Goal: Transaction & Acquisition: Purchase product/service

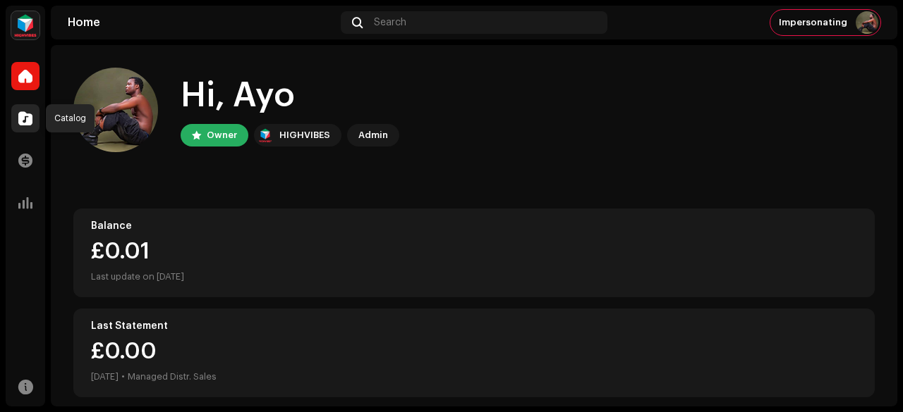
click at [21, 118] on span at bounding box center [25, 118] width 14 height 11
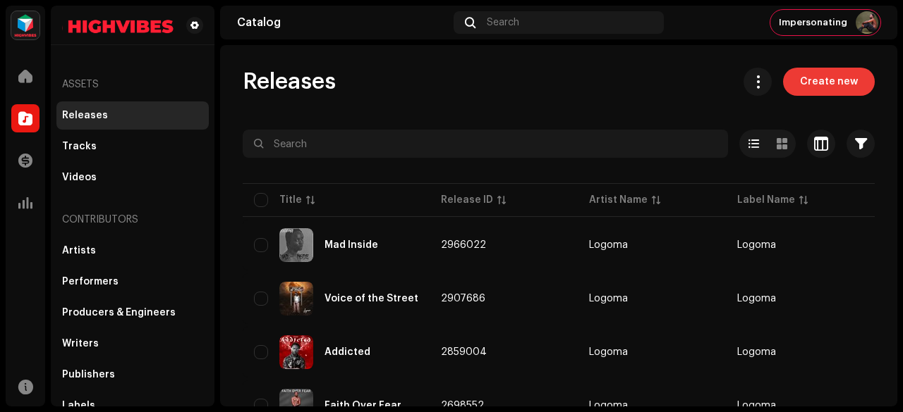
click at [805, 74] on span "Create new" at bounding box center [829, 82] width 58 height 28
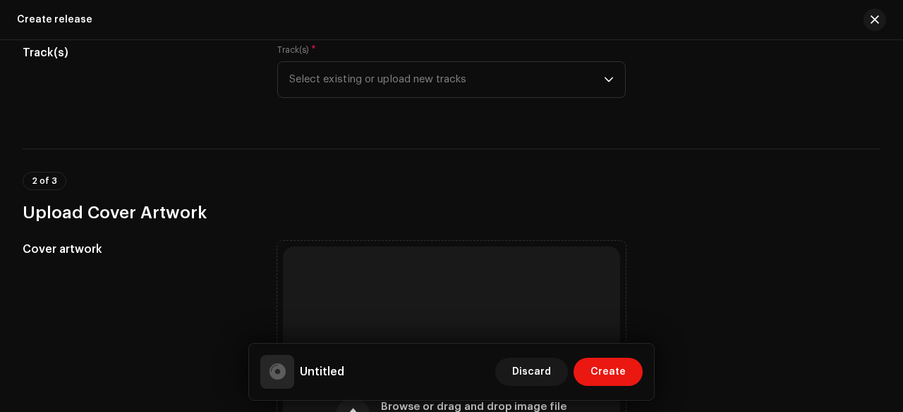
scroll to position [189, 0]
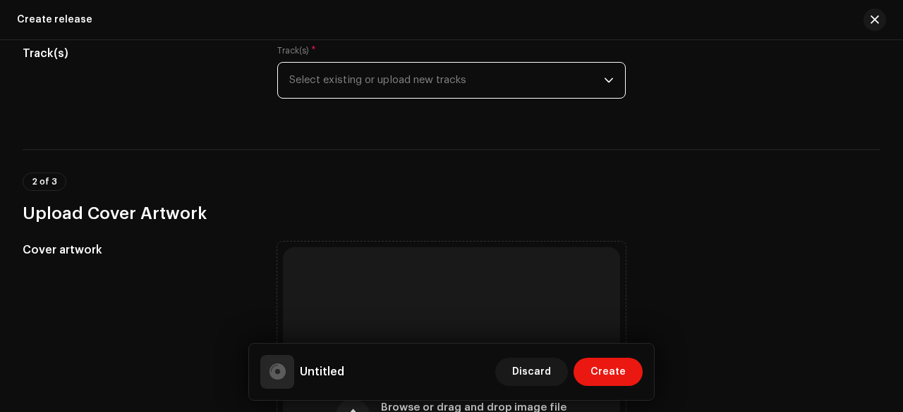
click at [371, 90] on span "Select existing or upload new tracks" at bounding box center [446, 80] width 314 height 35
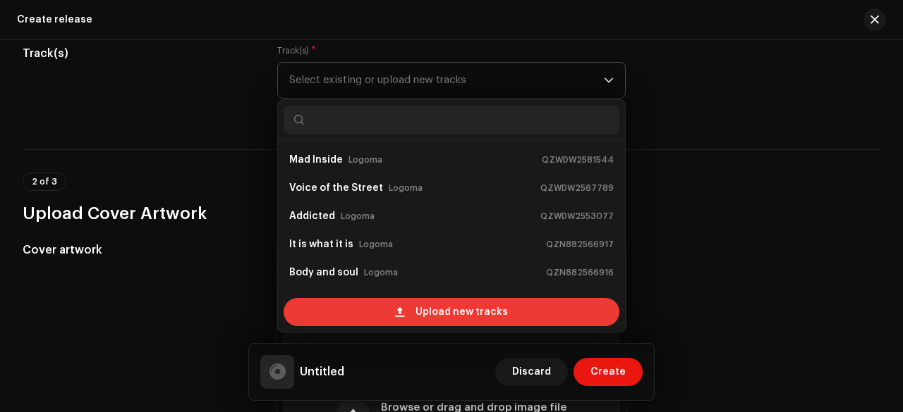
scroll to position [23, 0]
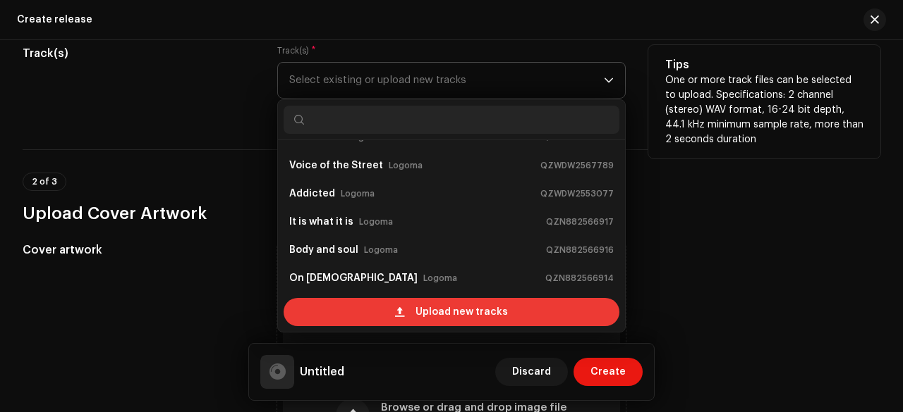
click at [376, 307] on div "Upload new tracks" at bounding box center [451, 312] width 336 height 28
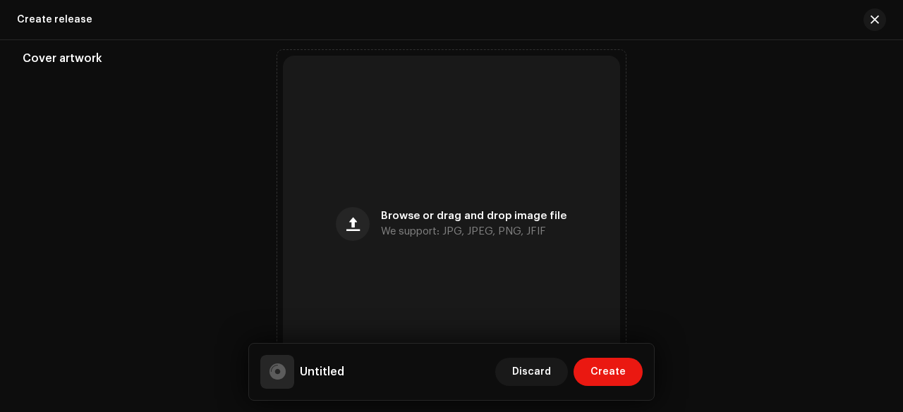
scroll to position [490, 0]
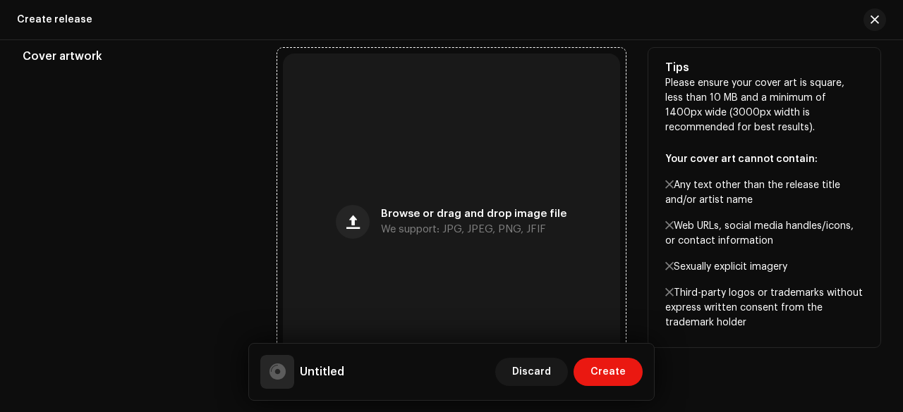
click at [377, 181] on div "Browse or drag and drop image file We support: JPG, JPEG, PNG, JFIF" at bounding box center [451, 222] width 337 height 337
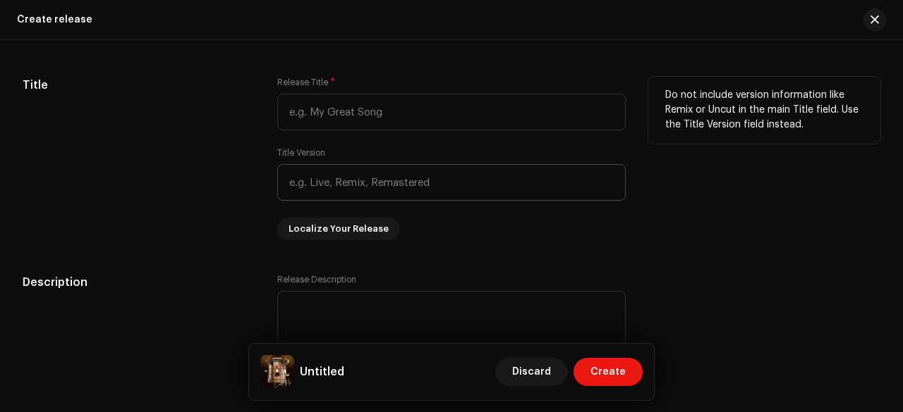
scroll to position [1297, 0]
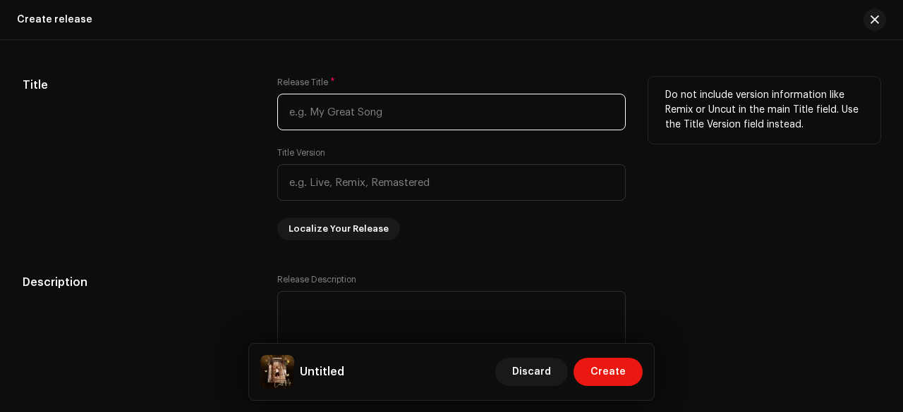
click at [350, 111] on input "text" at bounding box center [451, 112] width 348 height 37
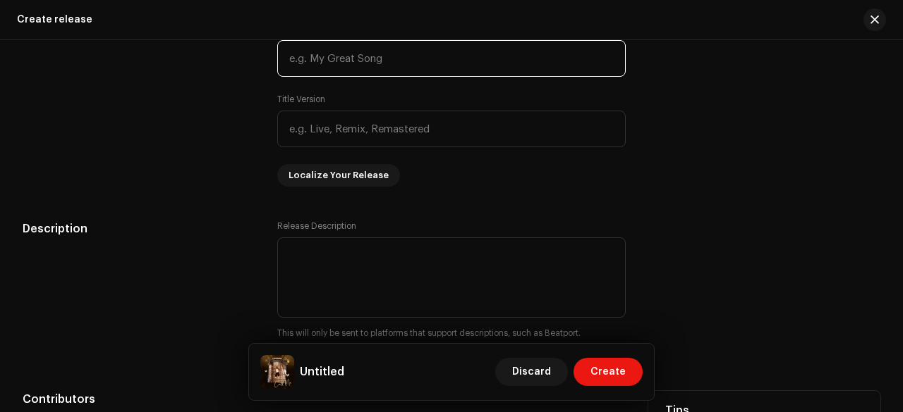
scroll to position [1352, 0]
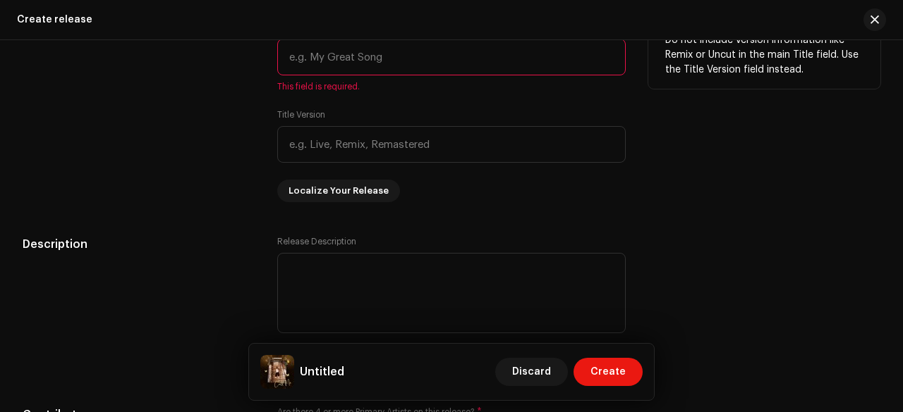
click at [337, 56] on input "text" at bounding box center [451, 57] width 348 height 37
paste input "call me"
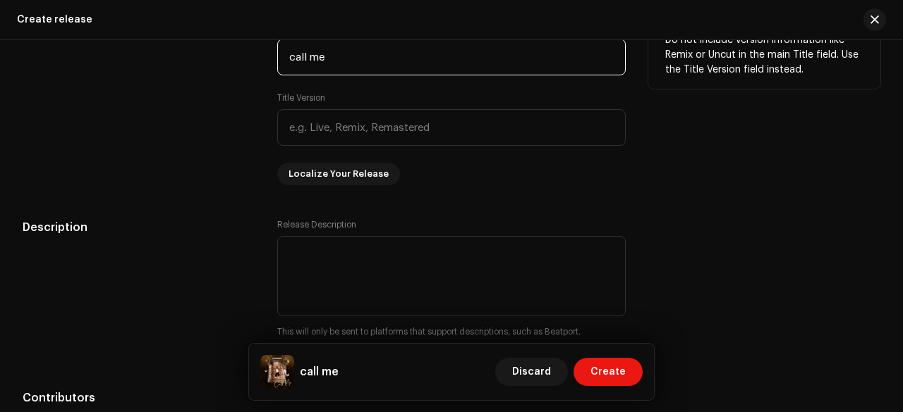
click at [291, 56] on input "call me" at bounding box center [451, 57] width 348 height 37
click at [315, 57] on input "Call me" at bounding box center [451, 57] width 348 height 37
type input "Call Me"
click at [190, 107] on div "Title" at bounding box center [139, 104] width 232 height 164
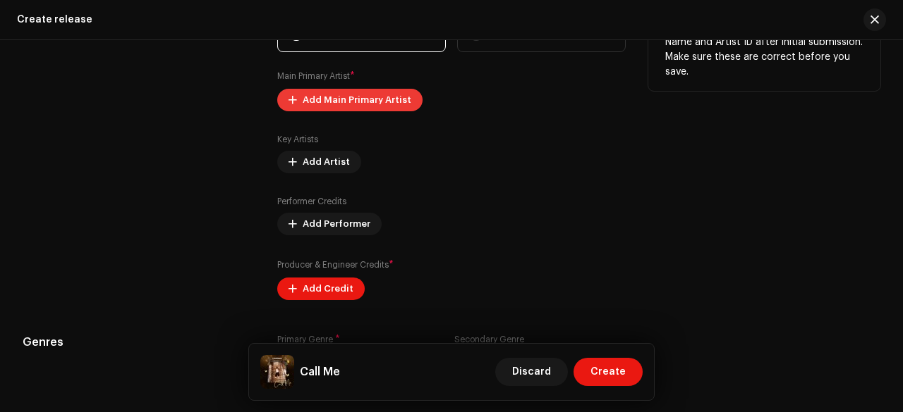
scroll to position [1750, 0]
click at [334, 96] on span "Add Main Primary Artist" at bounding box center [356, 100] width 109 height 28
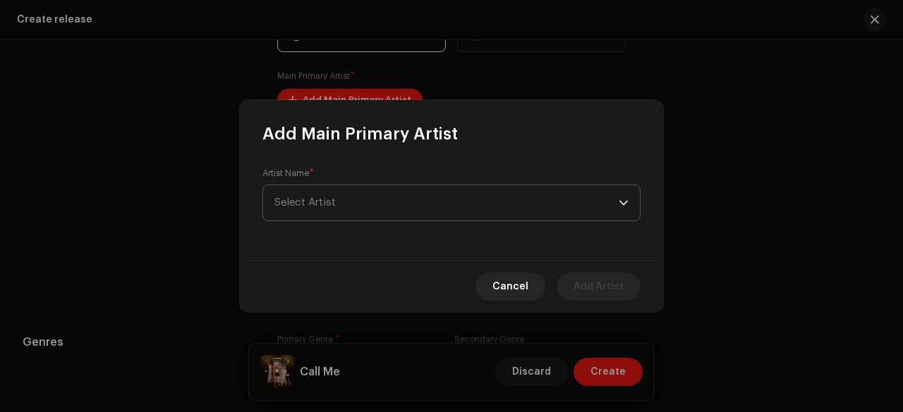
click at [316, 198] on span "Select Artist" at bounding box center [304, 202] width 61 height 11
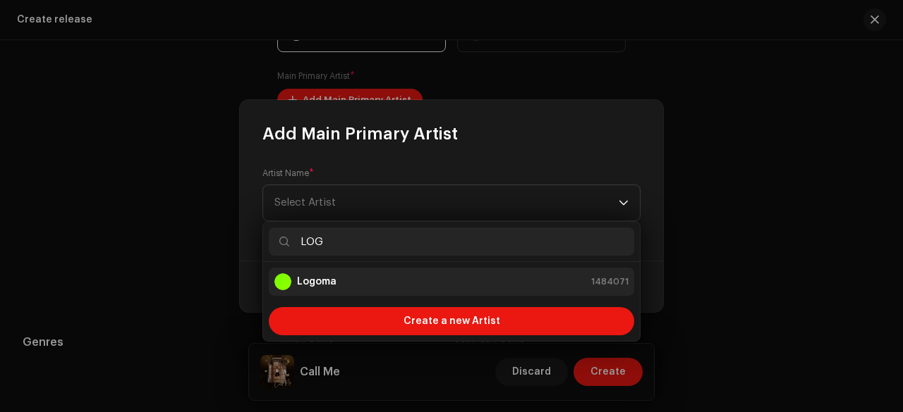
type input "LOG"
click at [321, 282] on strong "Logoma" at bounding box center [316, 282] width 39 height 14
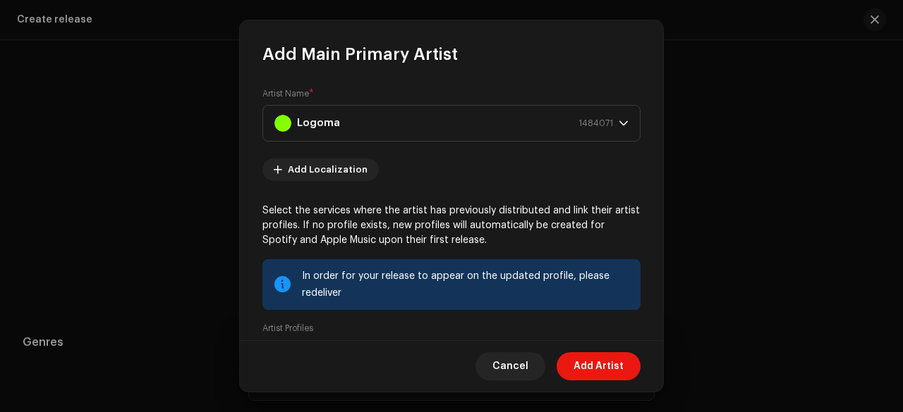
scroll to position [182, 0]
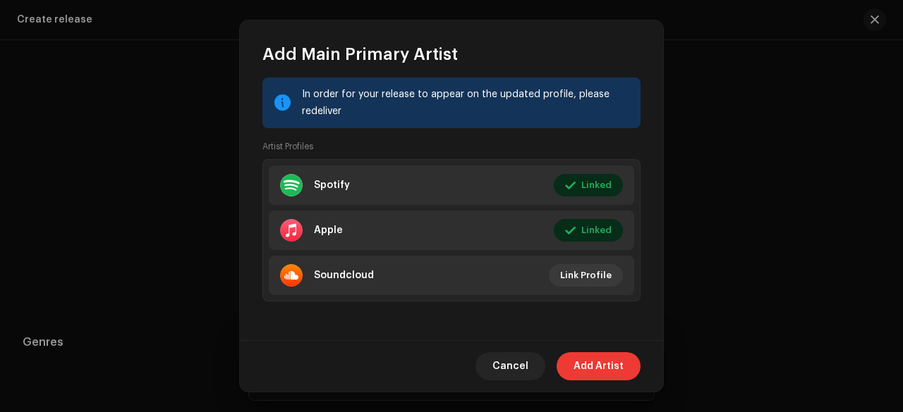
click at [581, 357] on span "Add Artist" at bounding box center [598, 367] width 50 height 28
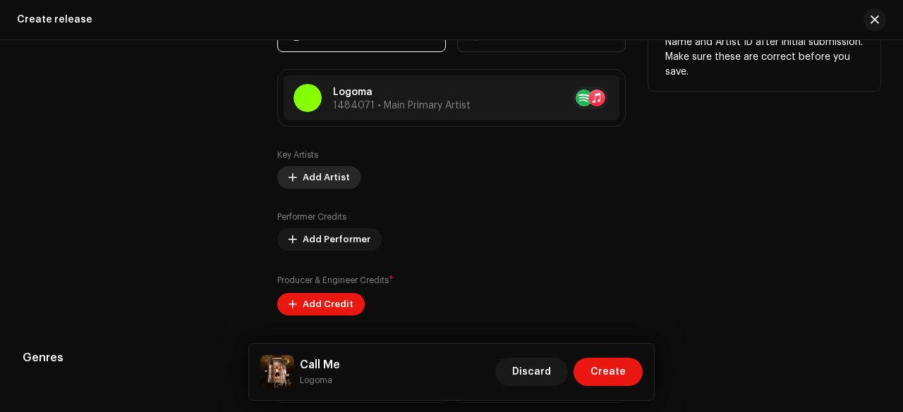
click at [329, 176] on span "Add Artist" at bounding box center [325, 178] width 47 height 28
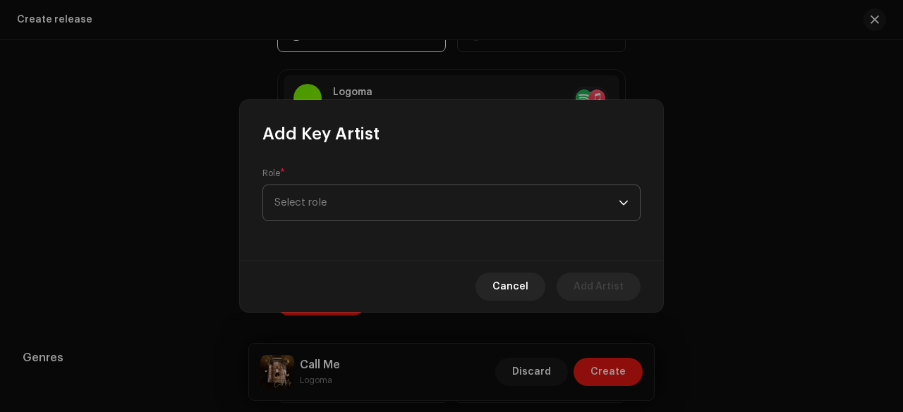
click at [348, 200] on span "Select role" at bounding box center [446, 202] width 344 height 35
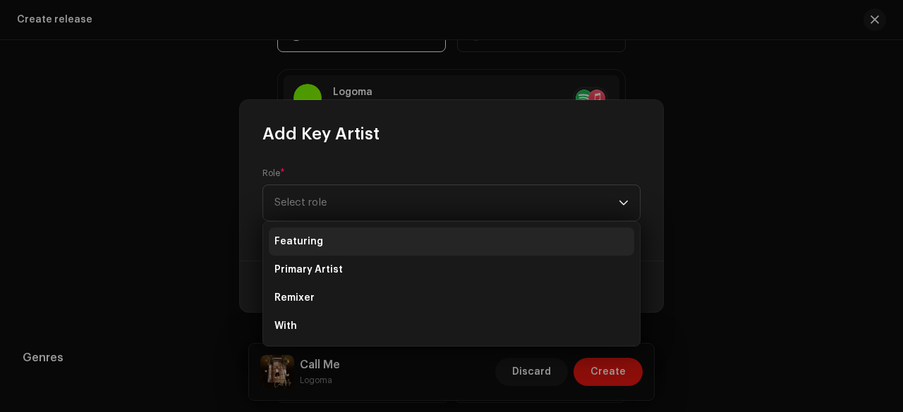
click at [313, 239] on span "Featuring" at bounding box center [298, 242] width 49 height 14
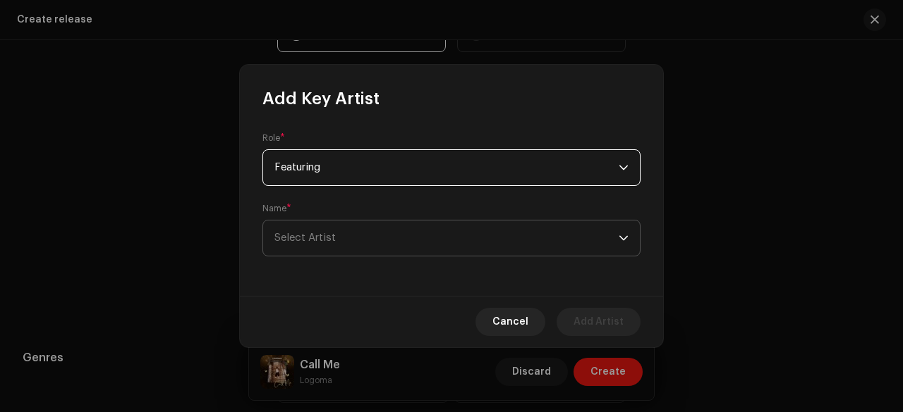
click at [281, 239] on span "Select Artist" at bounding box center [304, 238] width 61 height 11
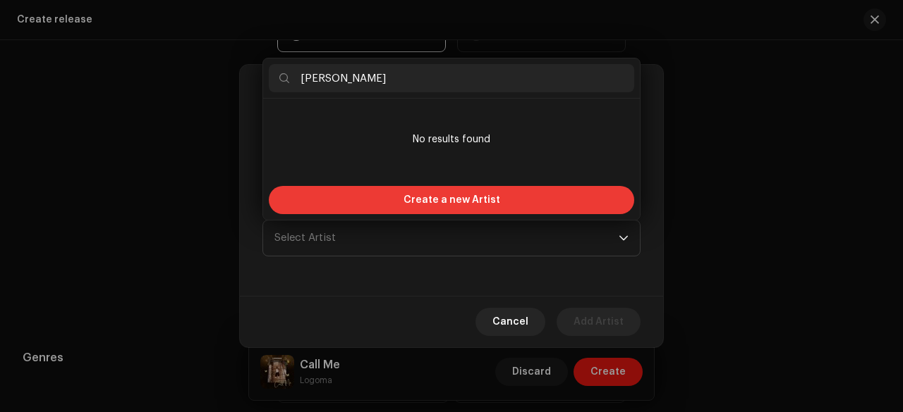
type input "Sarah lord"
click at [422, 194] on span "Create a new Artist" at bounding box center [451, 200] width 97 height 28
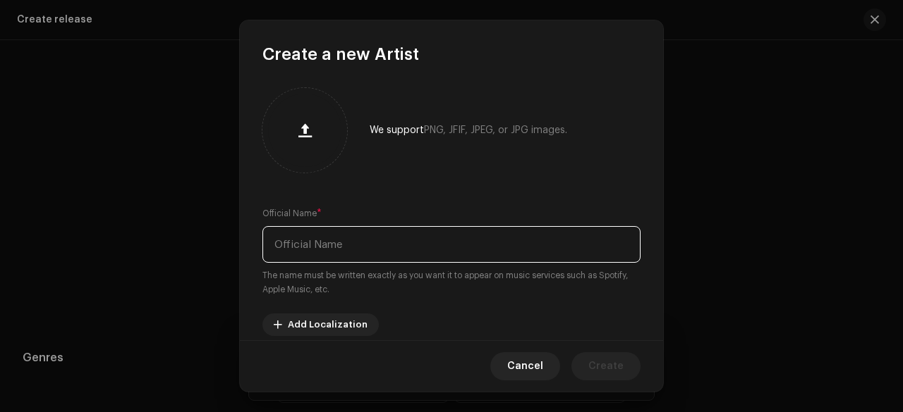
click at [310, 233] on input "text" at bounding box center [451, 244] width 378 height 37
paste input "Sarah lord"
click at [309, 240] on input "Sarah lord" at bounding box center [451, 244] width 378 height 37
type input "Sarah Lord"
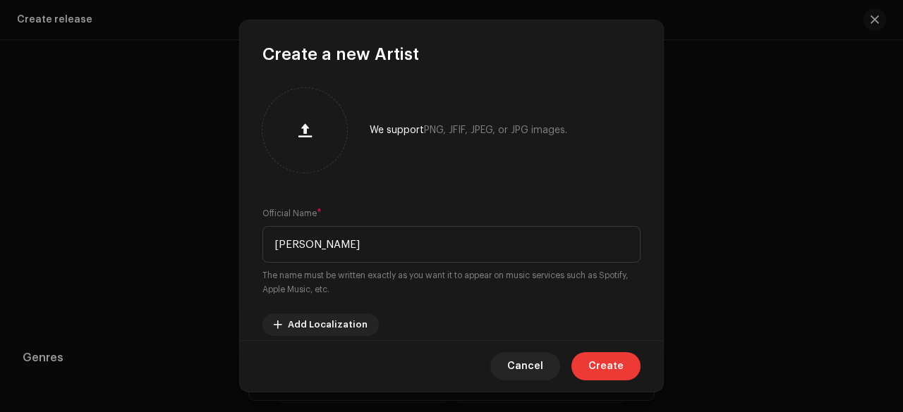
click at [606, 367] on span "Create" at bounding box center [605, 367] width 35 height 28
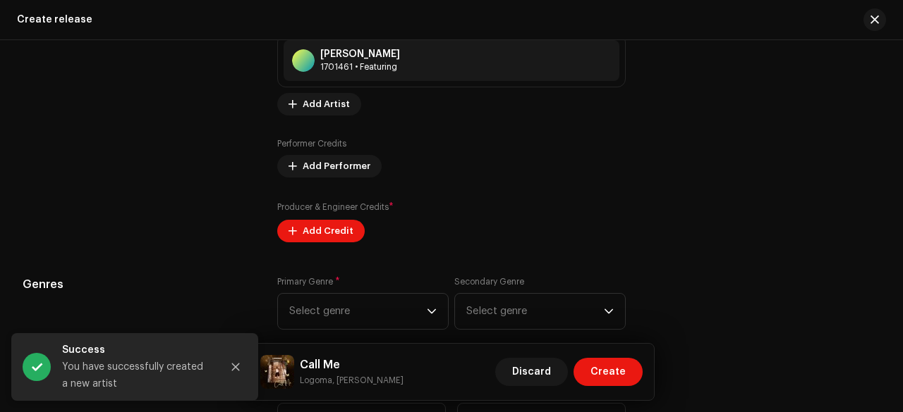
scroll to position [1912, 0]
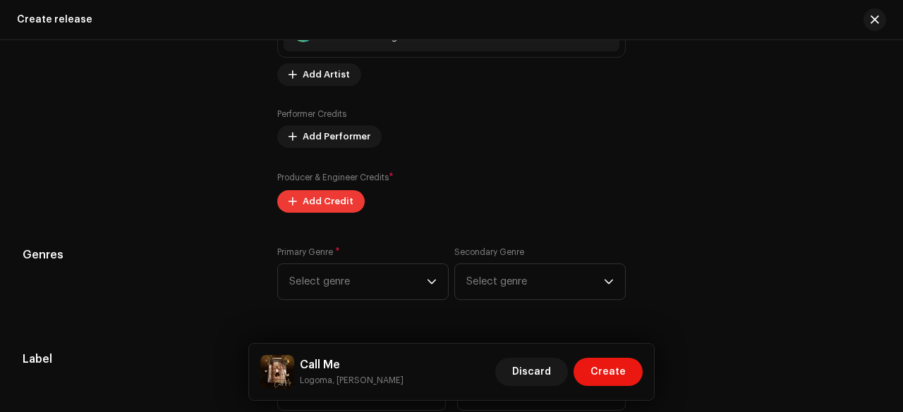
click at [326, 202] on span "Add Credit" at bounding box center [327, 202] width 51 height 28
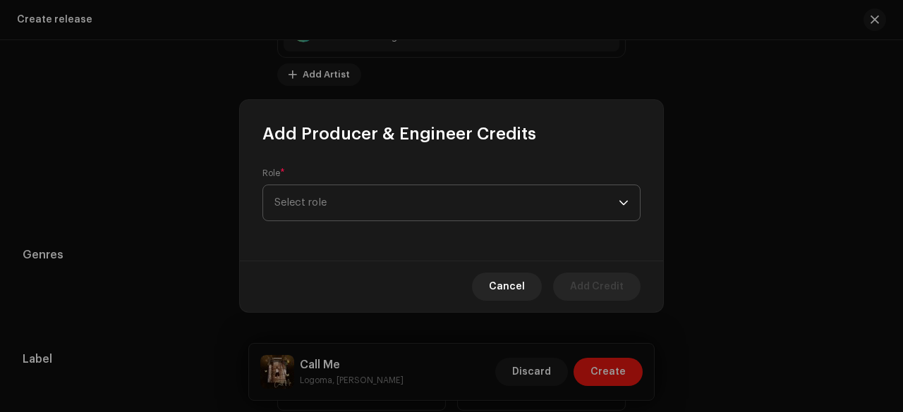
click at [310, 208] on span "Select role" at bounding box center [446, 202] width 344 height 35
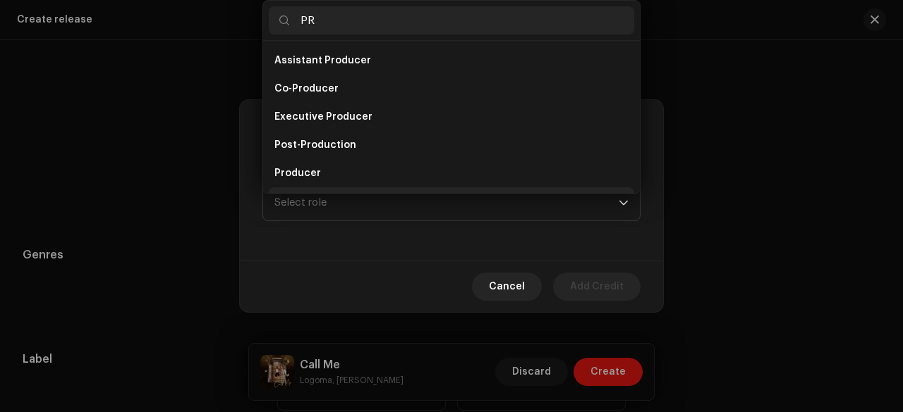
scroll to position [23, 0]
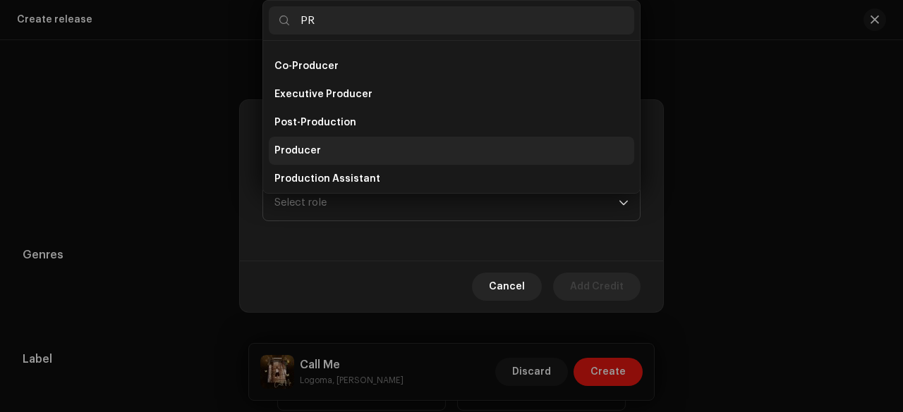
type input "PR"
click at [295, 150] on span "Producer" at bounding box center [297, 151] width 47 height 14
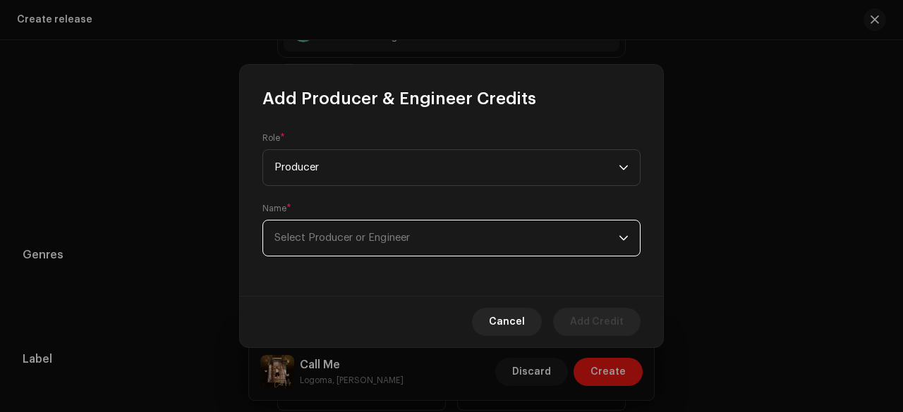
click at [305, 236] on span "Select Producer or Engineer" at bounding box center [341, 238] width 135 height 11
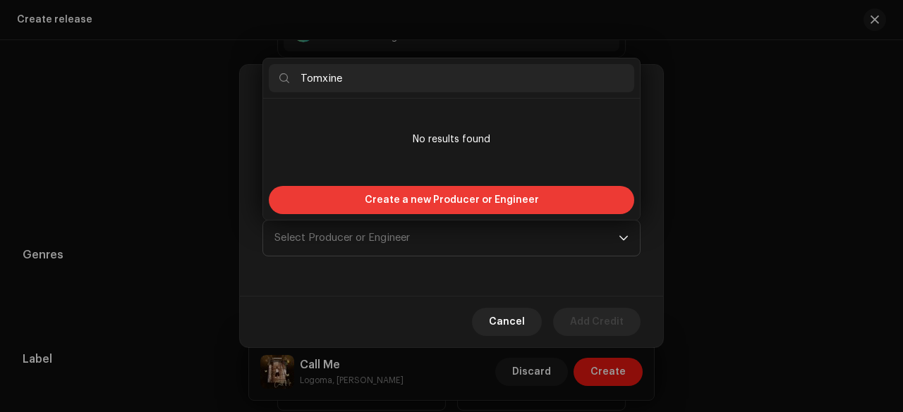
type input "Tomxine"
click at [376, 200] on span "Create a new Producer or Engineer" at bounding box center [452, 200] width 174 height 28
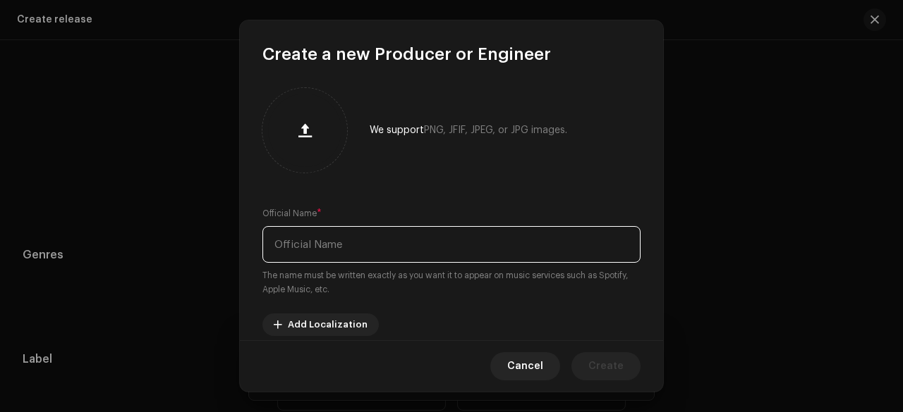
click at [300, 250] on input "text" at bounding box center [451, 244] width 378 height 37
paste input "Tomxine"
type input "Tomxine"
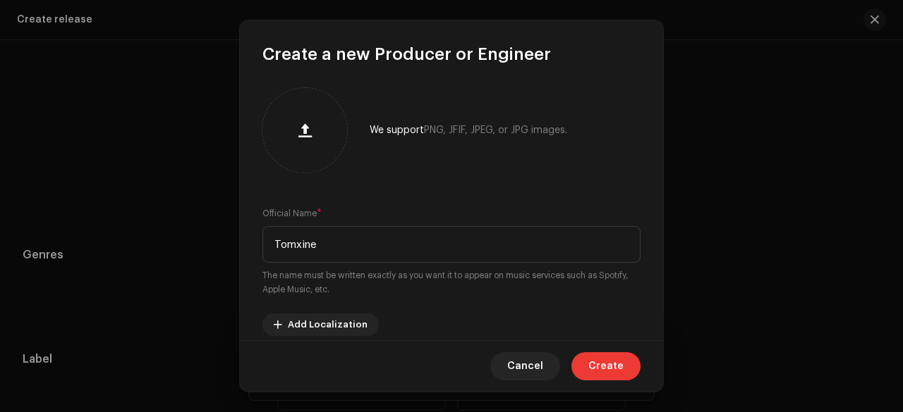
click at [605, 353] on span "Create" at bounding box center [605, 367] width 35 height 28
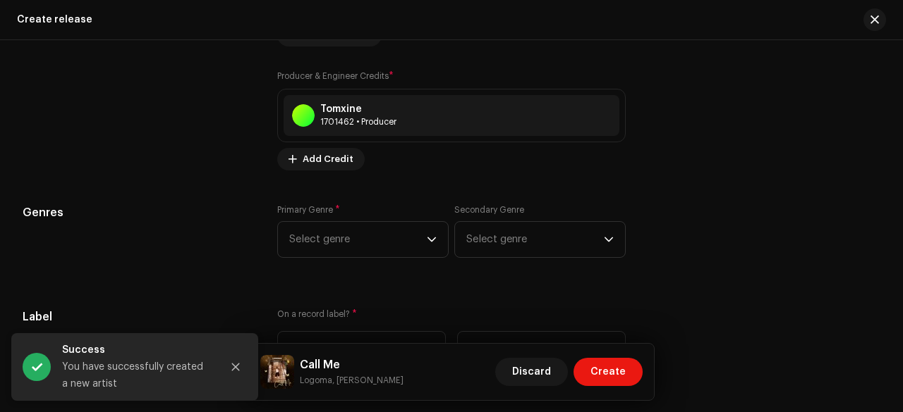
scroll to position [2021, 0]
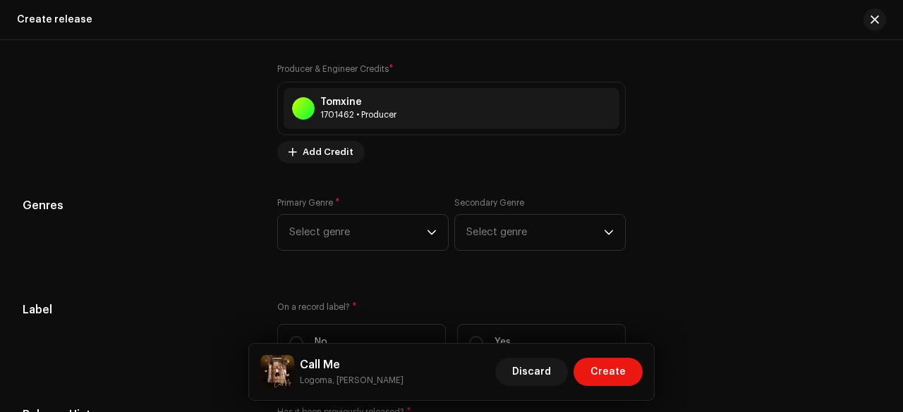
click at [309, 382] on small "Logoma, Sarah Lord" at bounding box center [352, 381] width 104 height 14
copy small "Logoma"
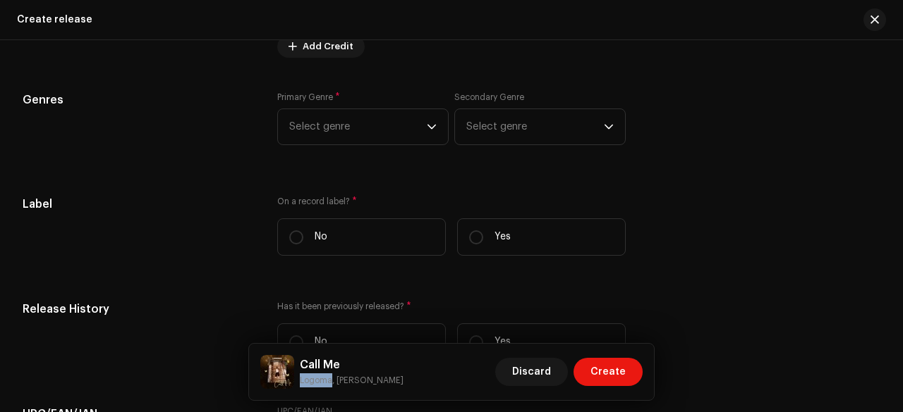
scroll to position [2132, 0]
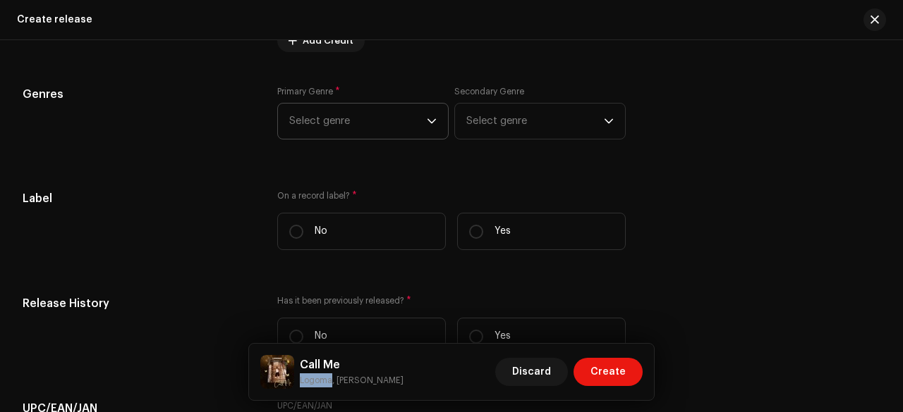
click at [316, 111] on span "Select genre" at bounding box center [357, 121] width 137 height 35
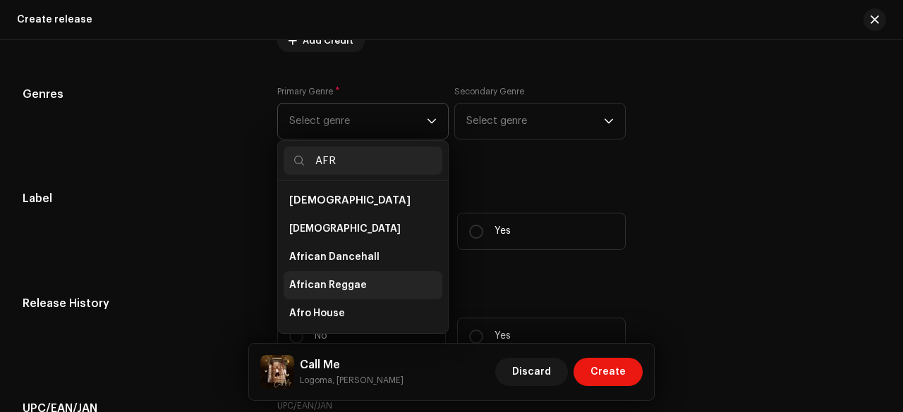
scroll to position [311, 0]
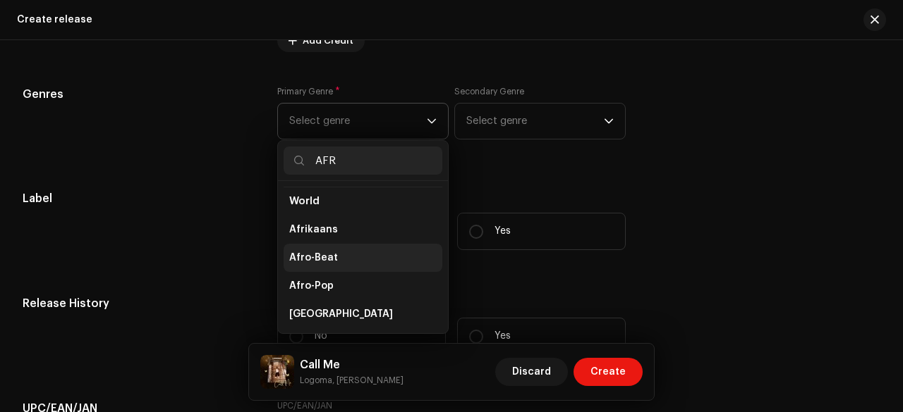
type input "AFR"
click at [309, 254] on span "Afro-Beat" at bounding box center [313, 258] width 49 height 14
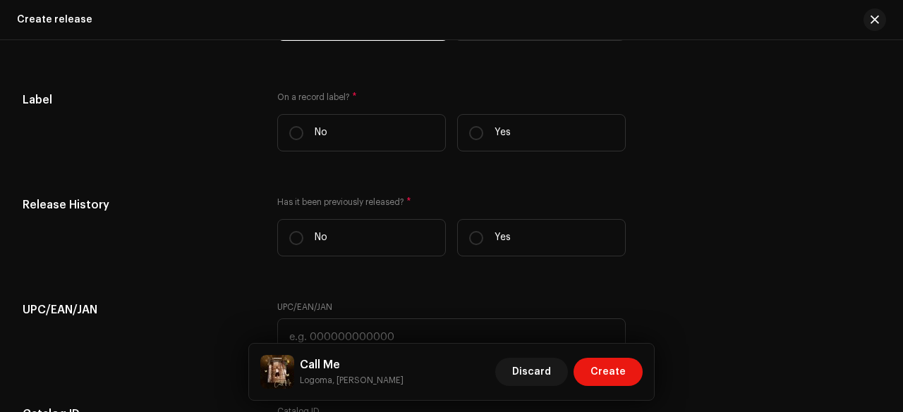
scroll to position [2231, 0]
click at [482, 122] on label "Yes" at bounding box center [541, 132] width 169 height 37
click at [482, 126] on input "Yes" at bounding box center [476, 133] width 14 height 14
radio input "true"
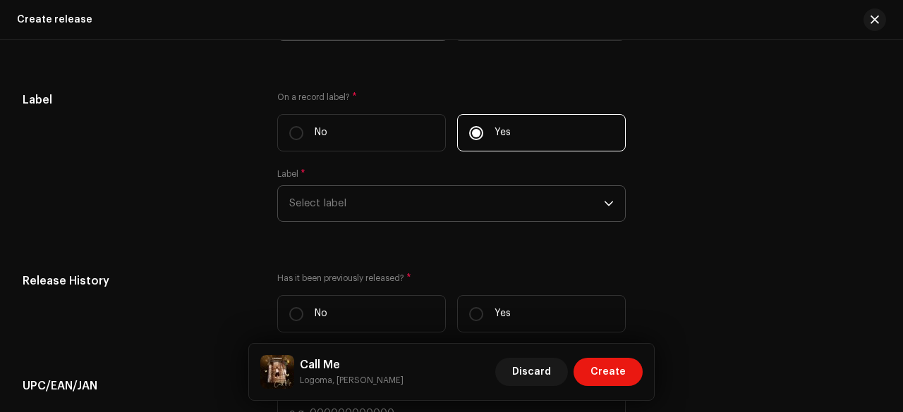
click at [347, 195] on span "Select label" at bounding box center [446, 203] width 314 height 35
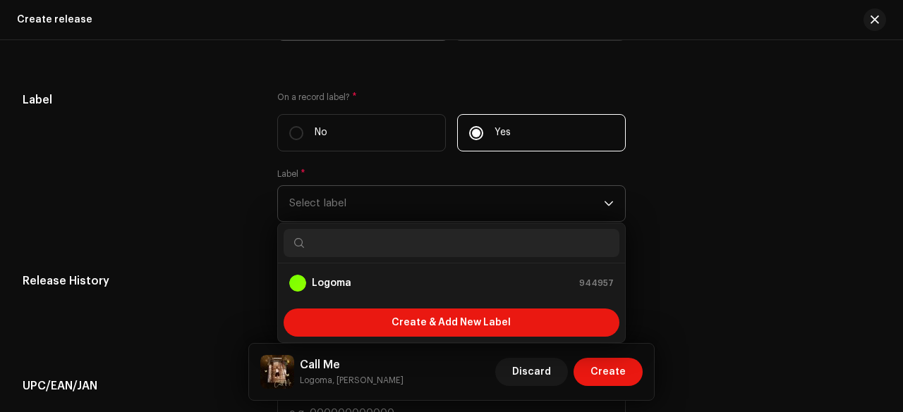
type input "L"
click at [334, 123] on label "No" at bounding box center [361, 132] width 169 height 37
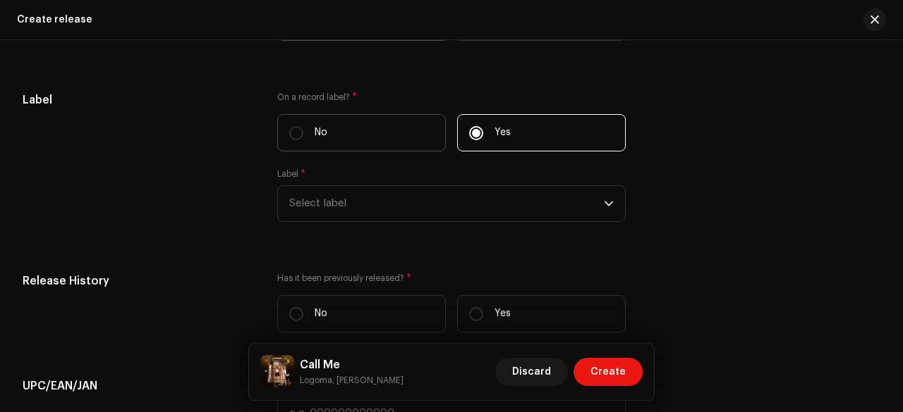
click at [303, 126] on input "No" at bounding box center [296, 133] width 14 height 14
radio input "true"
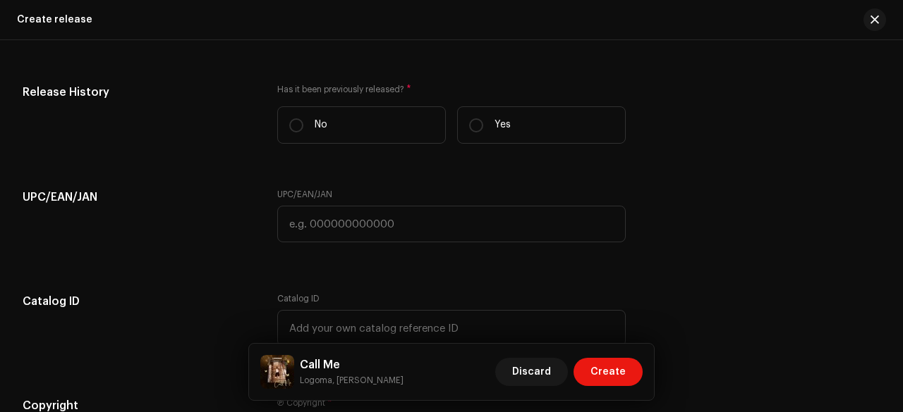
scroll to position [2344, 0]
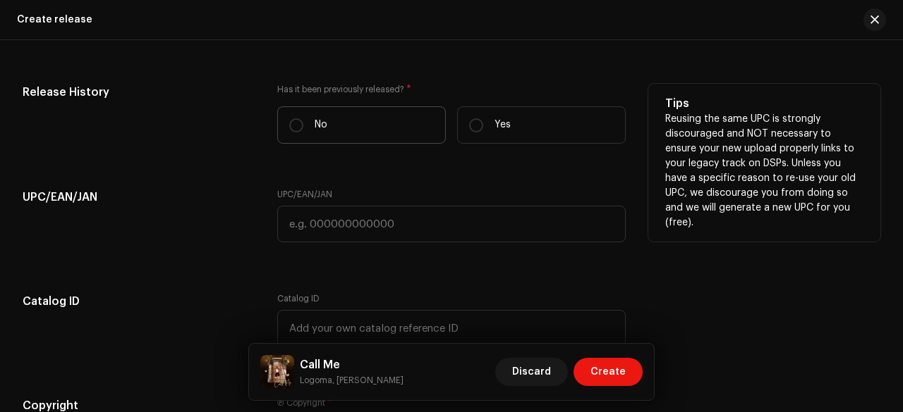
click at [323, 112] on label "No" at bounding box center [361, 124] width 169 height 37
click at [303, 118] on input "No" at bounding box center [296, 125] width 14 height 14
radio input "true"
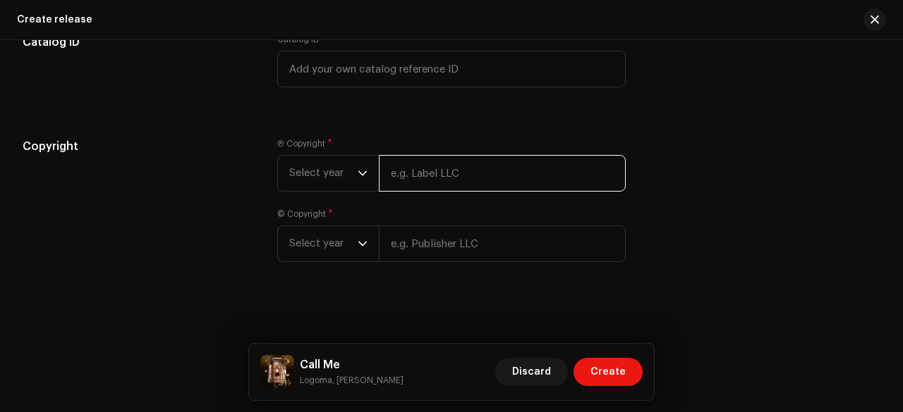
click at [440, 167] on input "text" at bounding box center [502, 173] width 247 height 37
paste input "Logoma"
type input "Logoma"
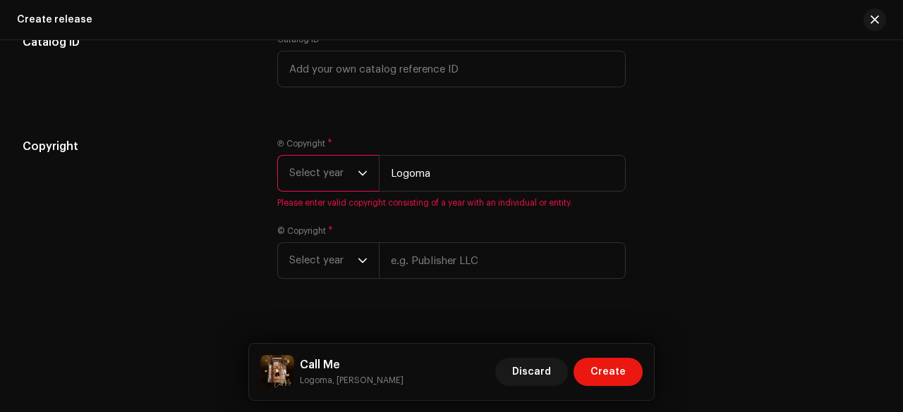
click at [316, 171] on span "Select year" at bounding box center [323, 173] width 68 height 35
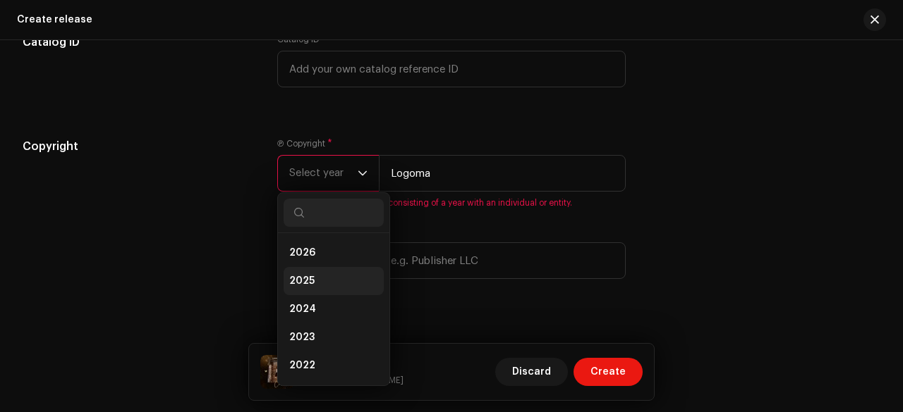
click at [305, 281] on span "2025" at bounding box center [301, 281] width 25 height 14
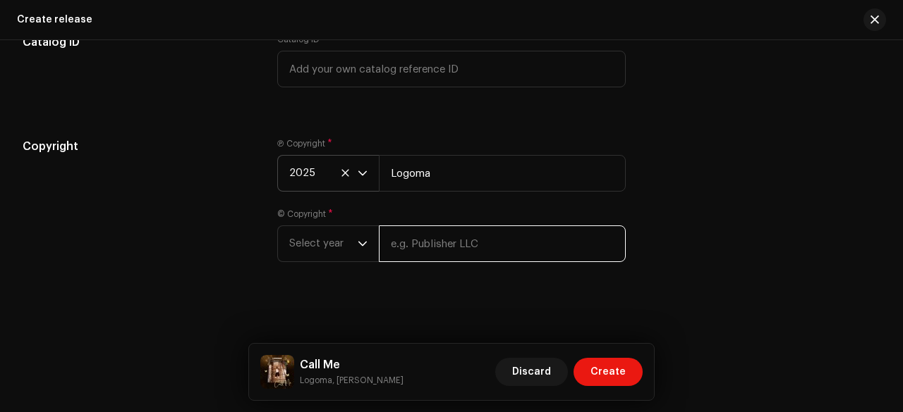
click at [425, 243] on input "text" at bounding box center [502, 244] width 247 height 37
paste input "Logoma"
type input "Logoma"
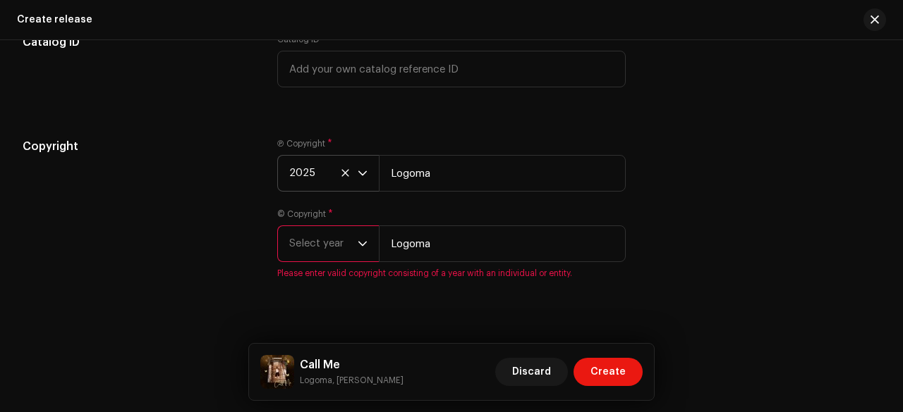
click at [337, 242] on span "Select year" at bounding box center [323, 243] width 68 height 35
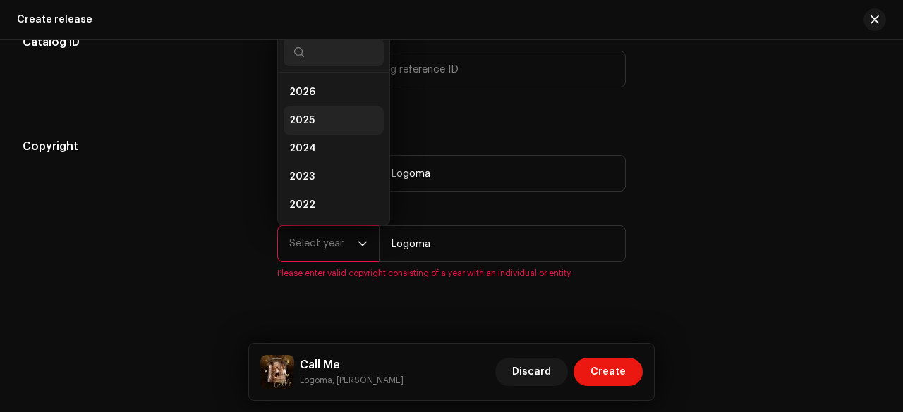
click at [302, 114] on span "2025" at bounding box center [301, 121] width 25 height 14
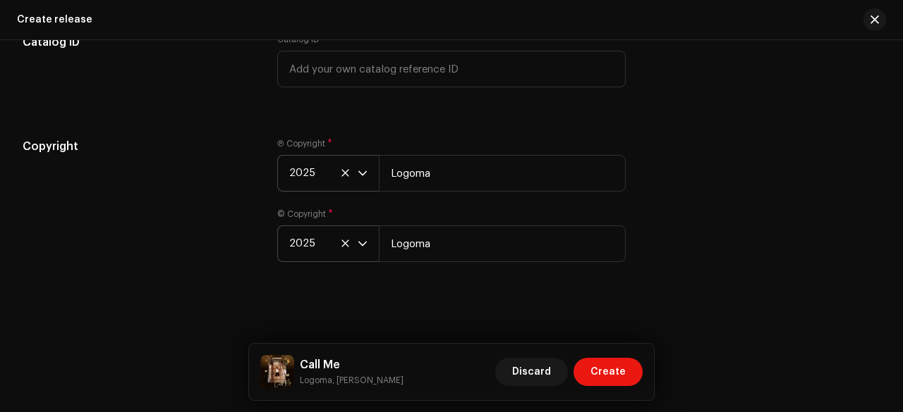
click at [219, 178] on div "Copyright" at bounding box center [139, 208] width 232 height 141
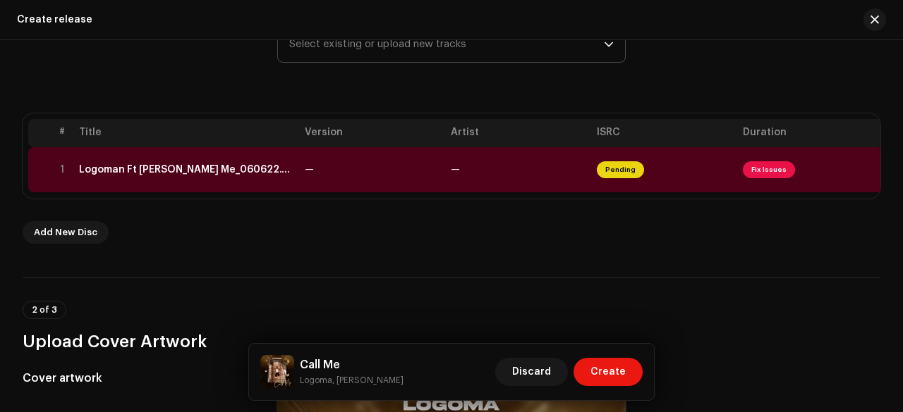
scroll to position [207, 0]
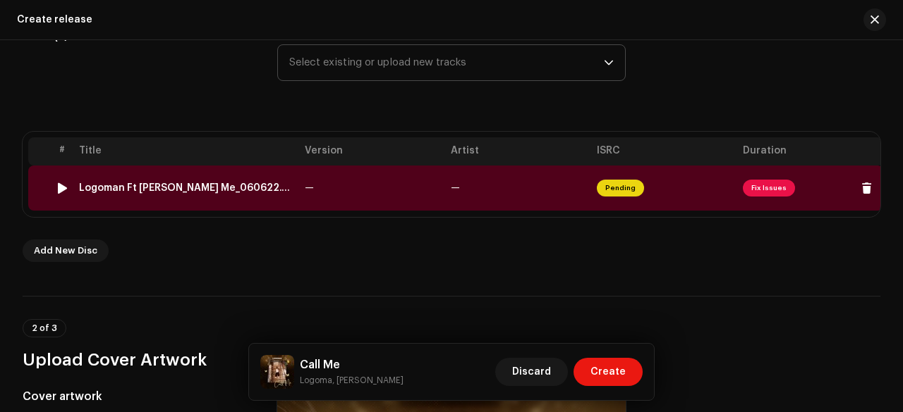
click at [272, 189] on div "Logoman Ft Sarah Lord_Call Me_060622.wav" at bounding box center [186, 188] width 214 height 11
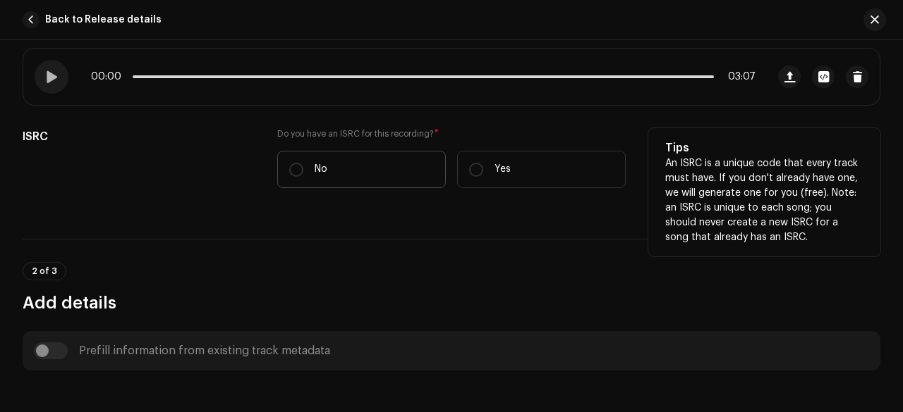
click at [327, 163] on label "No" at bounding box center [361, 169] width 169 height 37
click at [303, 163] on input "No" at bounding box center [296, 170] width 14 height 14
radio input "true"
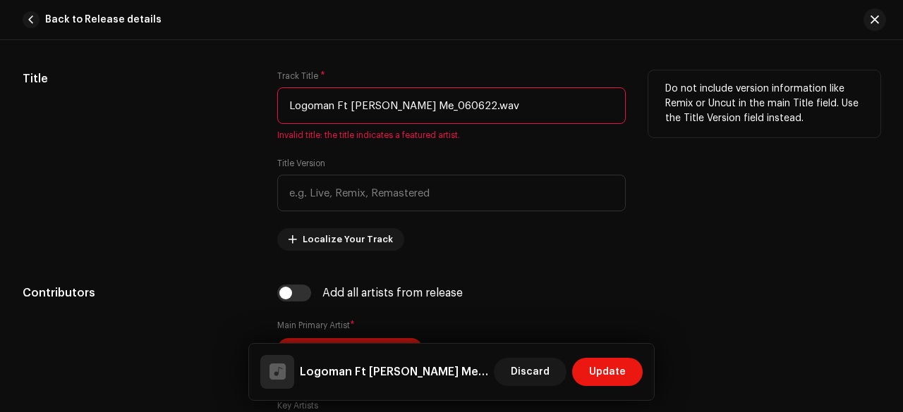
scroll to position [671, 0]
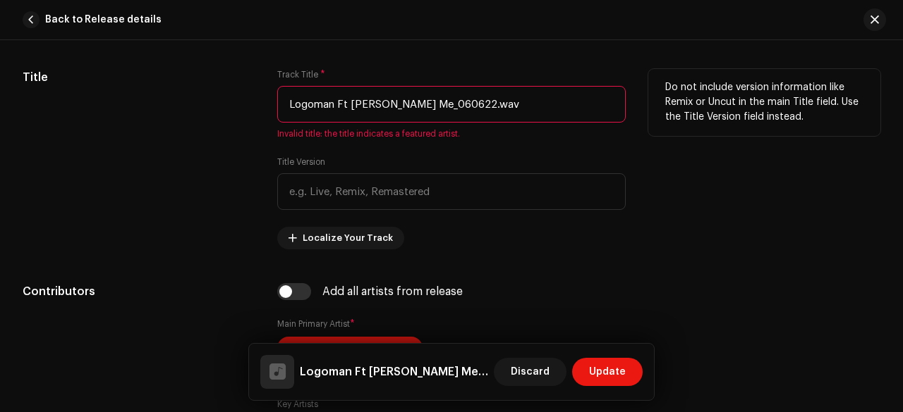
click at [382, 104] on input "Logoman Ft Sarah Lord_Call Me_060622.wav" at bounding box center [451, 104] width 348 height 37
click at [400, 102] on input "Logoman Ft Sarah Lord_Call Me_060622.wav" at bounding box center [451, 104] width 348 height 37
drag, startPoint x: 406, startPoint y: 102, endPoint x: 277, endPoint y: 90, distance: 129.7
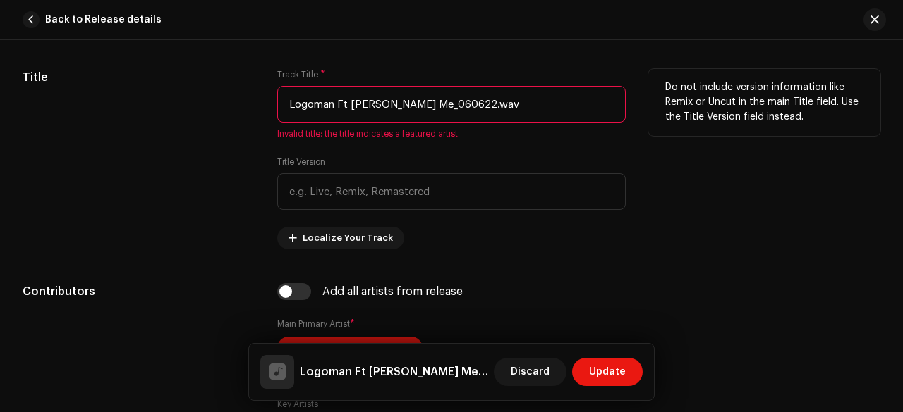
click at [277, 90] on input "Logoman Ft Sarah Lord_Call Me_060622.wav" at bounding box center [451, 104] width 348 height 37
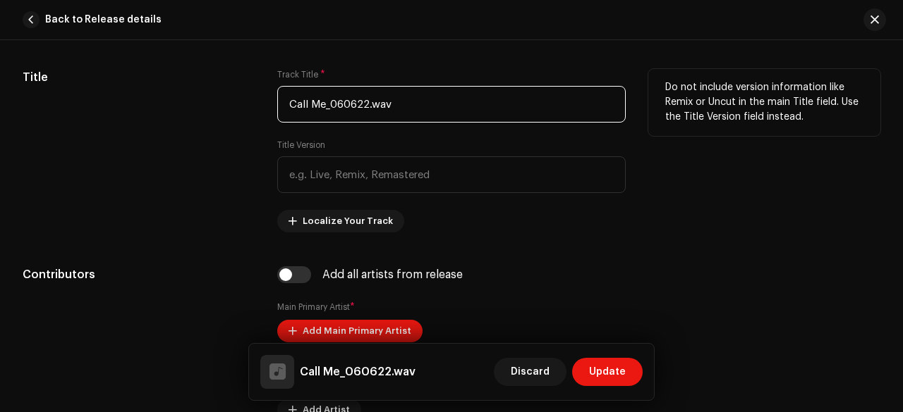
drag, startPoint x: 323, startPoint y: 104, endPoint x: 459, endPoint y: 109, distance: 136.2
click at [459, 109] on input "Call Me_060622.wav" at bounding box center [451, 104] width 348 height 37
type input "Call Me"
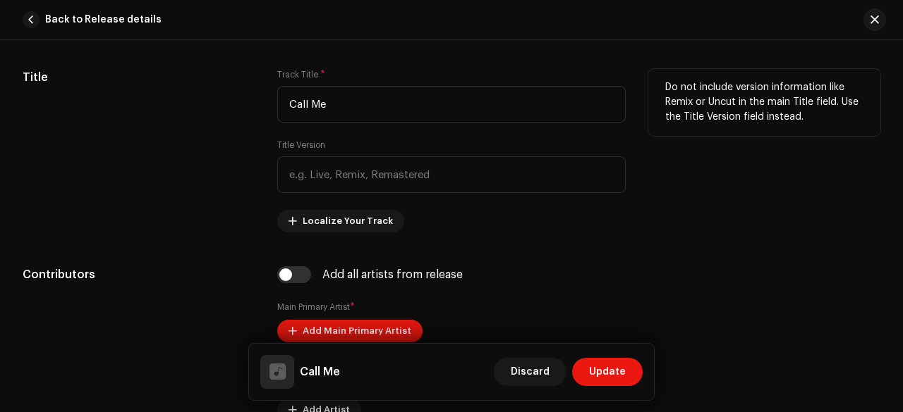
click at [243, 122] on div "Title" at bounding box center [139, 151] width 232 height 164
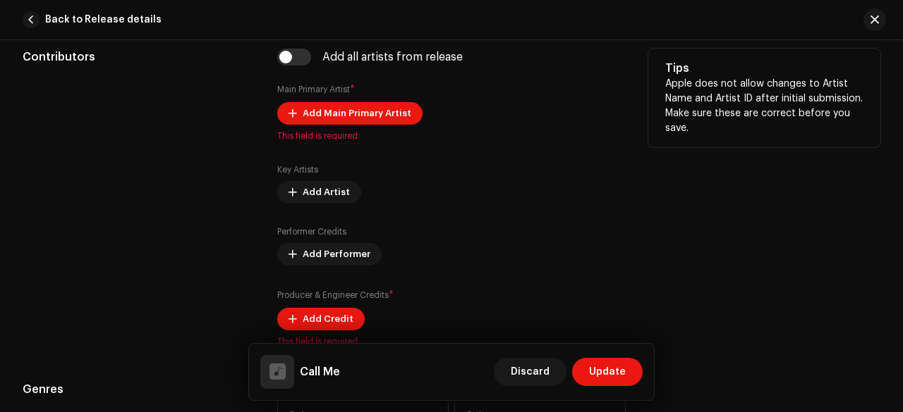
scroll to position [890, 0]
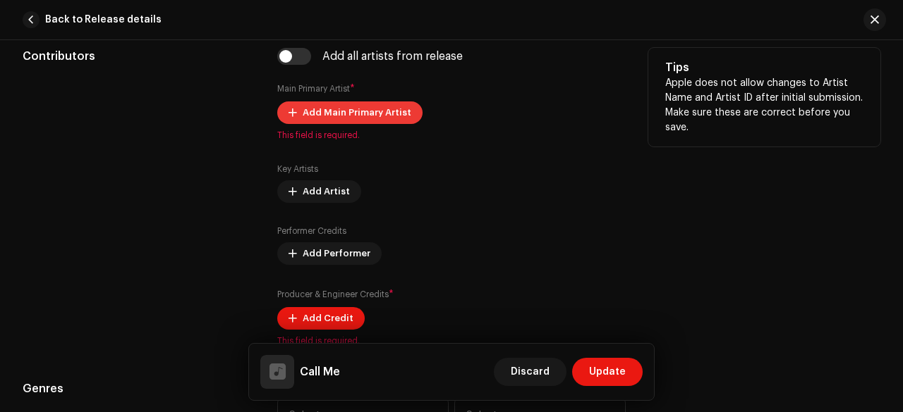
click at [341, 119] on span "Add Main Primary Artist" at bounding box center [356, 113] width 109 height 28
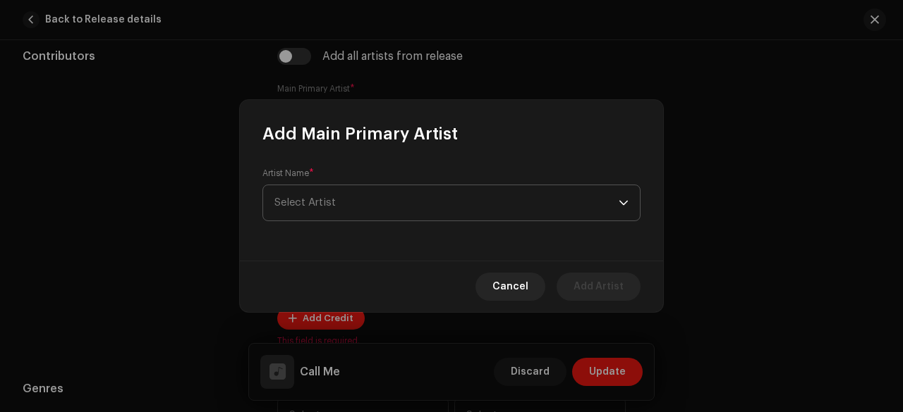
click at [331, 209] on span "Select Artist" at bounding box center [446, 202] width 344 height 35
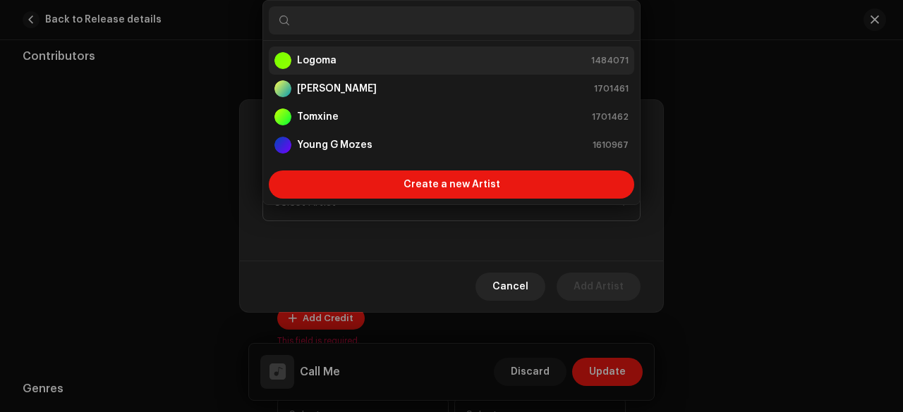
click at [342, 63] on div "Logoma 1484071" at bounding box center [451, 60] width 354 height 17
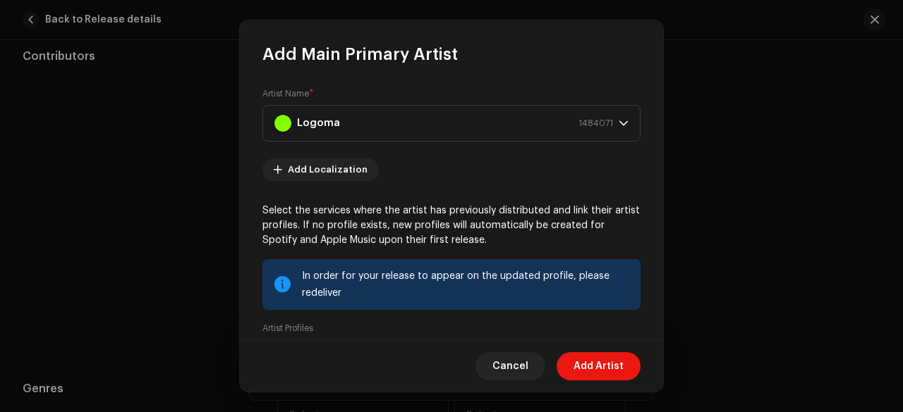
scroll to position [182, 0]
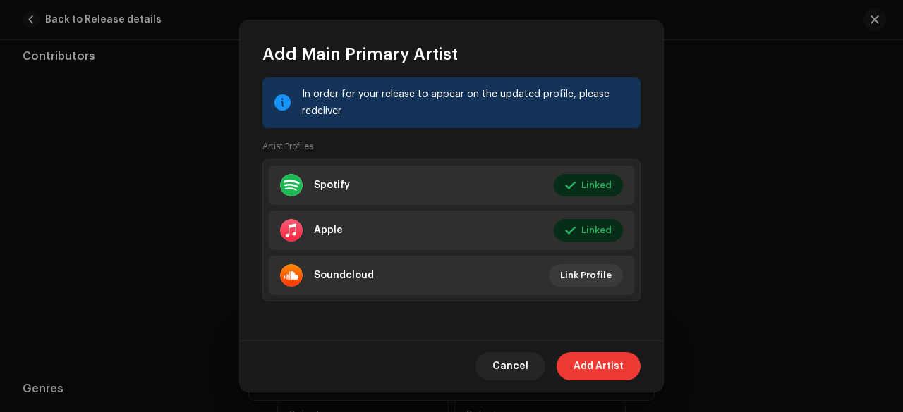
click at [604, 369] on span "Add Artist" at bounding box center [598, 367] width 50 height 28
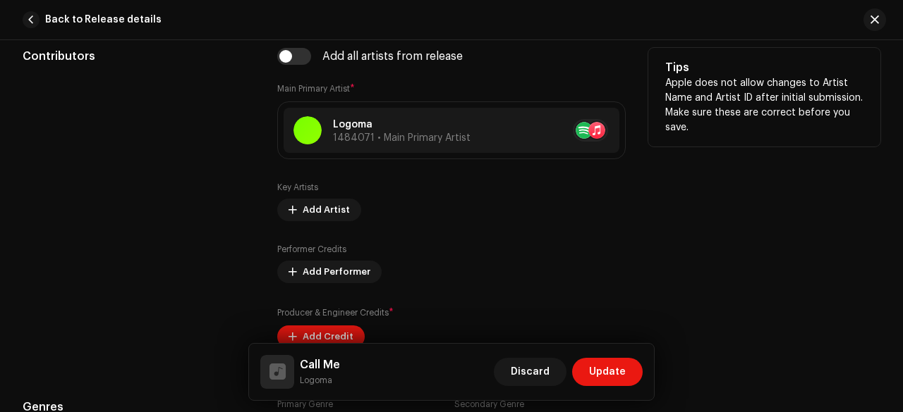
scroll to position [928, 0]
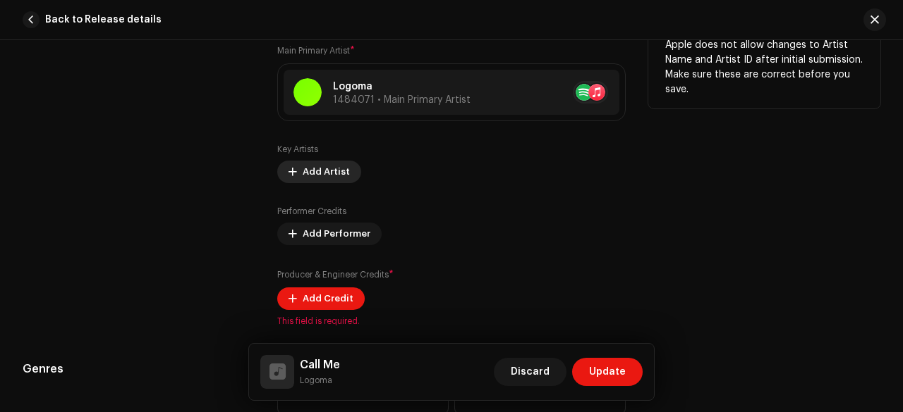
click at [331, 169] on span "Add Artist" at bounding box center [325, 172] width 47 height 28
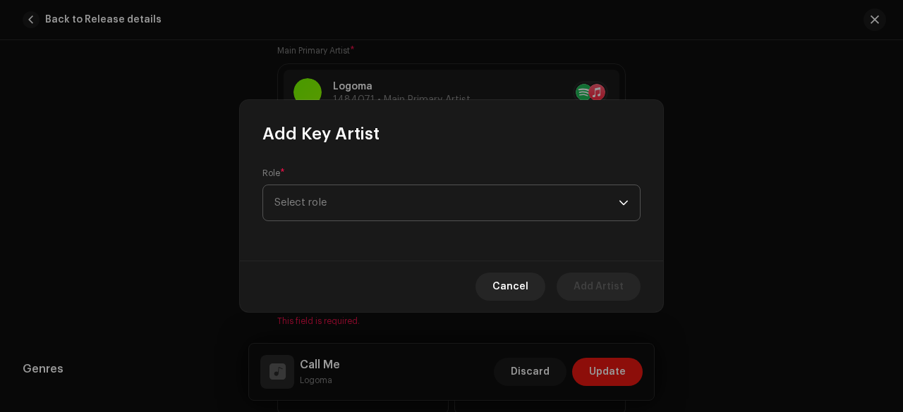
click at [364, 198] on span "Select role" at bounding box center [446, 202] width 344 height 35
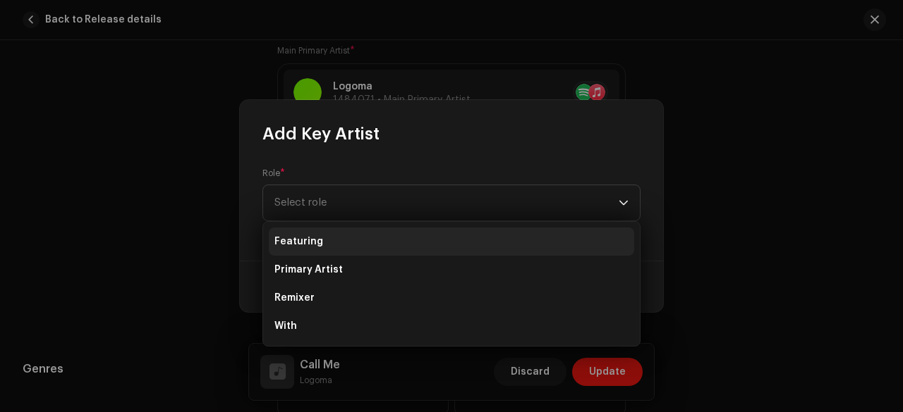
click at [312, 233] on li "Featuring" at bounding box center [451, 242] width 365 height 28
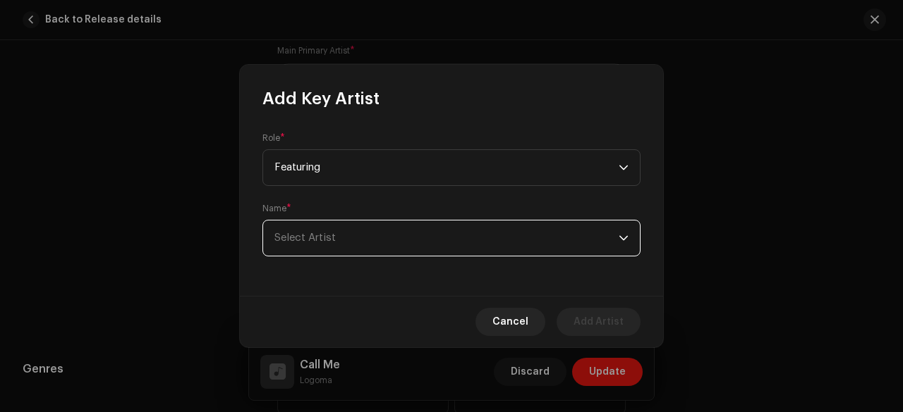
click at [343, 227] on span "Select Artist" at bounding box center [446, 238] width 344 height 35
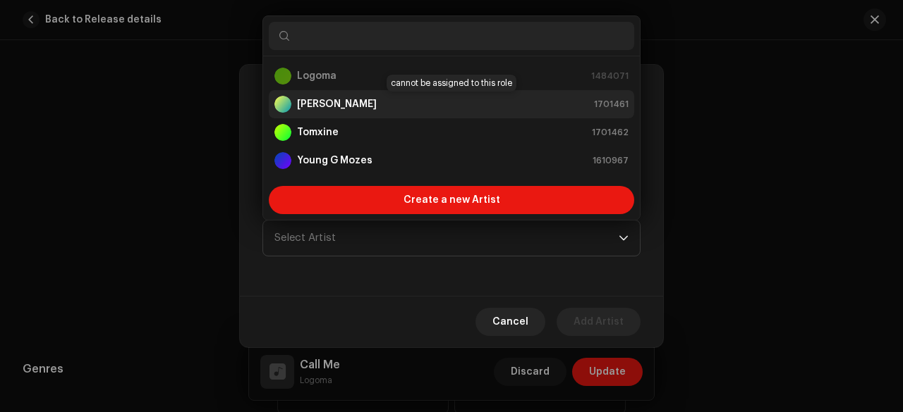
click at [323, 104] on strong "Sarah Lord" at bounding box center [337, 104] width 80 height 14
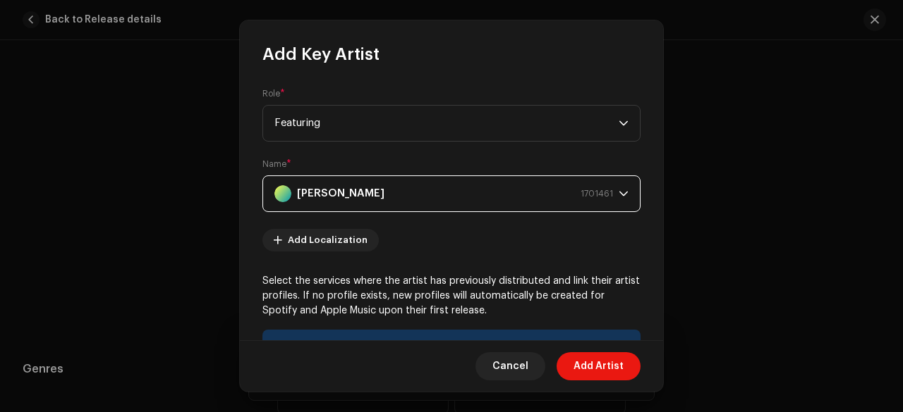
scroll to position [252, 0]
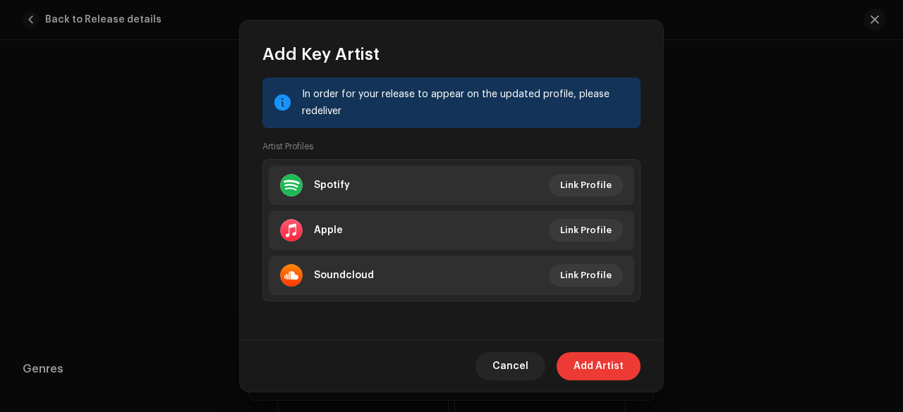
click at [598, 366] on span "Add Artist" at bounding box center [598, 367] width 50 height 28
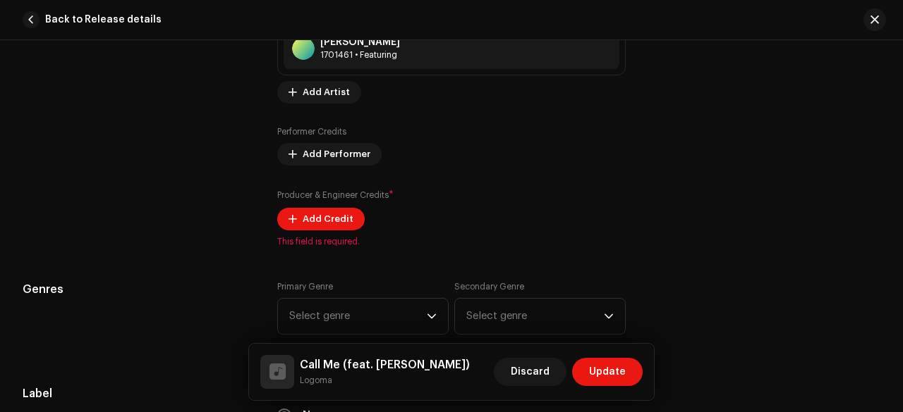
scroll to position [1081, 0]
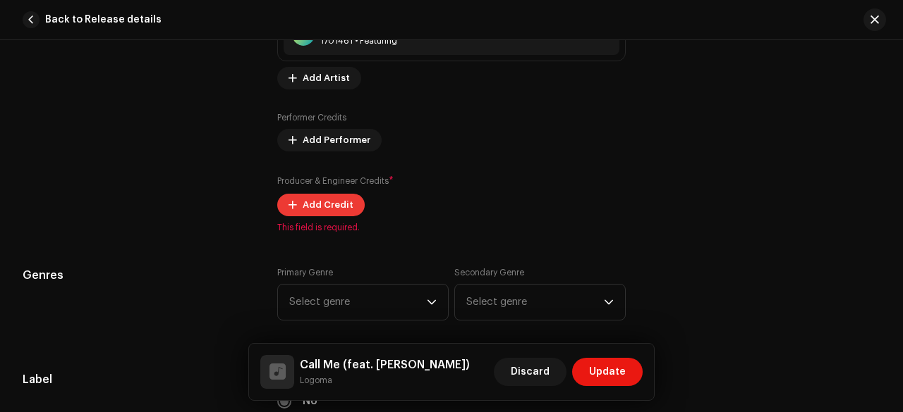
click at [334, 202] on span "Add Credit" at bounding box center [327, 205] width 51 height 28
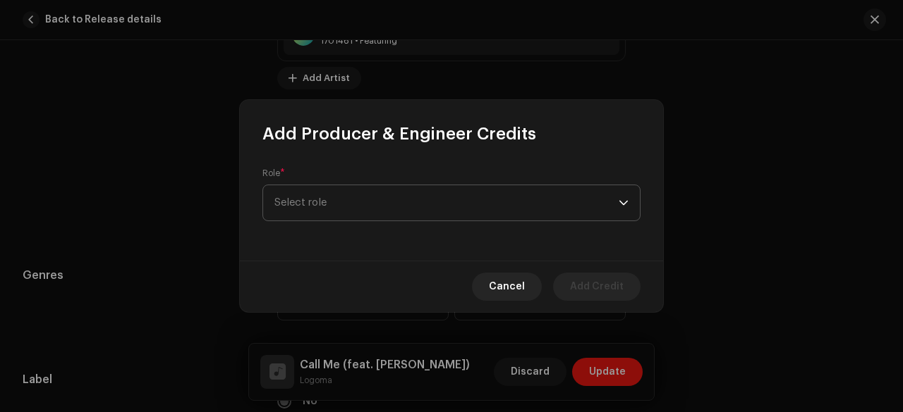
click at [343, 207] on span "Select role" at bounding box center [446, 202] width 344 height 35
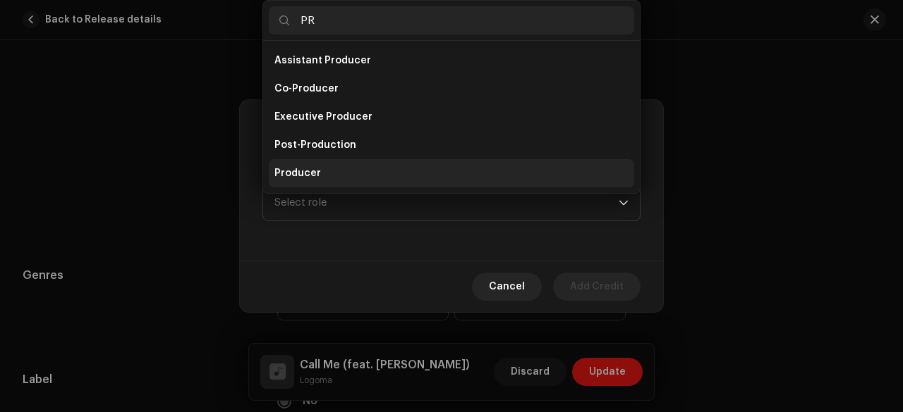
scroll to position [23, 0]
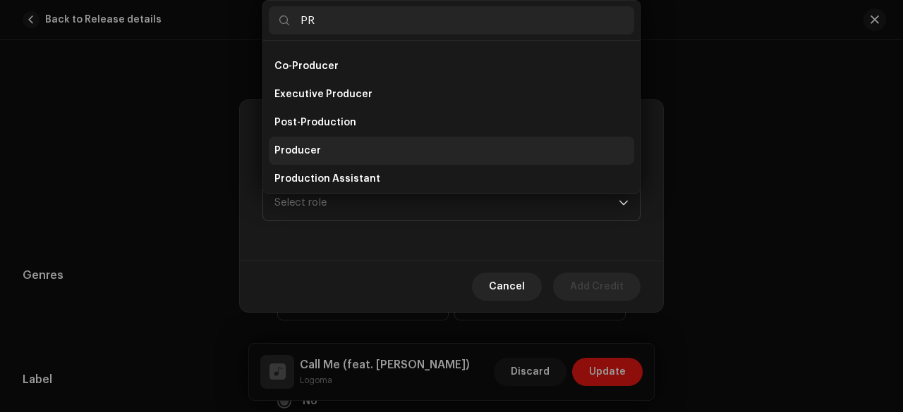
type input "PR"
click at [298, 153] on span "Producer" at bounding box center [297, 151] width 47 height 14
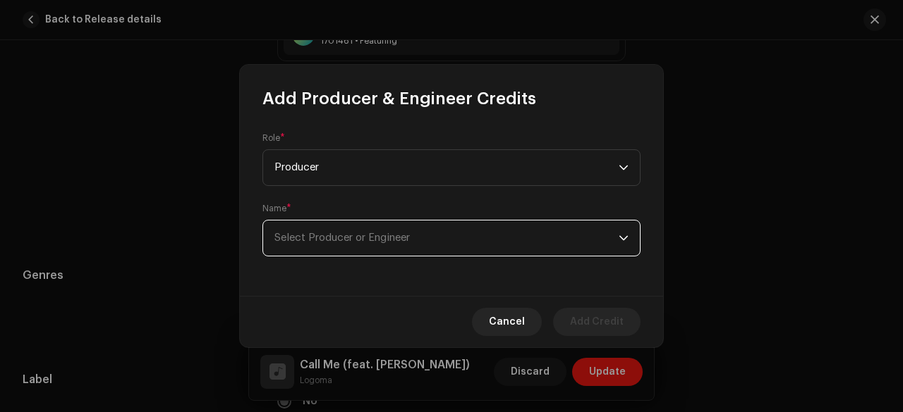
click at [353, 235] on span "Select Producer or Engineer" at bounding box center [341, 238] width 135 height 11
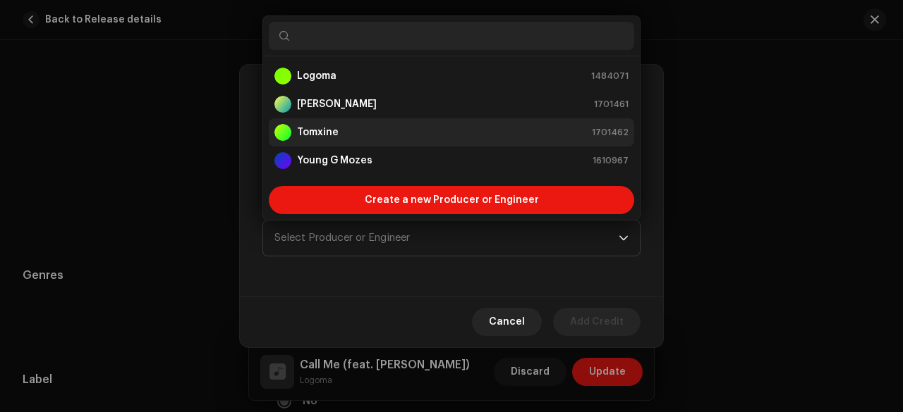
click at [317, 132] on strong "Tomxine" at bounding box center [318, 133] width 42 height 14
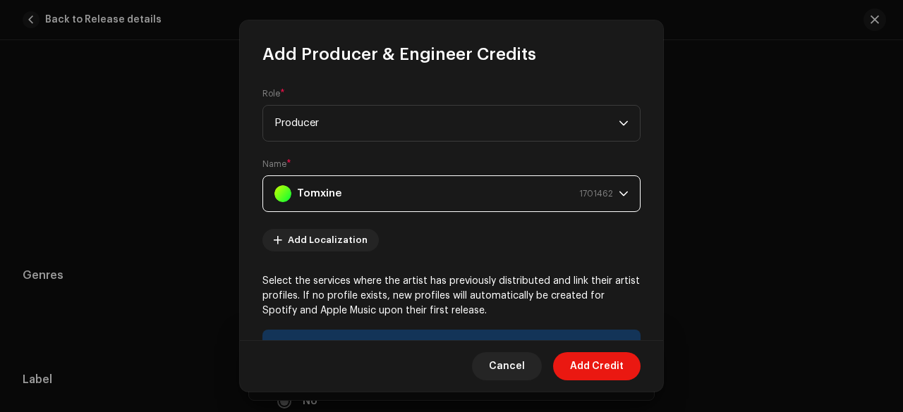
scroll to position [252, 0]
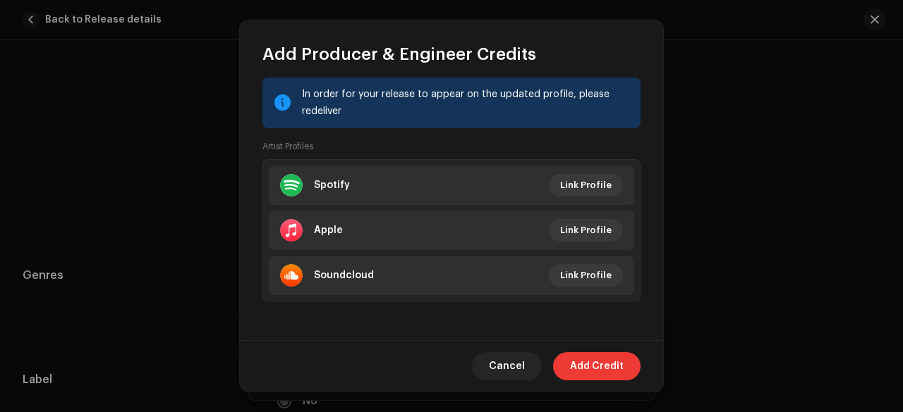
click at [600, 358] on span "Add Credit" at bounding box center [597, 367] width 54 height 28
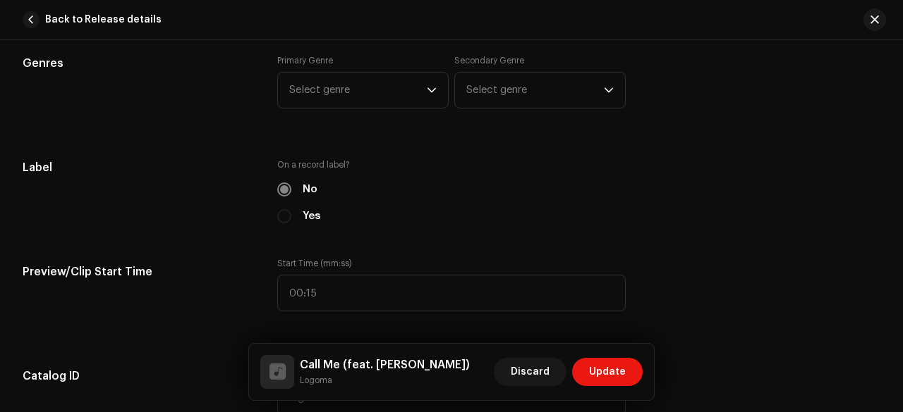
scroll to position [1336, 0]
click at [345, 84] on span "Select genre" at bounding box center [357, 89] width 137 height 35
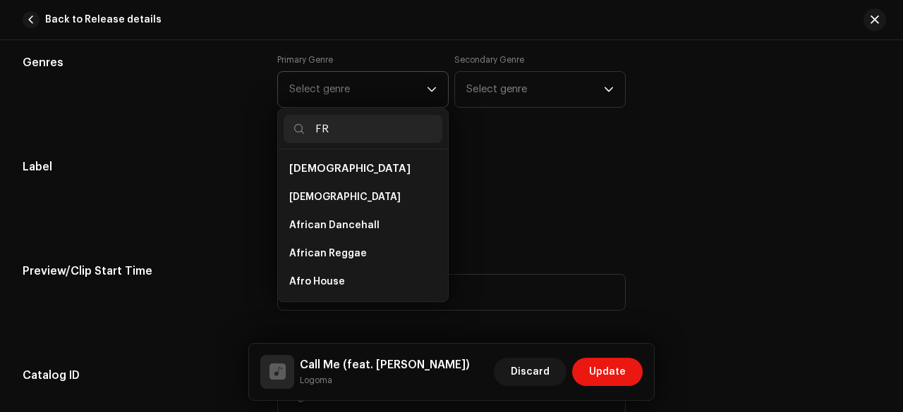
scroll to position [453, 0]
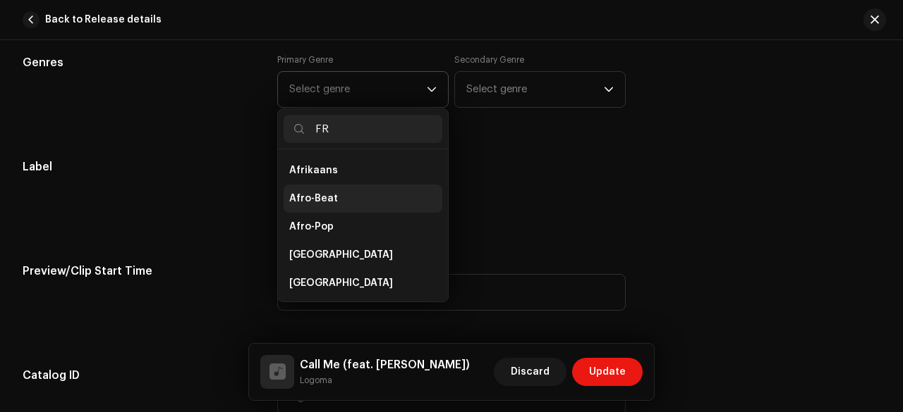
type input "FR"
click at [306, 192] on span "Afro-Beat" at bounding box center [313, 199] width 49 height 14
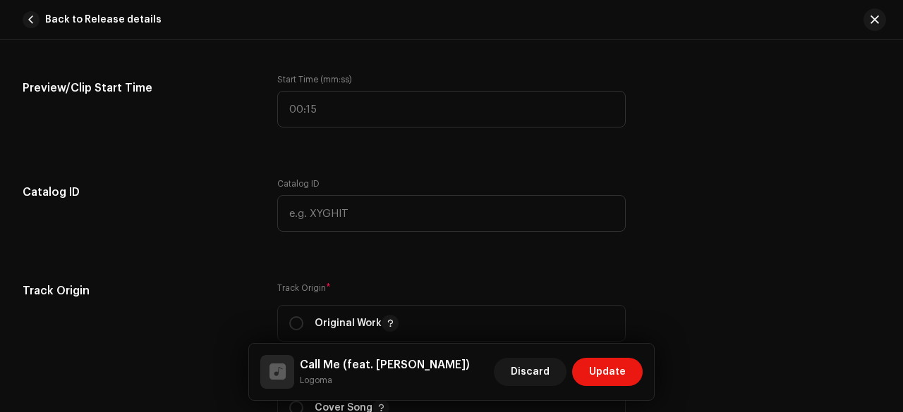
scroll to position [1524, 0]
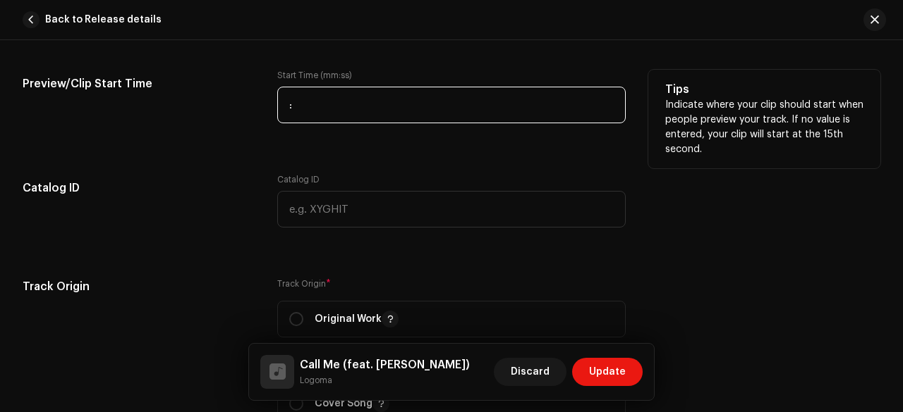
click at [306, 104] on input ":" at bounding box center [451, 105] width 348 height 37
type input "02:00"
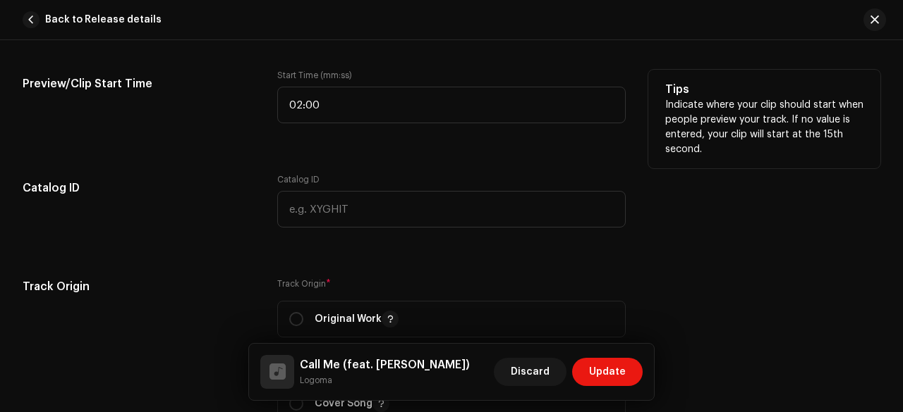
click at [236, 130] on div "Preview/Clip Start Time" at bounding box center [139, 105] width 232 height 71
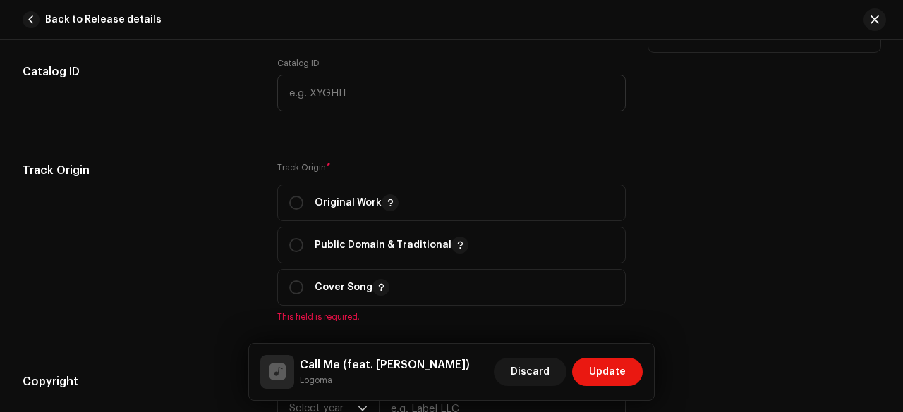
scroll to position [1653, 0]
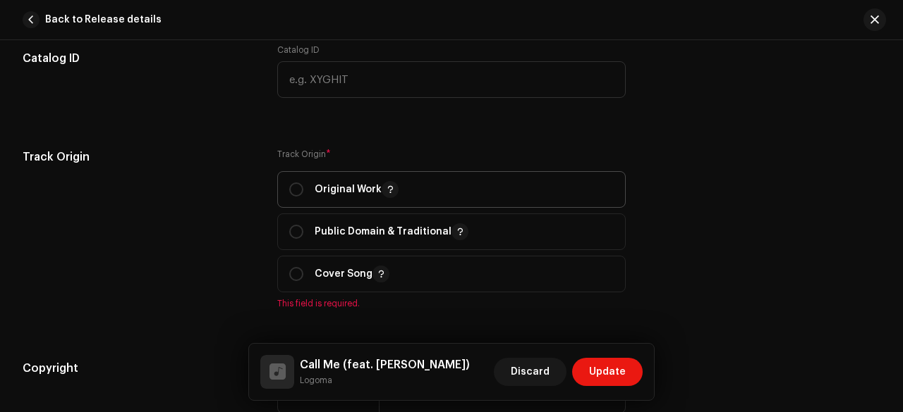
click at [322, 181] on p "Original Work" at bounding box center [356, 189] width 84 height 17
radio input "true"
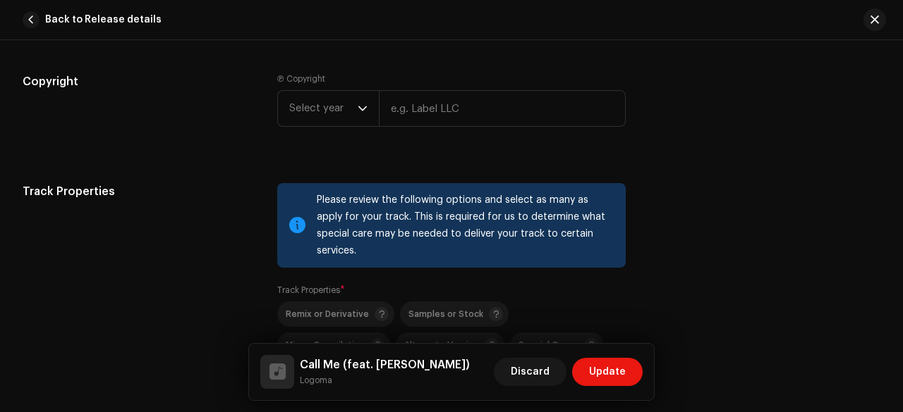
scroll to position [1935, 0]
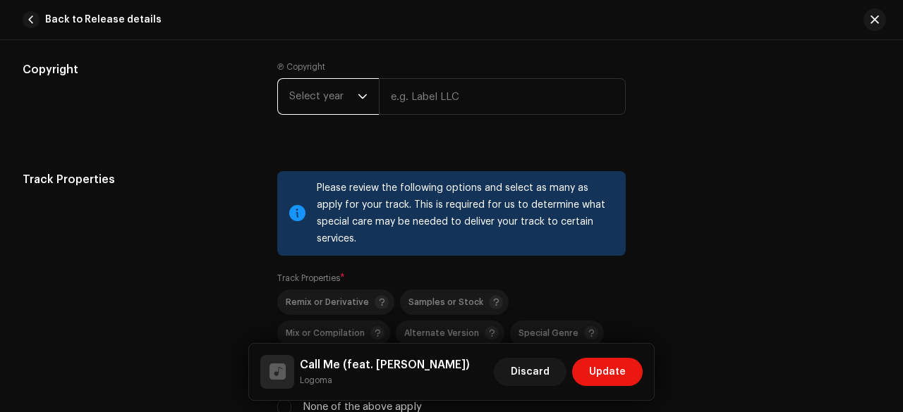
click at [323, 94] on span "Select year" at bounding box center [323, 96] width 68 height 35
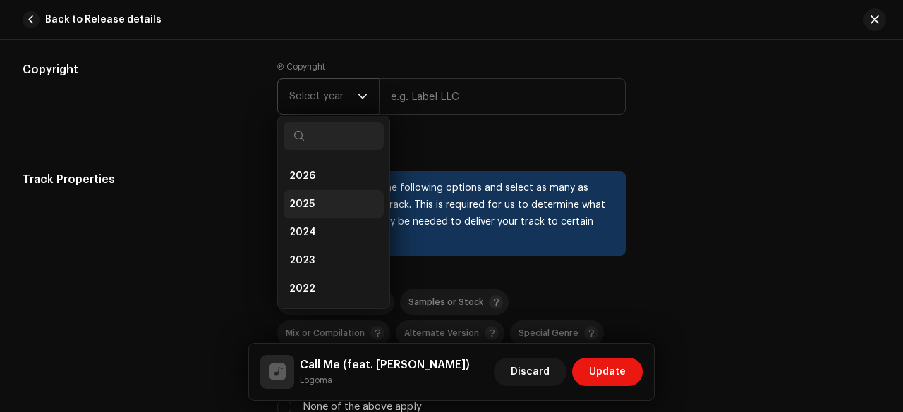
click at [302, 197] on span "2025" at bounding box center [301, 204] width 25 height 14
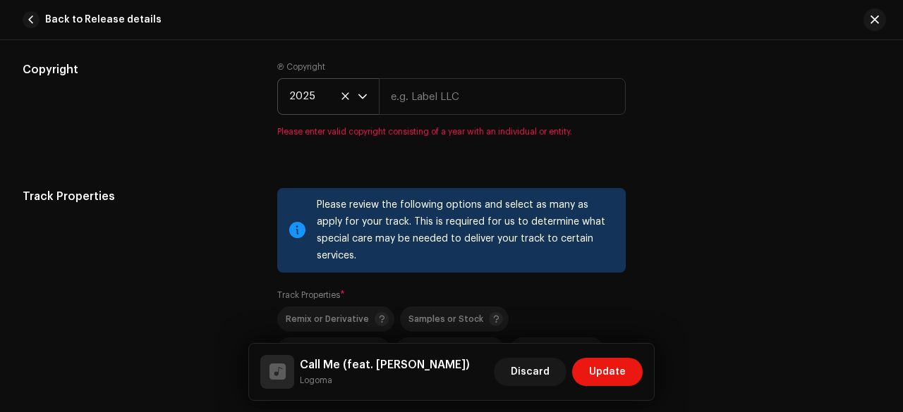
click at [316, 386] on small "Logoma" at bounding box center [385, 381] width 170 height 14
copy div "Logoma Discard Update"
click at [439, 88] on input "text" at bounding box center [502, 96] width 247 height 37
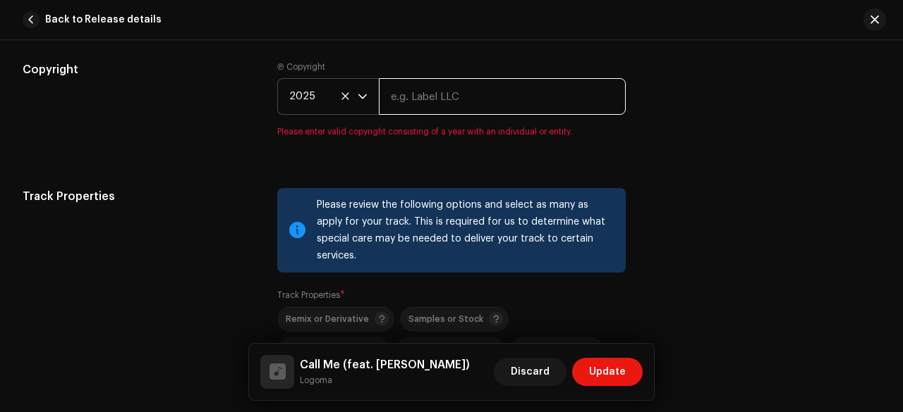
paste input "Logoma"
type input "Logoma"
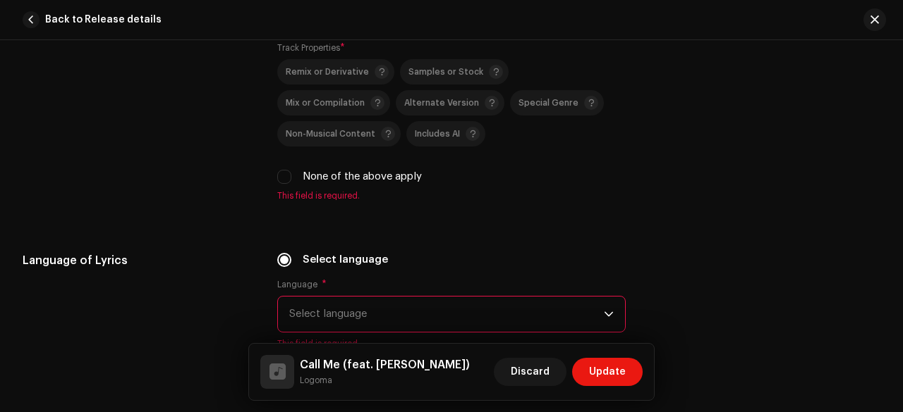
scroll to position [2167, 0]
click at [283, 169] on input "None of the above apply" at bounding box center [284, 176] width 14 height 14
checkbox input "true"
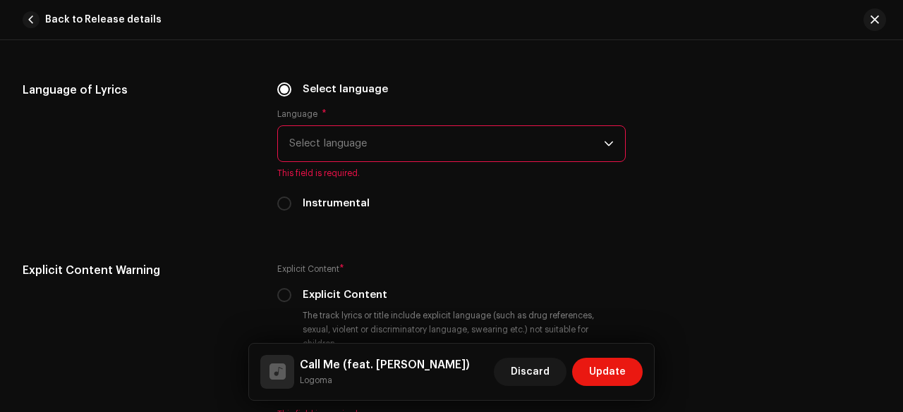
scroll to position [2368, 0]
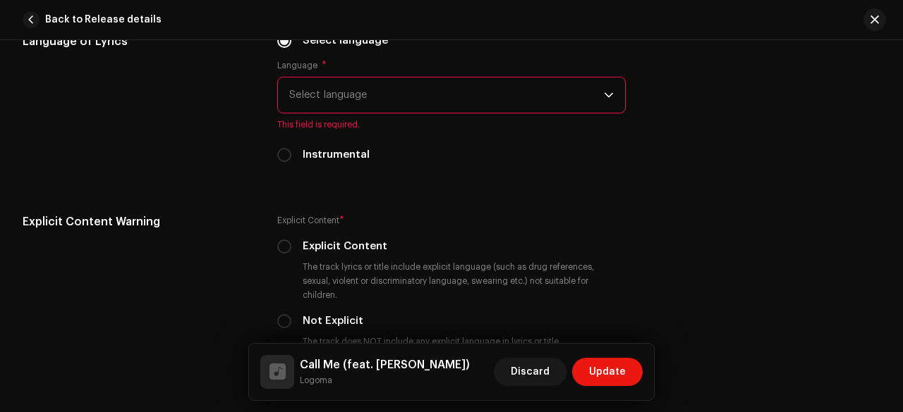
click at [328, 78] on span "Select language" at bounding box center [446, 95] width 314 height 35
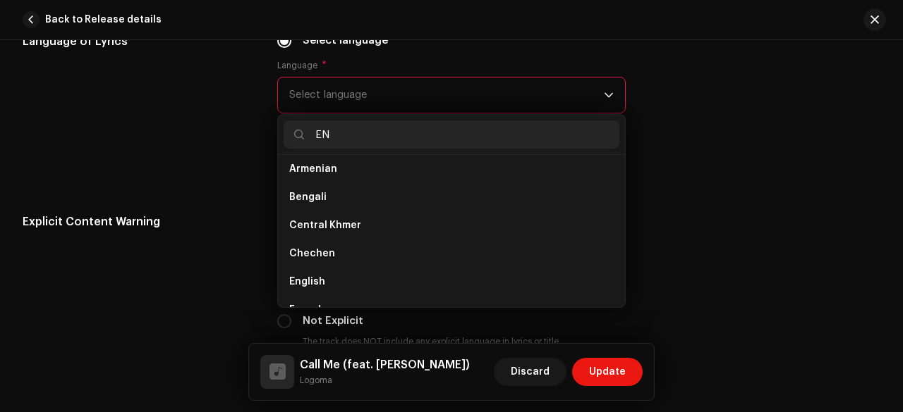
scroll to position [0, 0]
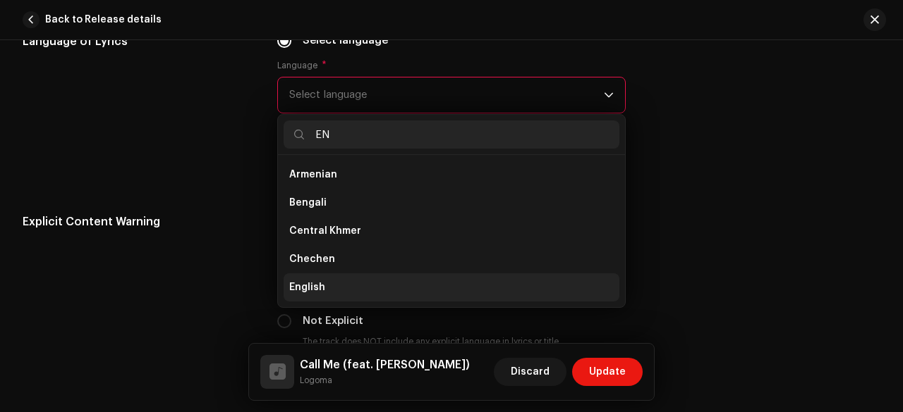
type input "EN"
click at [319, 281] on span "English" at bounding box center [307, 288] width 36 height 14
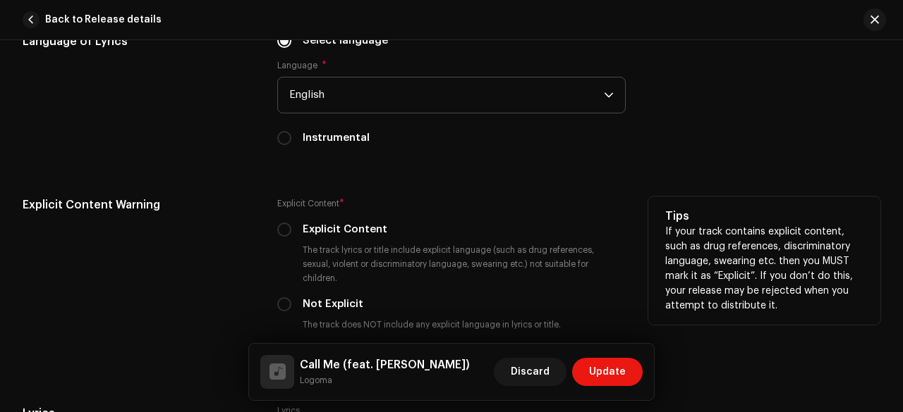
click at [257, 235] on div "Explicit Content Warning Explicit Content * Explicit Content The track lyrics o…" at bounding box center [451, 284] width 857 height 175
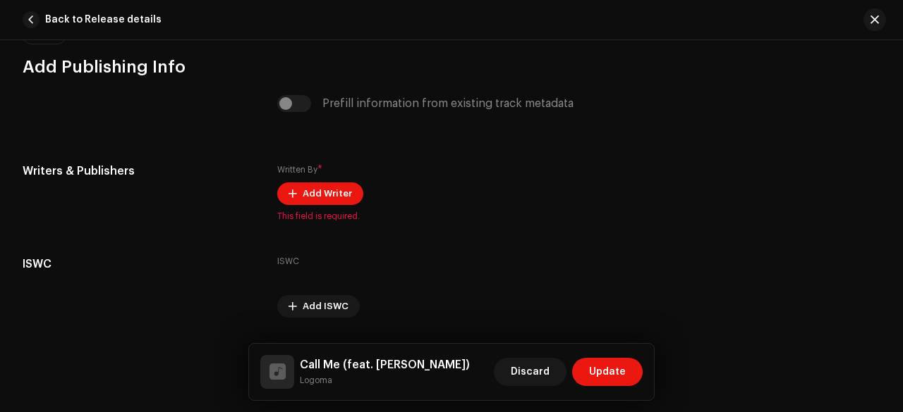
scroll to position [2912, 0]
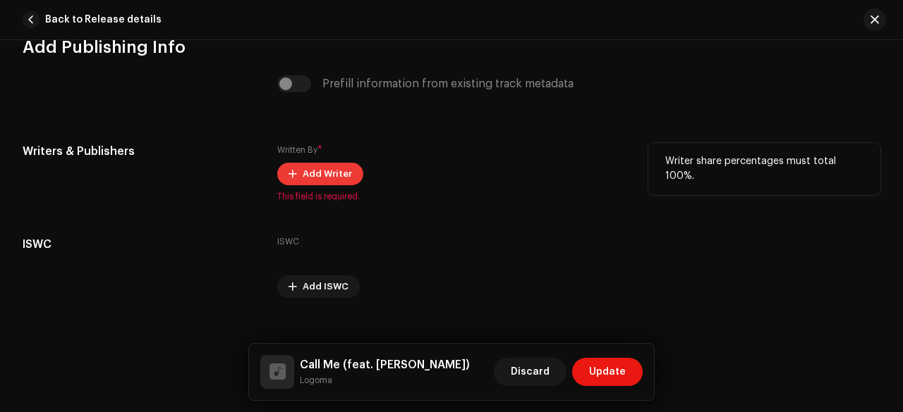
click at [302, 160] on span "Add Writer" at bounding box center [326, 174] width 49 height 28
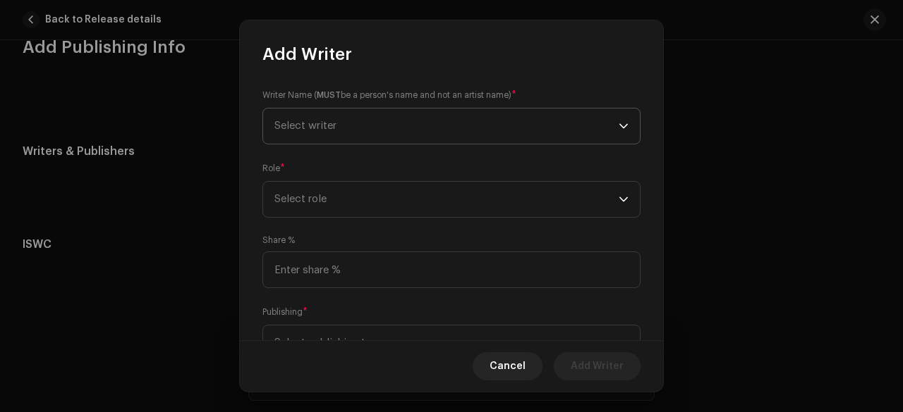
click at [350, 133] on span "Select writer" at bounding box center [446, 126] width 344 height 35
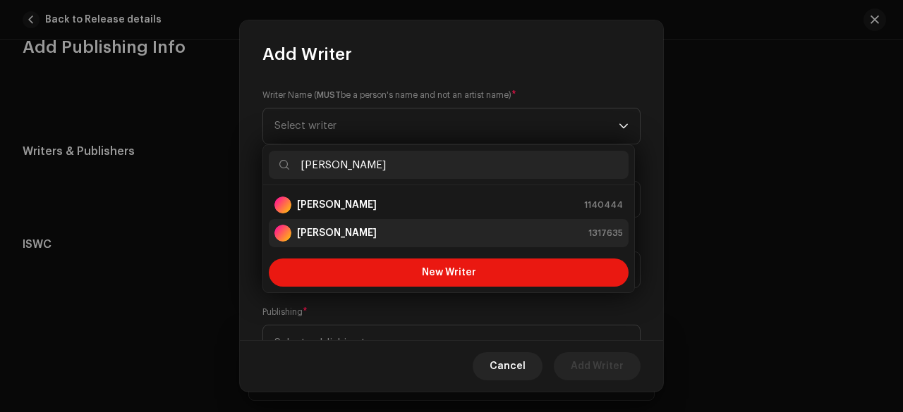
type input "[PERSON_NAME]"
click at [392, 234] on div "Ayo Humphery 1317635" at bounding box center [448, 233] width 348 height 17
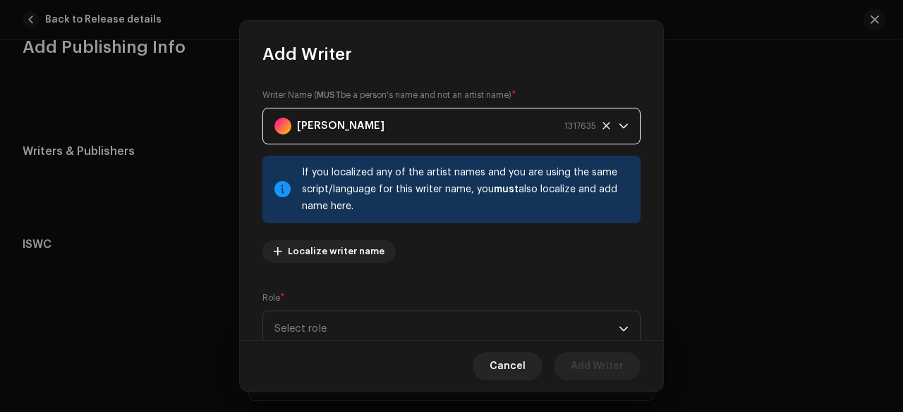
scroll to position [190, 0]
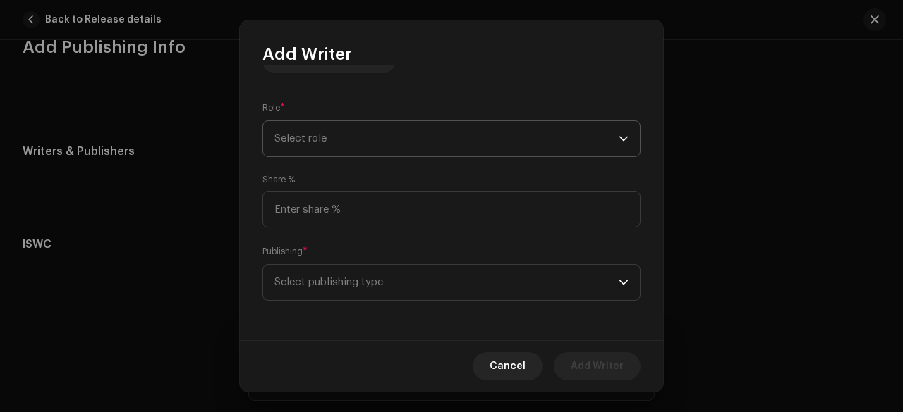
click at [314, 140] on span "Select role" at bounding box center [446, 138] width 344 height 35
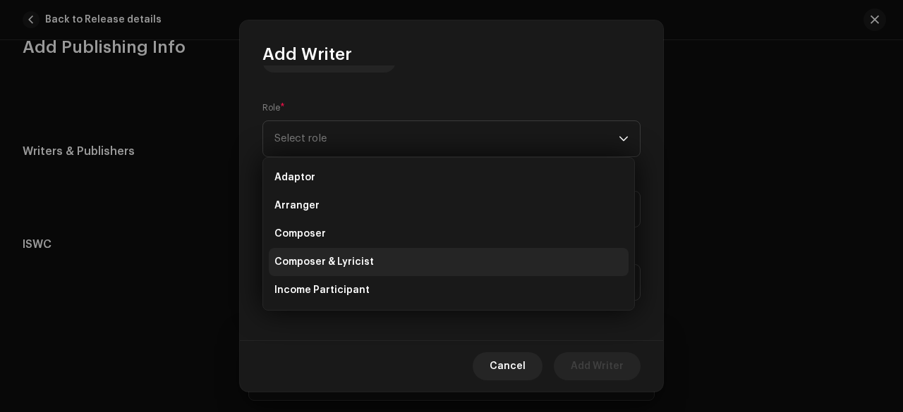
click at [329, 256] on span "Composer & Lyricist" at bounding box center [323, 262] width 99 height 14
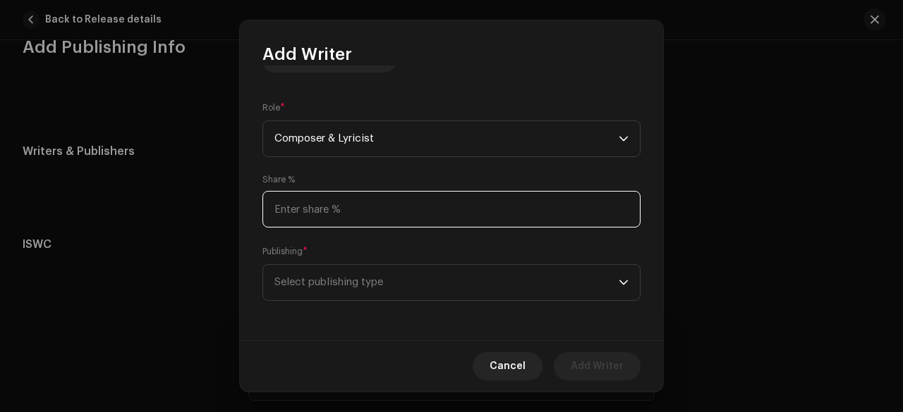
click at [307, 218] on input at bounding box center [451, 209] width 378 height 37
type input "100.00"
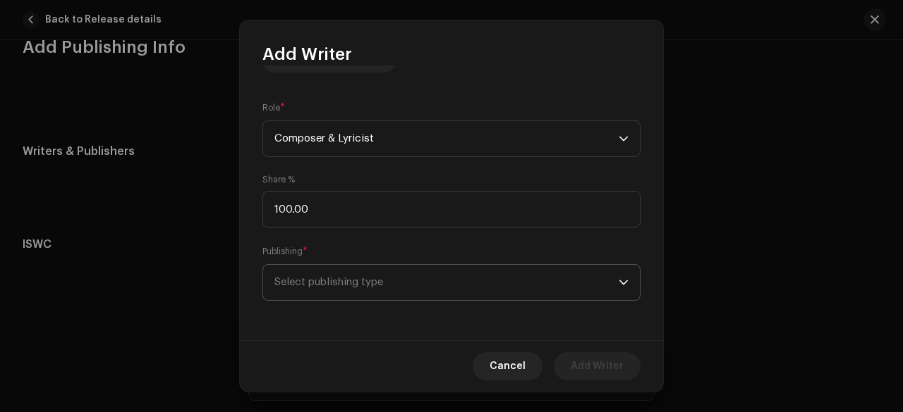
click at [329, 269] on span "Select publishing type" at bounding box center [446, 282] width 344 height 35
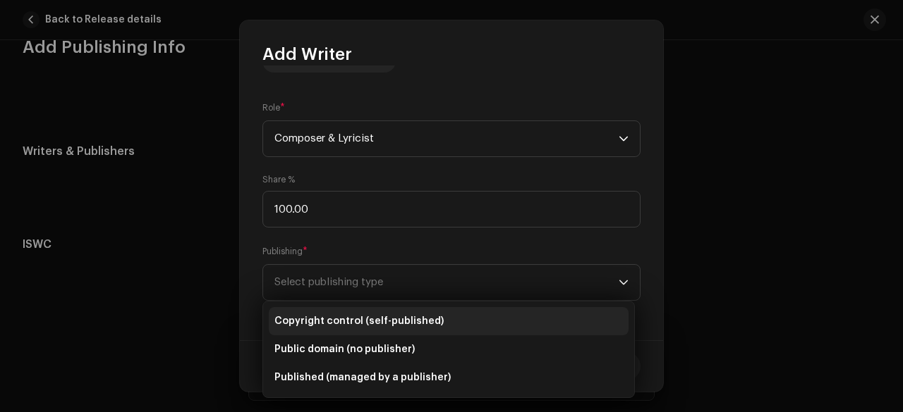
click at [379, 323] on span "Copyright control (self-published)" at bounding box center [358, 321] width 169 height 14
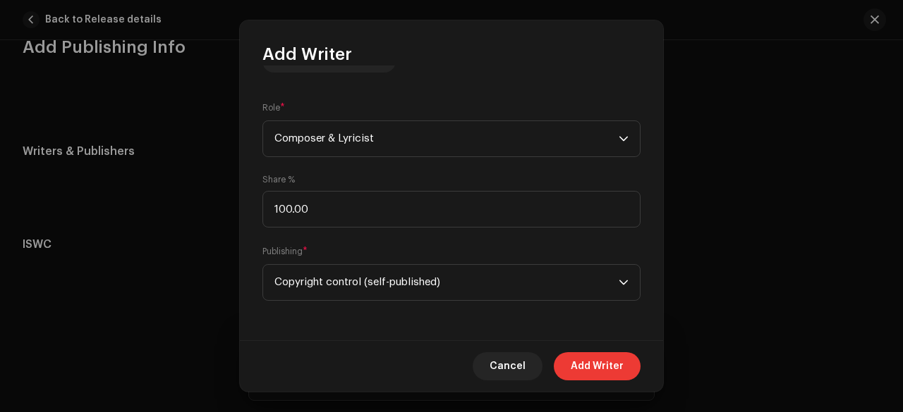
click at [616, 371] on span "Add Writer" at bounding box center [596, 367] width 53 height 28
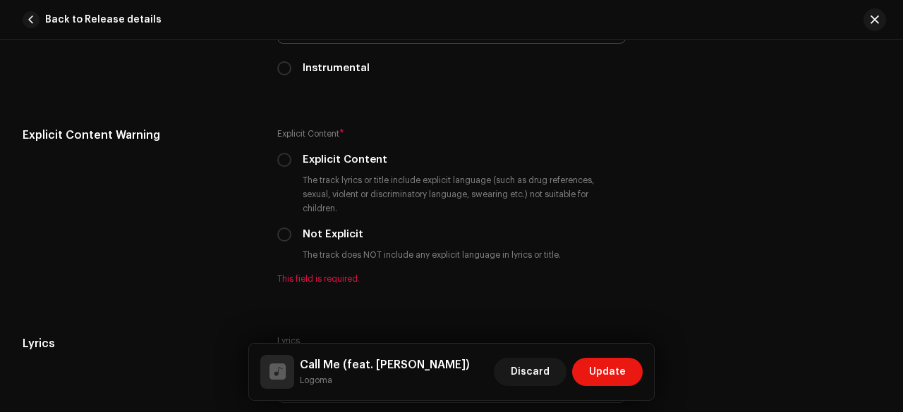
scroll to position [2437, 0]
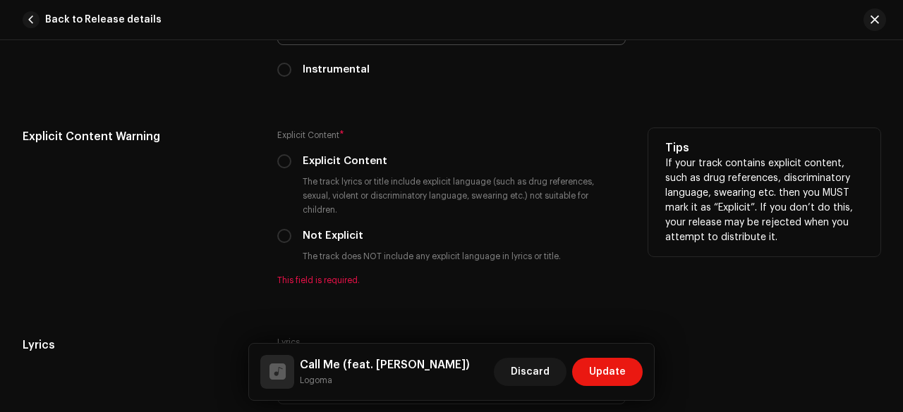
click at [209, 228] on div "Explicit Content Warning" at bounding box center [139, 215] width 232 height 175
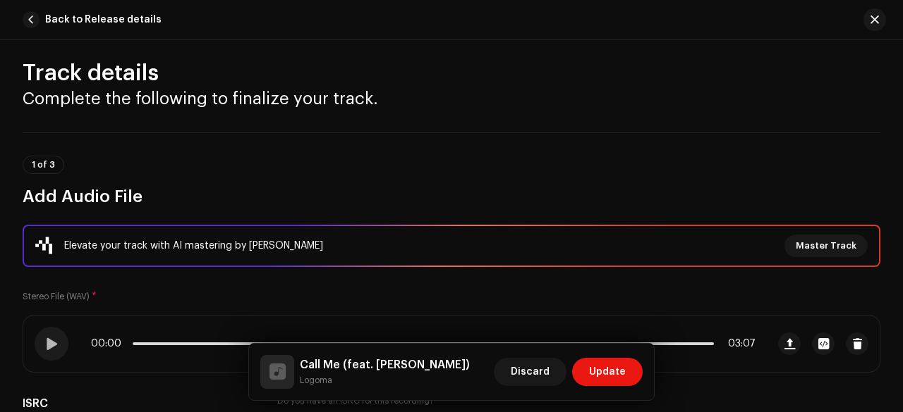
scroll to position [0, 0]
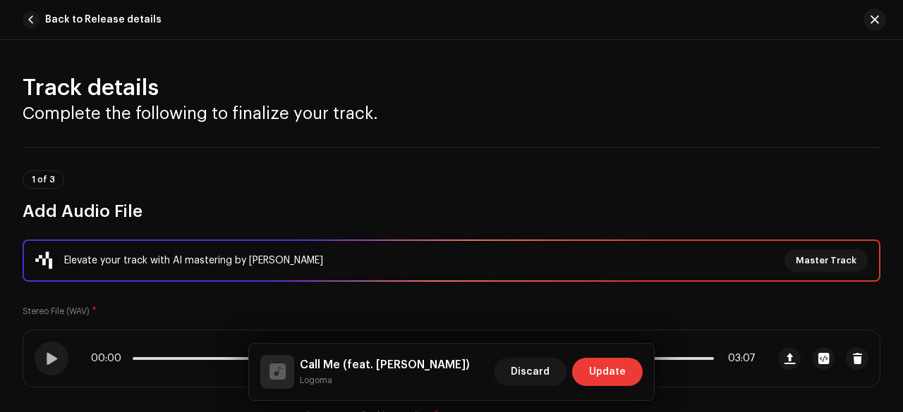
click at [632, 369] on button "Update" at bounding box center [607, 372] width 71 height 28
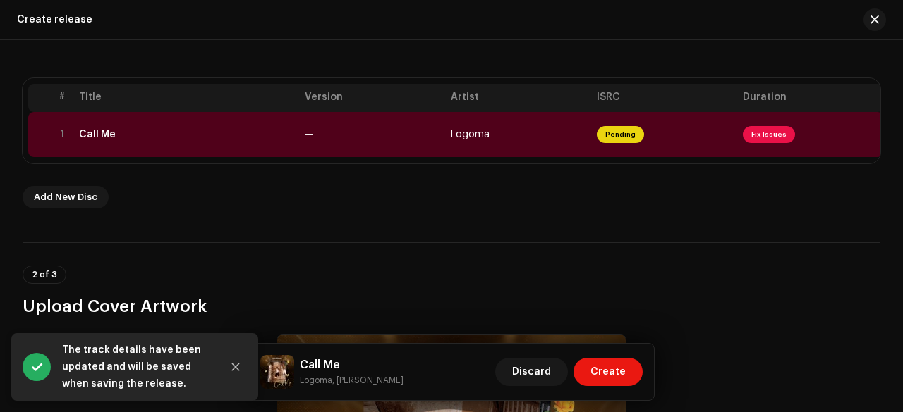
scroll to position [255, 0]
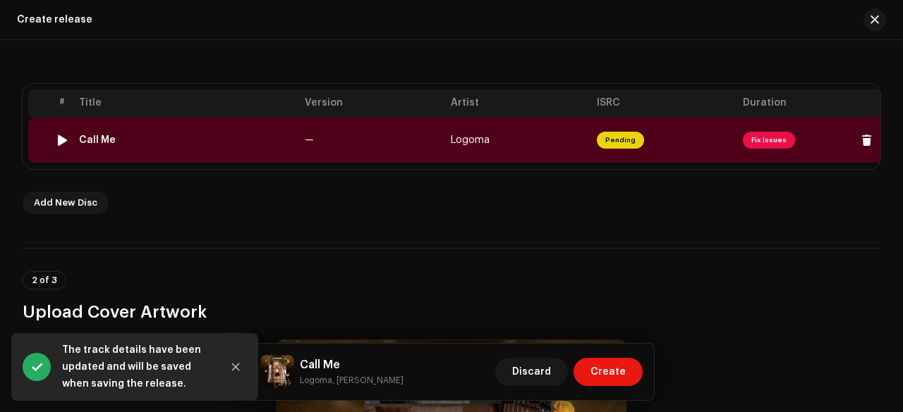
click at [298, 135] on td "Call Me" at bounding box center [186, 140] width 226 height 45
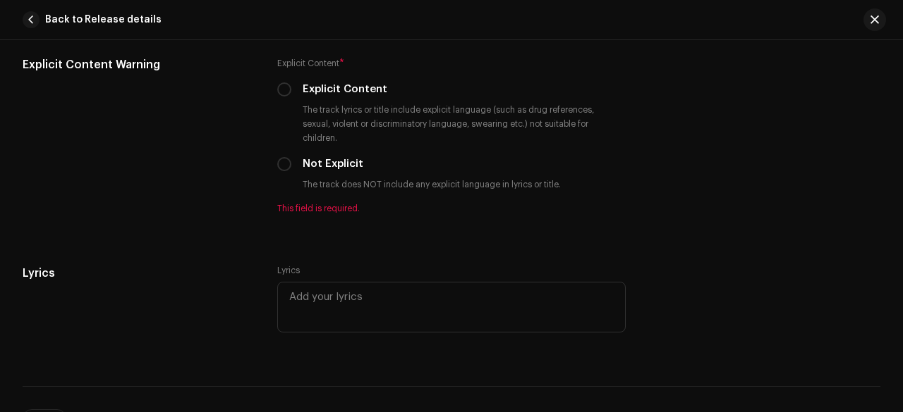
scroll to position [2506, 0]
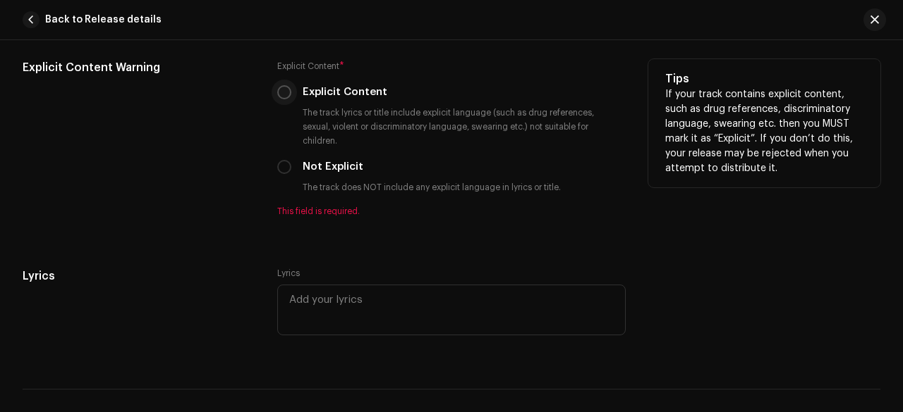
click at [282, 85] on input "Explicit Content" at bounding box center [284, 92] width 14 height 14
radio input "true"
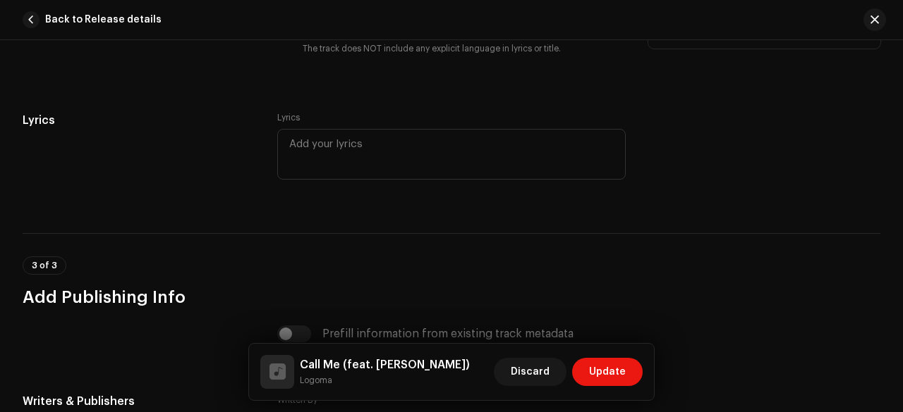
scroll to position [2648, 0]
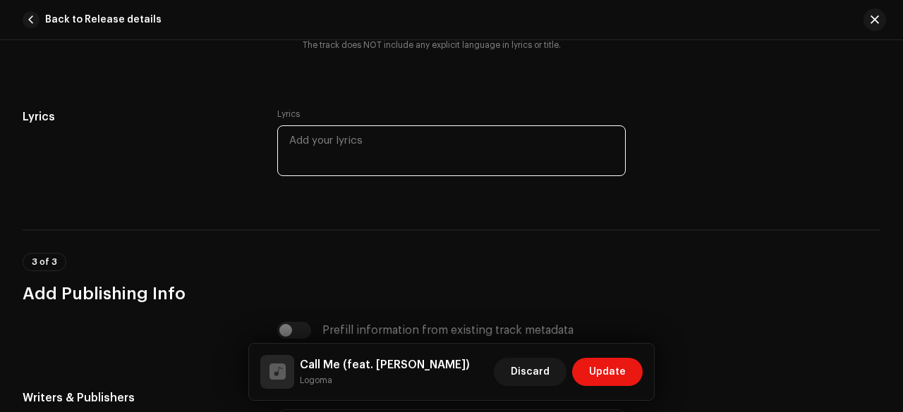
click at [312, 128] on textarea at bounding box center [451, 151] width 348 height 51
paste textarea "Email: logoma300@gmail.com Song title: Call me Artist name: Logoma Feature Arti…"
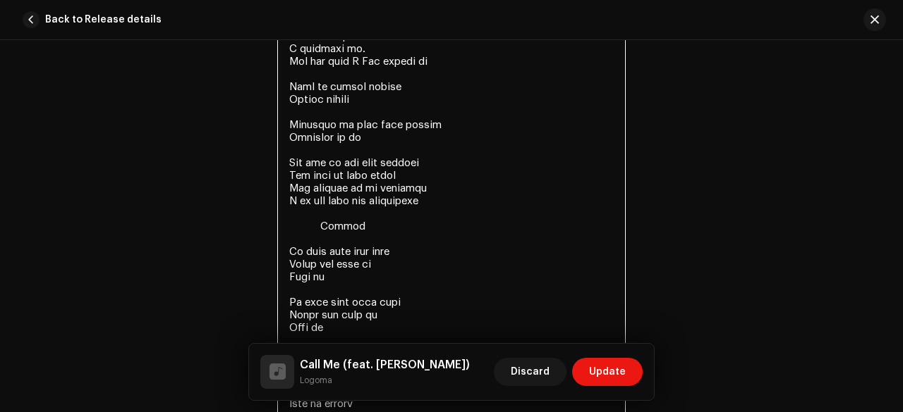
scroll to position [3397, 0]
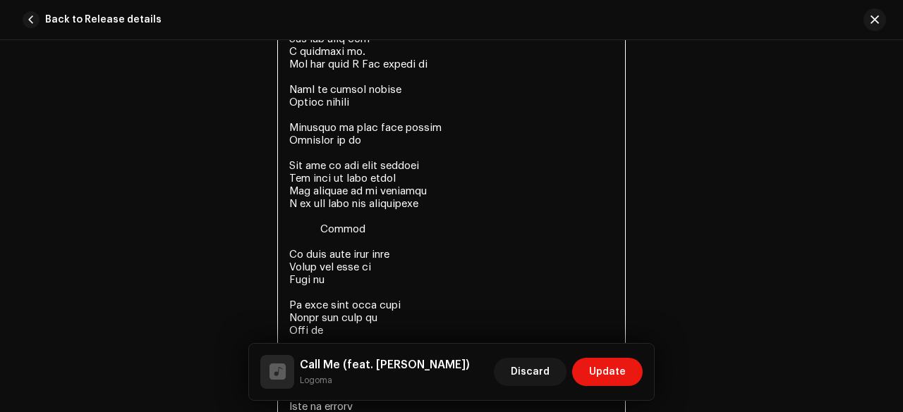
drag, startPoint x: 365, startPoint y: 208, endPoint x: 300, endPoint y: 200, distance: 65.4
click at [300, 200] on textarea at bounding box center [451, 134] width 348 height 1515
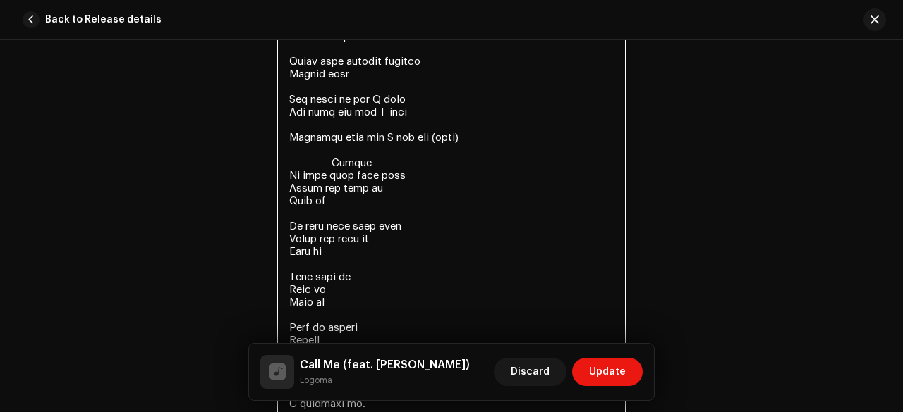
scroll to position [3043, 0]
drag, startPoint x: 369, startPoint y: 141, endPoint x: 300, endPoint y: 130, distance: 69.2
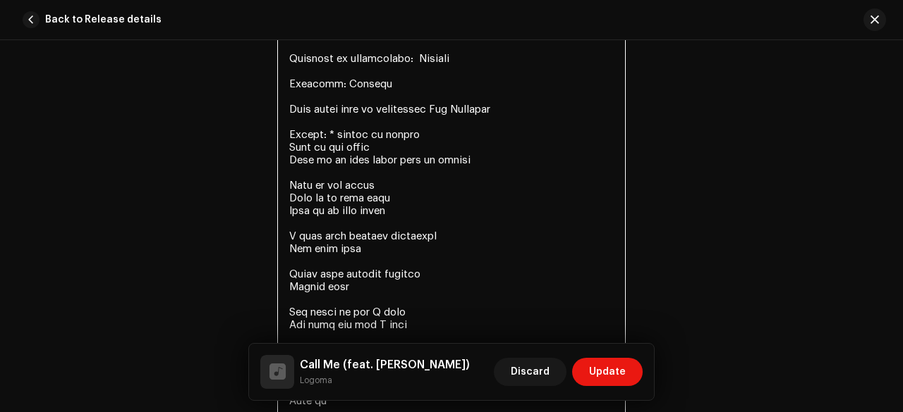
scroll to position [2829, 0]
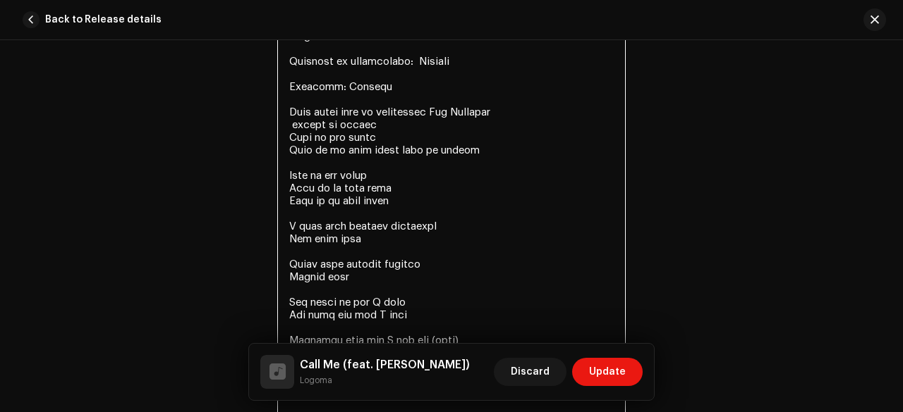
drag, startPoint x: 379, startPoint y: 112, endPoint x: 556, endPoint y: 82, distance: 178.7
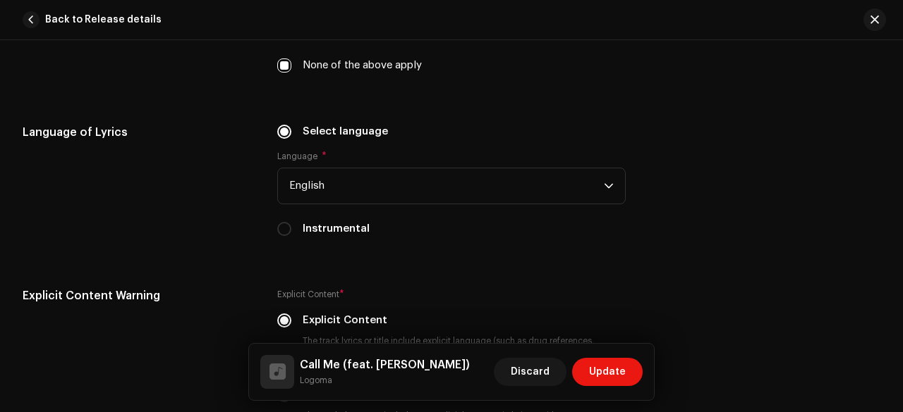
scroll to position [1850, 0]
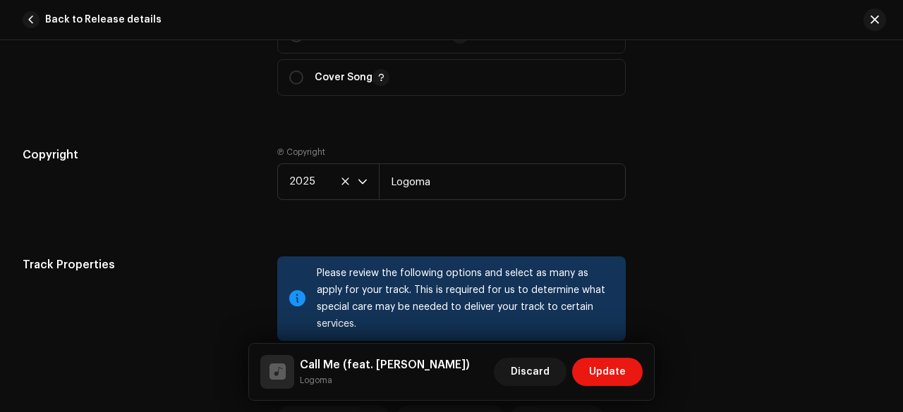
drag, startPoint x: 507, startPoint y: 140, endPoint x: 323, endPoint y: 257, distance: 218.5
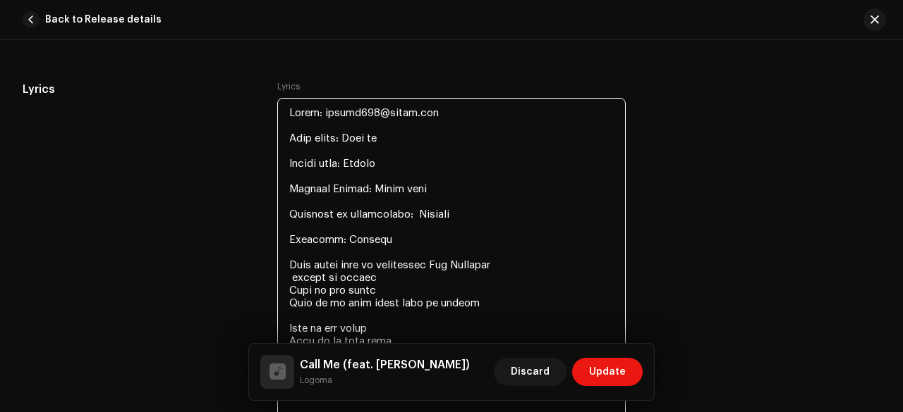
scroll to position [2677, 0]
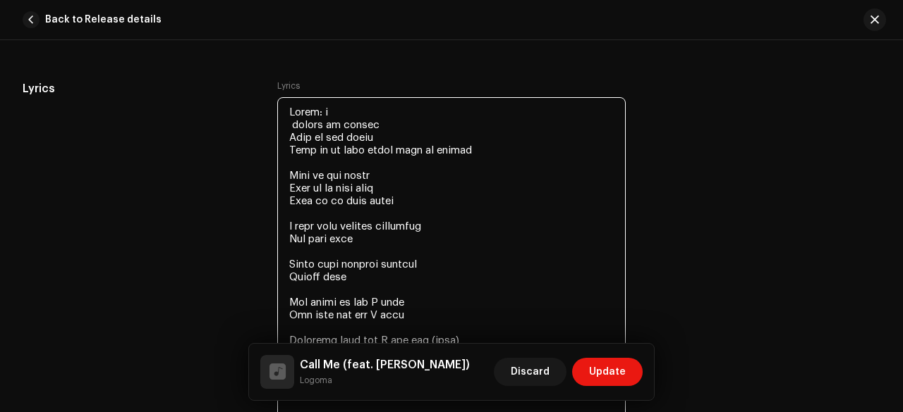
drag, startPoint x: 329, startPoint y: 88, endPoint x: 286, endPoint y: 88, distance: 43.0
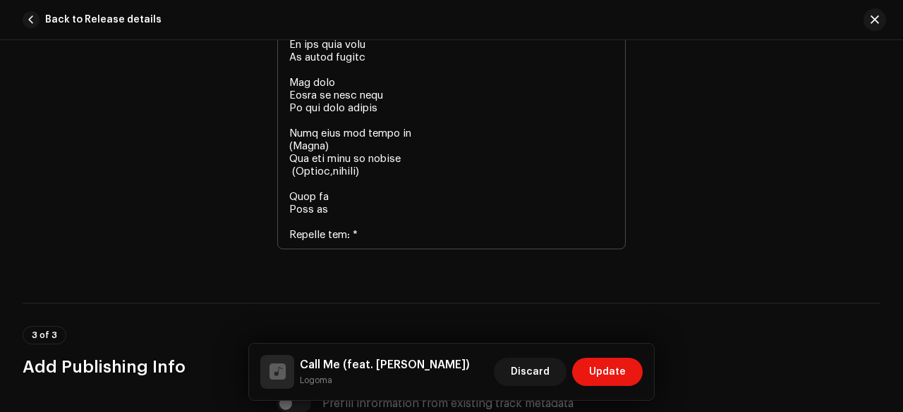
scroll to position [3826, 0]
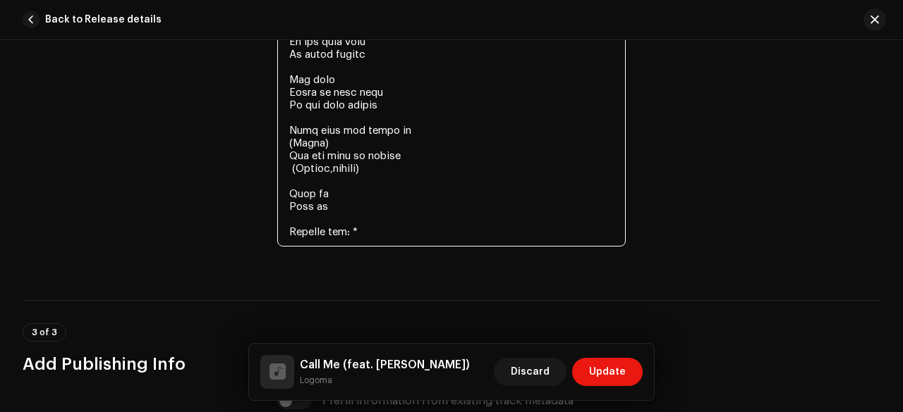
drag, startPoint x: 362, startPoint y: 210, endPoint x: 278, endPoint y: 213, distance: 84.7
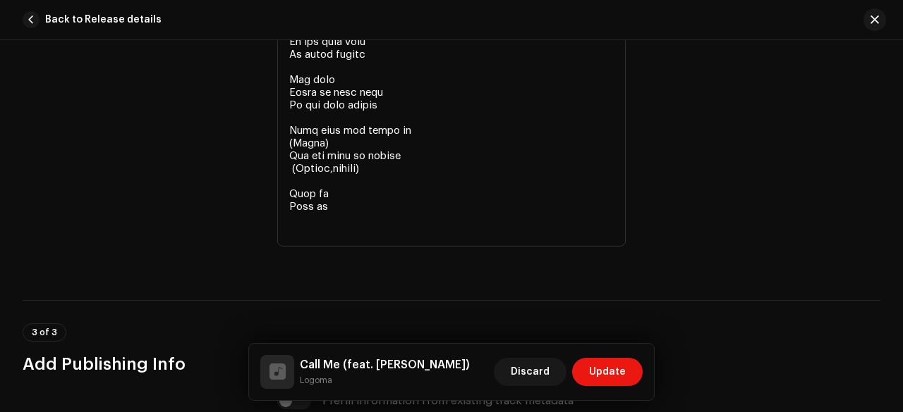
type textarea "banger to banger Give me the razor Make we do that thing back to center Give me…"
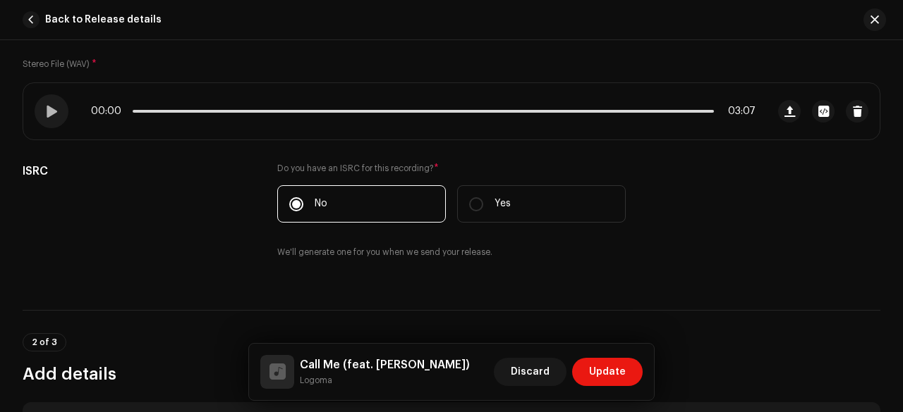
scroll to position [262, 0]
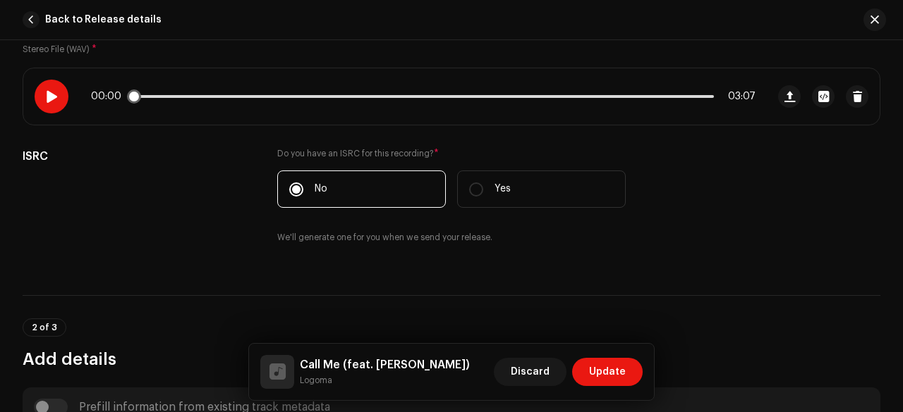
click at [51, 102] on div at bounding box center [52, 97] width 34 height 34
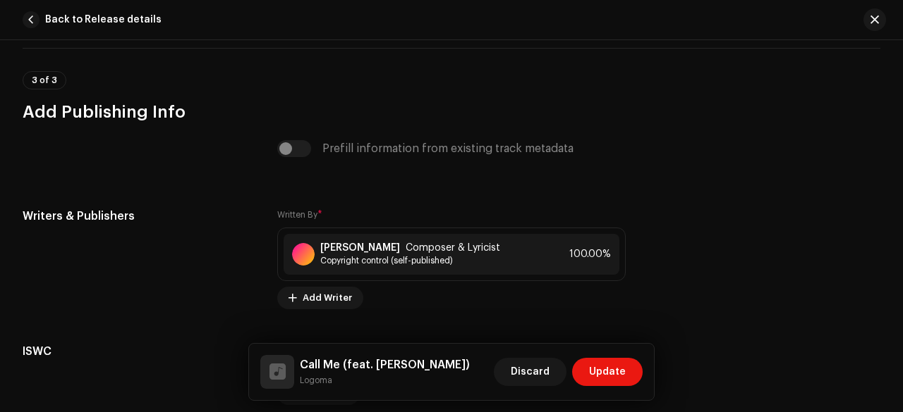
scroll to position [4159, 0]
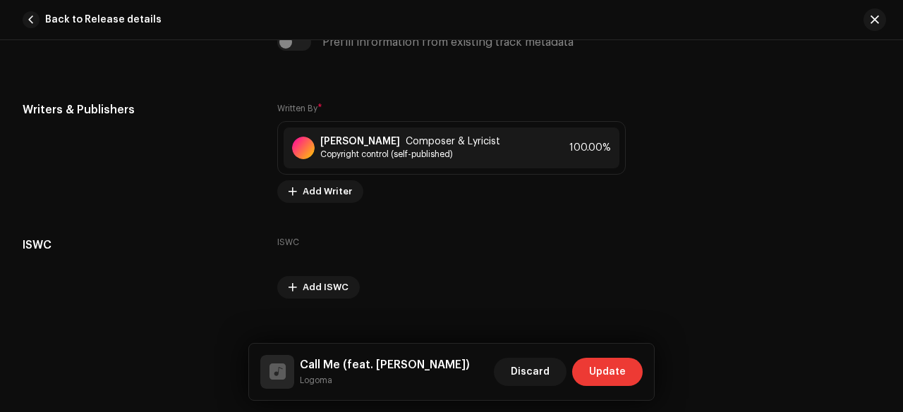
click at [616, 372] on span "Update" at bounding box center [607, 372] width 37 height 28
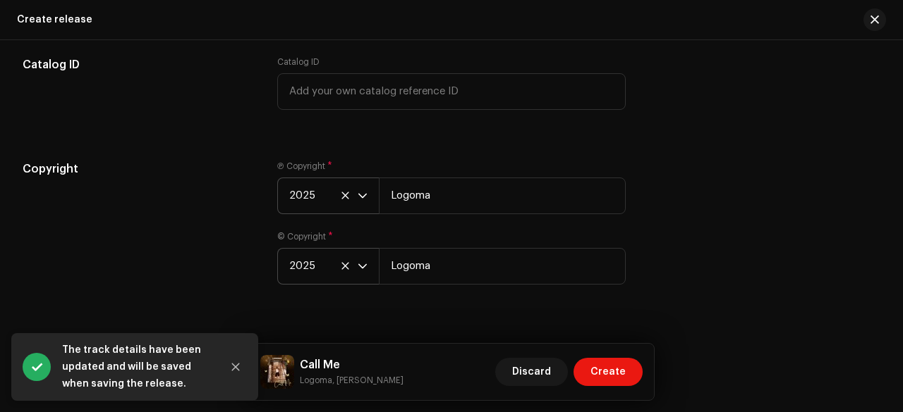
scroll to position [2603, 0]
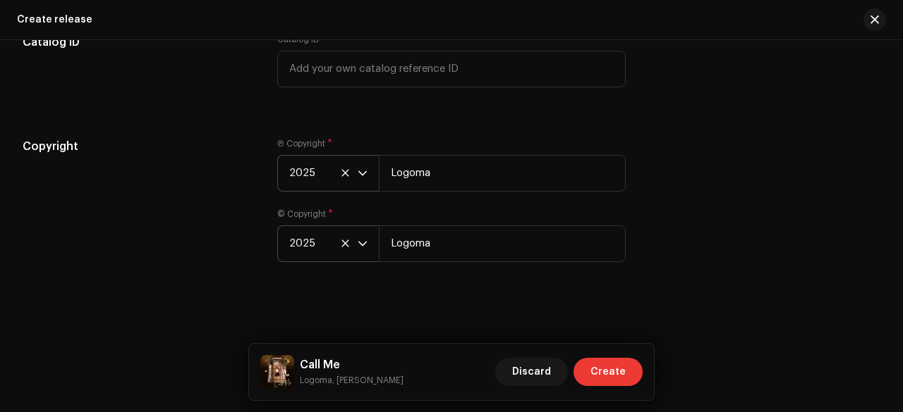
click at [611, 369] on span "Create" at bounding box center [607, 372] width 35 height 28
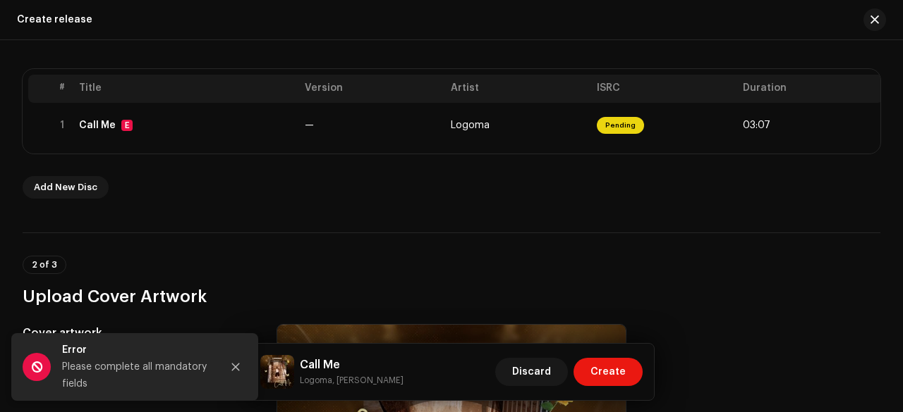
scroll to position [269, 0]
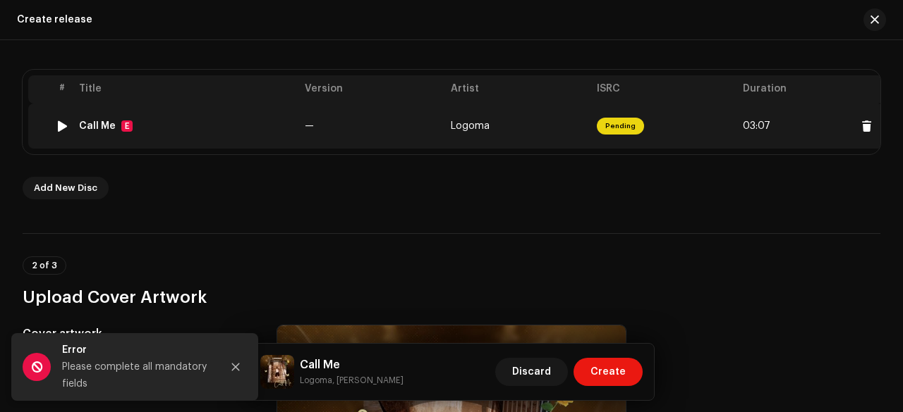
click at [327, 135] on td "—" at bounding box center [372, 126] width 146 height 45
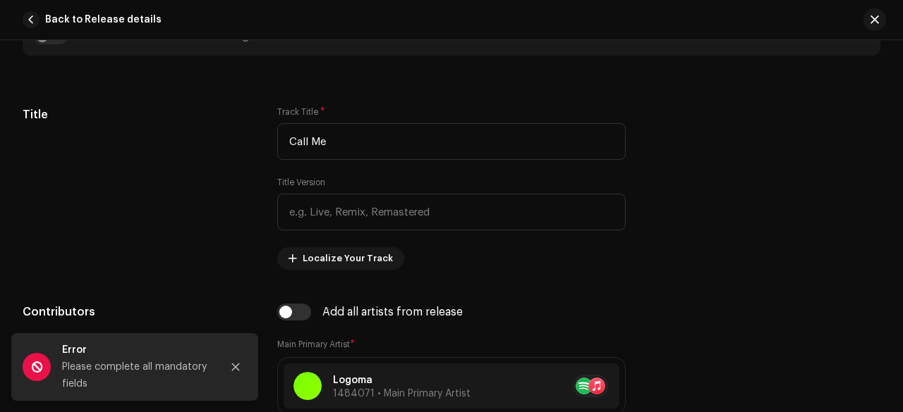
scroll to position [635, 0]
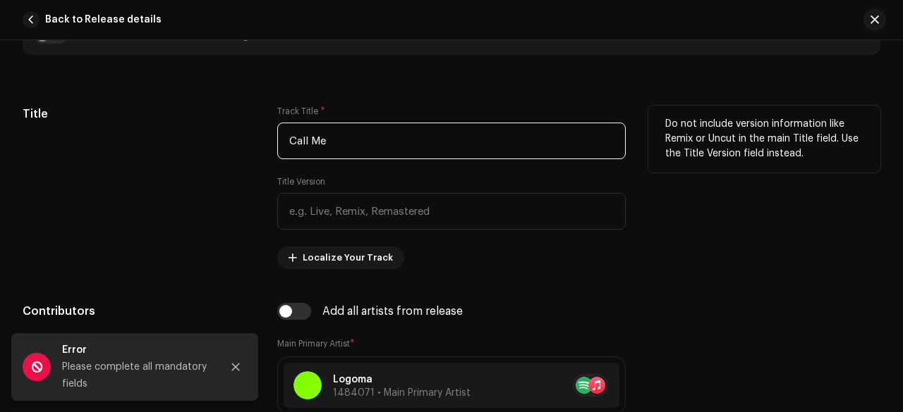
click at [289, 140] on input "Call Me" at bounding box center [451, 141] width 348 height 37
click at [337, 139] on input "Call Me" at bounding box center [451, 141] width 348 height 37
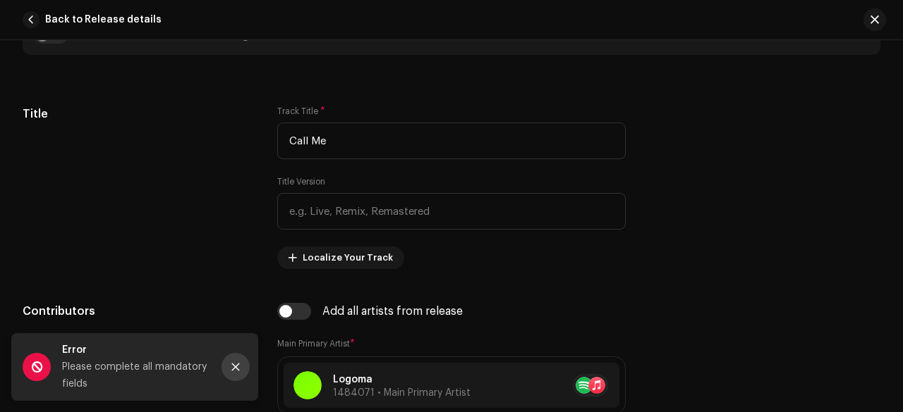
click at [234, 367] on icon "Close" at bounding box center [236, 368] width 8 height 8
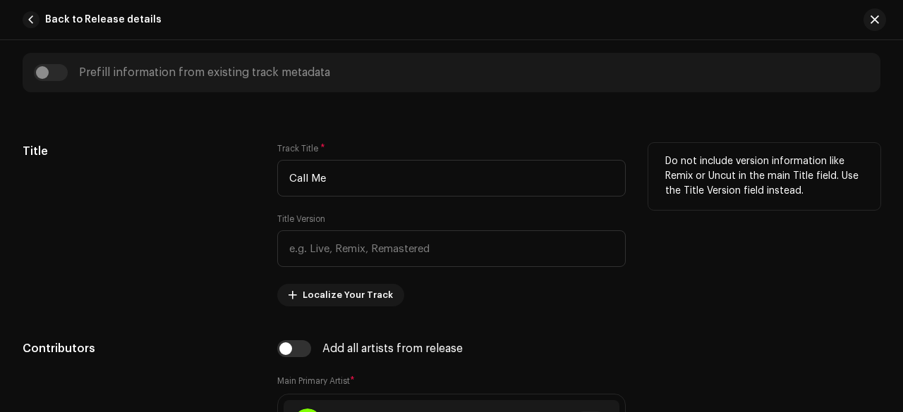
scroll to position [597, 0]
drag, startPoint x: 324, startPoint y: 176, endPoint x: 250, endPoint y: 185, distance: 74.7
click at [250, 185] on div "Title Track Title * Call Me Title Version Localize Your Track Do not include ve…" at bounding box center [451, 226] width 857 height 164
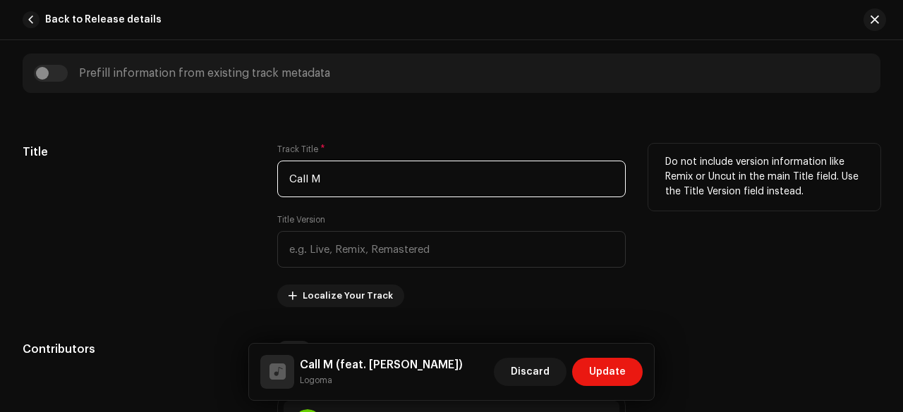
type input "Call Me"
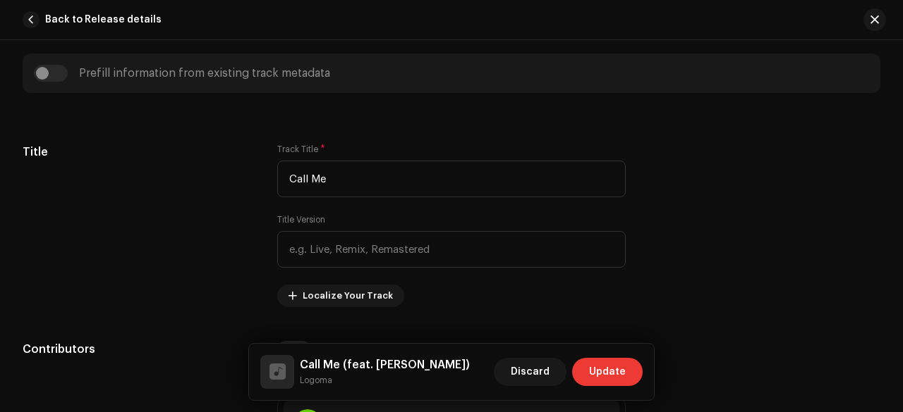
click at [619, 369] on span "Update" at bounding box center [607, 372] width 37 height 28
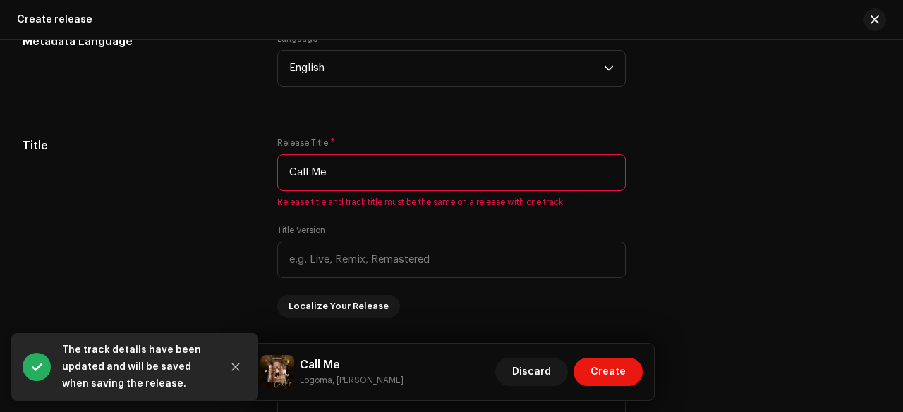
scroll to position [1237, 0]
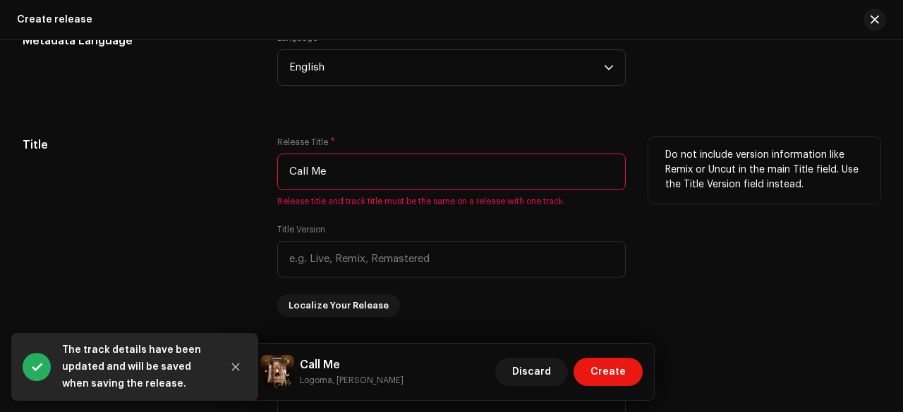
drag, startPoint x: 327, startPoint y: 170, endPoint x: 239, endPoint y: 166, distance: 88.2
click at [239, 166] on div "Title Release Title * Call Me Release title and track title must be the same on…" at bounding box center [451, 227] width 857 height 181
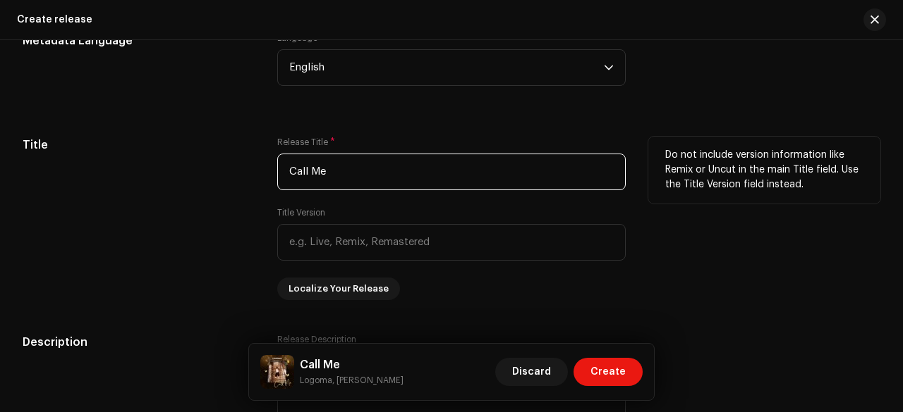
type input "Call Me"
click at [189, 205] on div "Title" at bounding box center [139, 219] width 232 height 164
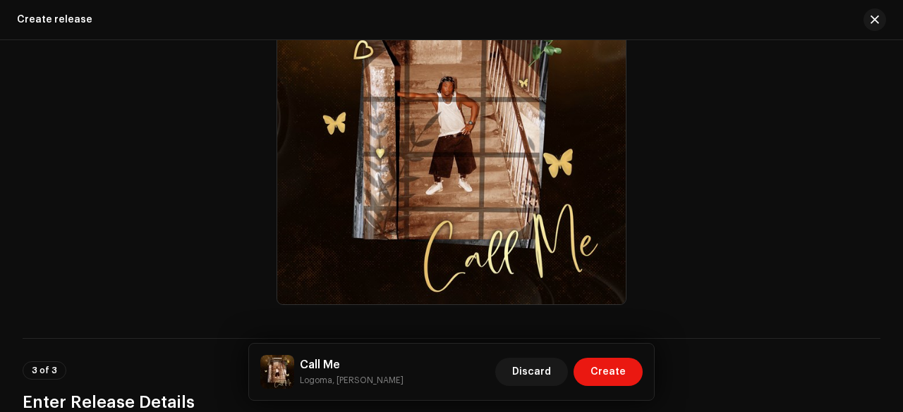
scroll to position [640, 0]
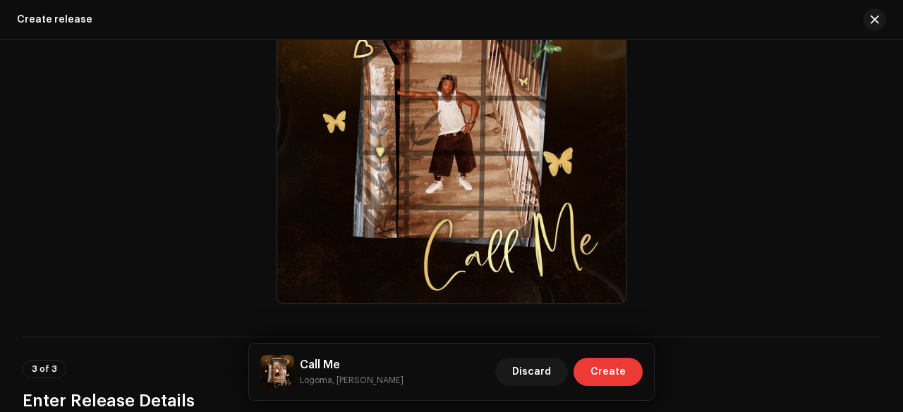
click at [625, 381] on span "Create" at bounding box center [607, 372] width 35 height 28
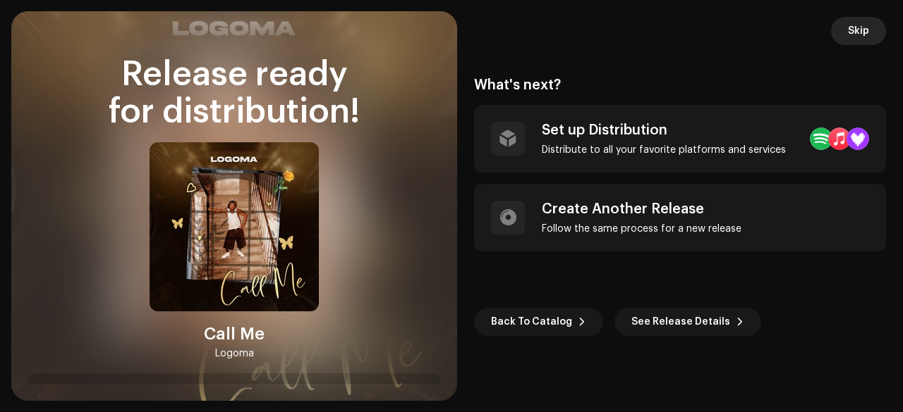
click at [853, 27] on span "Skip" at bounding box center [858, 31] width 21 height 28
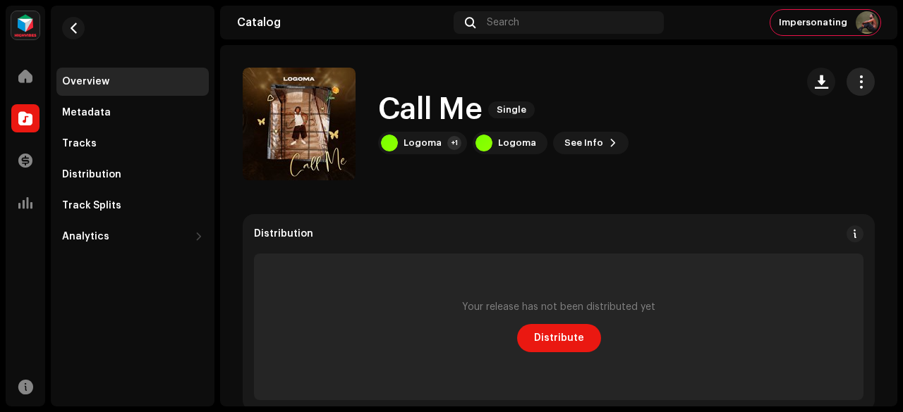
click at [854, 84] on span "button" at bounding box center [860, 81] width 13 height 11
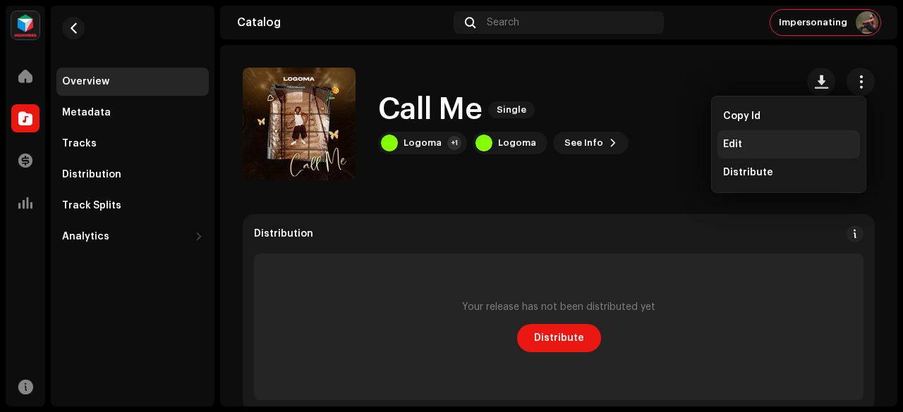
click at [755, 137] on div "Edit" at bounding box center [788, 144] width 142 height 28
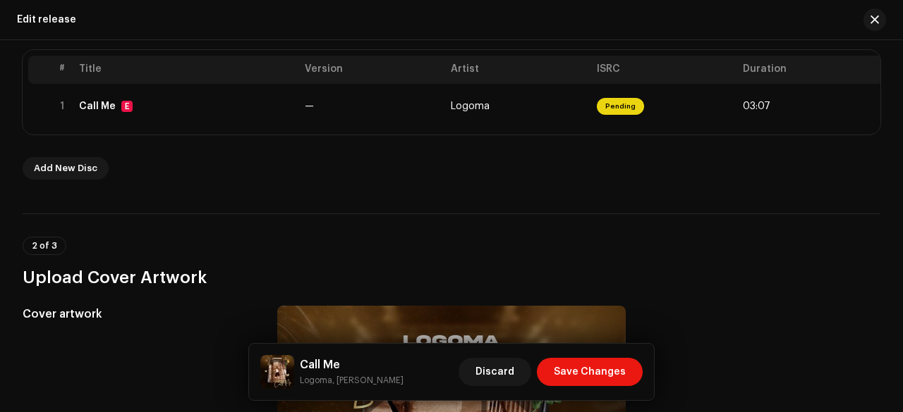
scroll to position [345, 0]
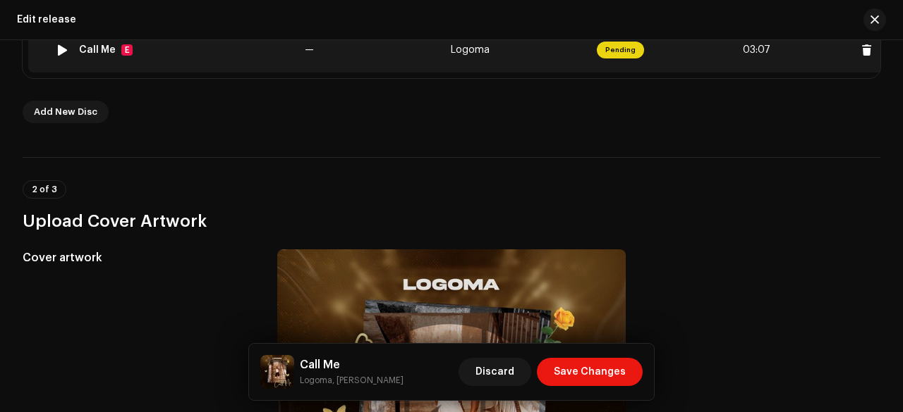
click at [345, 59] on td "—" at bounding box center [372, 49] width 146 height 45
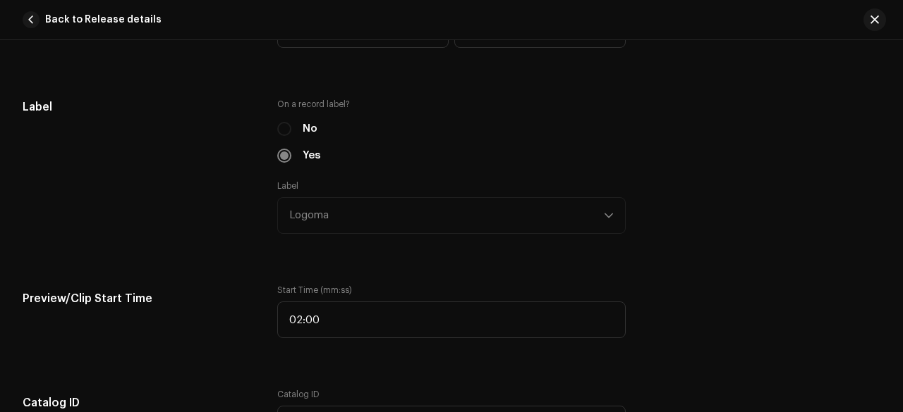
scroll to position [1457, 0]
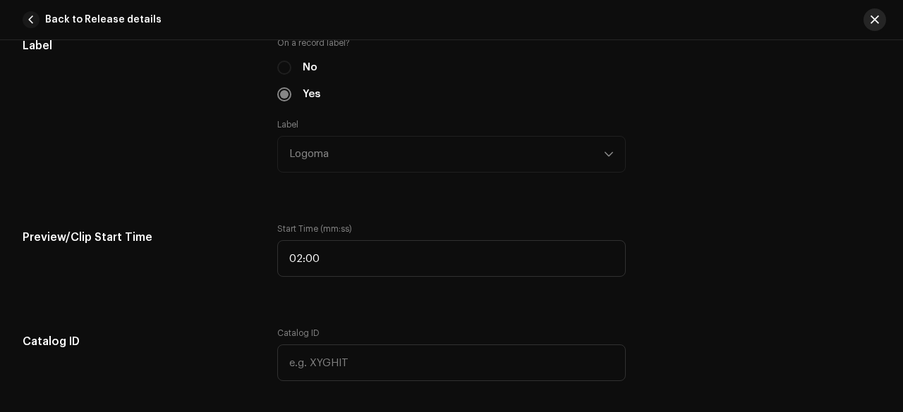
click at [873, 26] on button "button" at bounding box center [874, 19] width 23 height 23
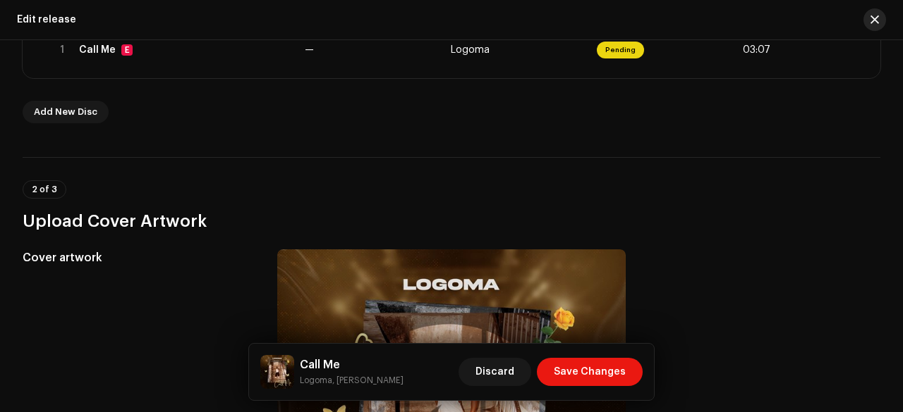
click at [879, 18] on button "button" at bounding box center [874, 19] width 23 height 23
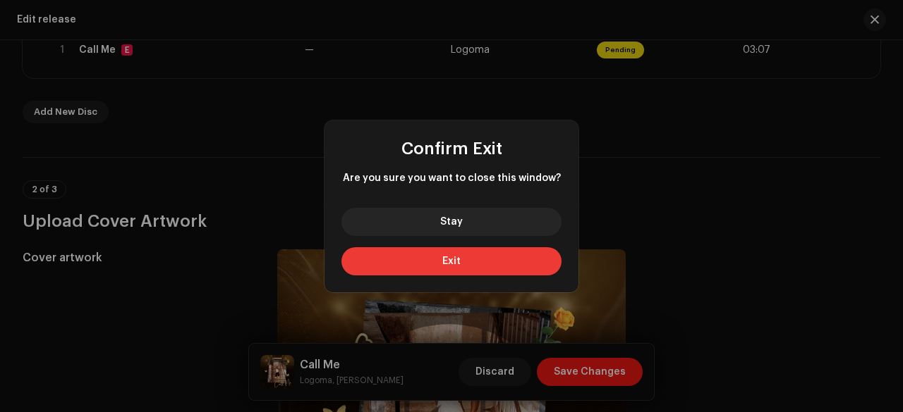
click at [460, 262] on button "Exit" at bounding box center [451, 261] width 220 height 28
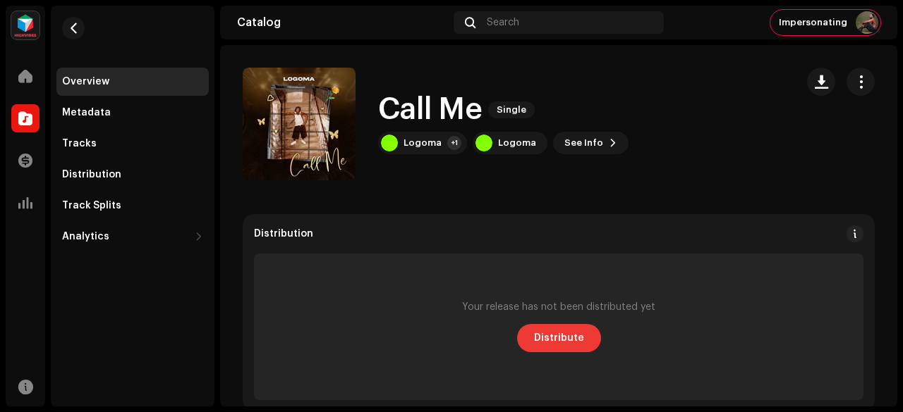
click at [567, 335] on span "Distribute" at bounding box center [559, 338] width 50 height 28
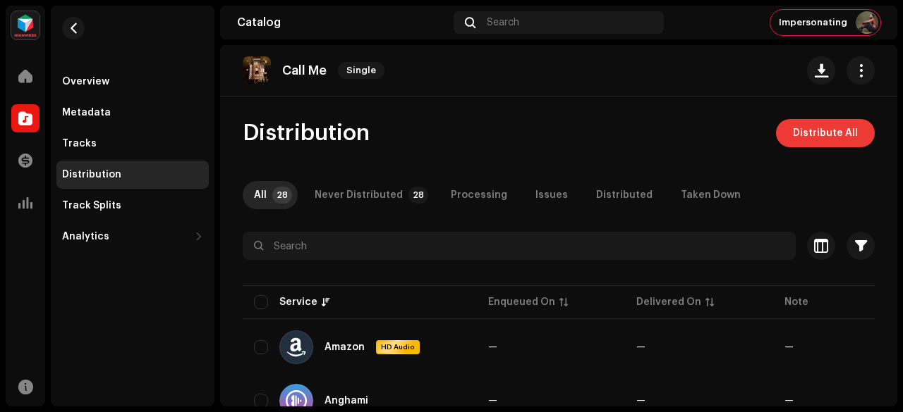
click at [826, 135] on span "Distribute All" at bounding box center [825, 133] width 65 height 28
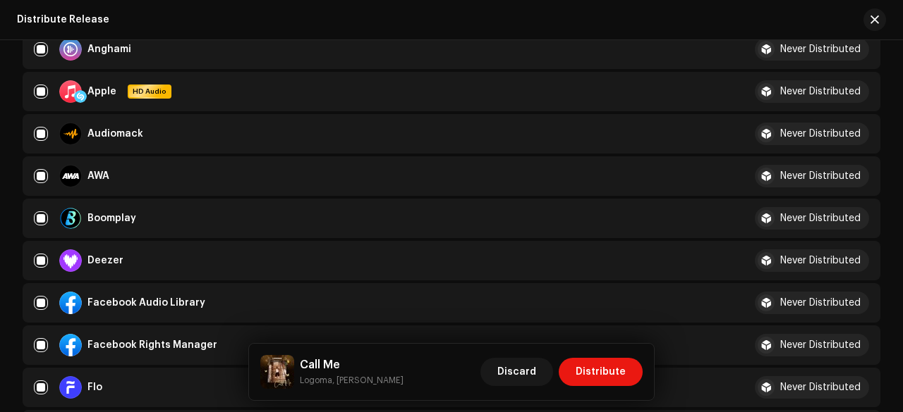
scroll to position [301, 0]
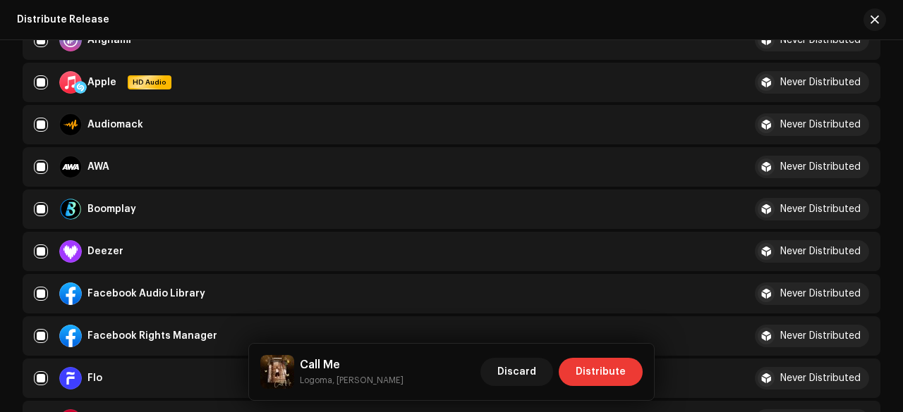
click at [589, 367] on span "Distribute" at bounding box center [600, 372] width 50 height 28
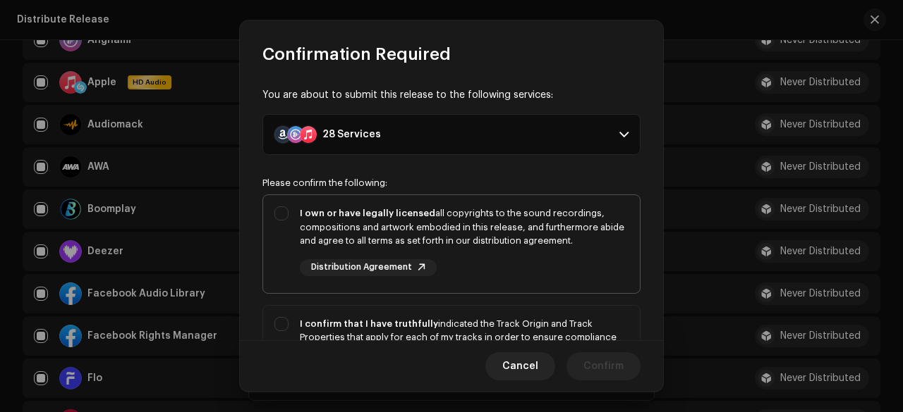
click at [389, 231] on div "I own or have legally licensed all copyrights to the sound recordings, composit…" at bounding box center [464, 228] width 329 height 42
checkbox input "true"
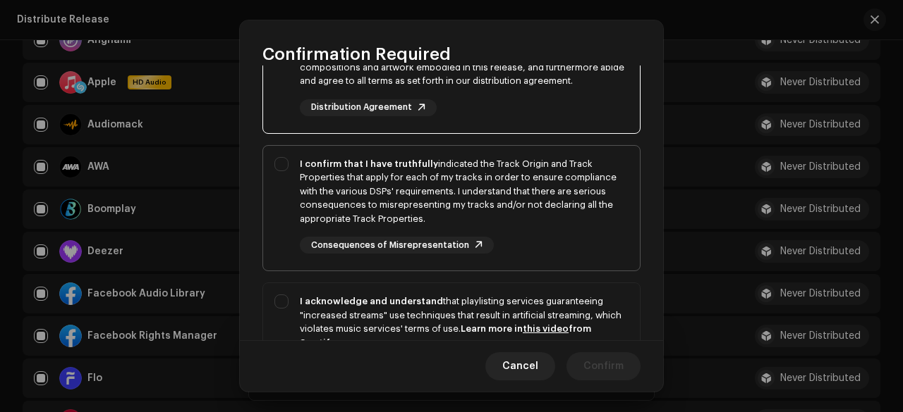
click at [362, 187] on div "I confirm that I have truthfully indicated the Track Origin and Track Propertie…" at bounding box center [464, 191] width 329 height 69
checkbox input "true"
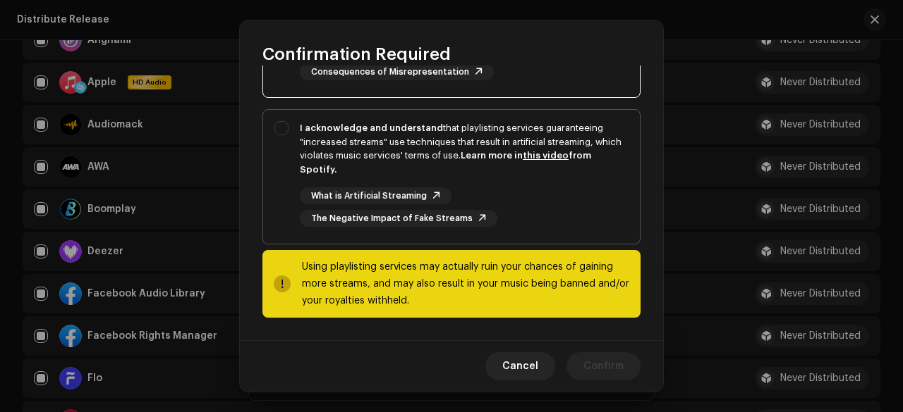
click at [429, 146] on div "I acknowledge and understand that playlisting services guaranteeing "increased …" at bounding box center [464, 148] width 329 height 55
checkbox input "true"
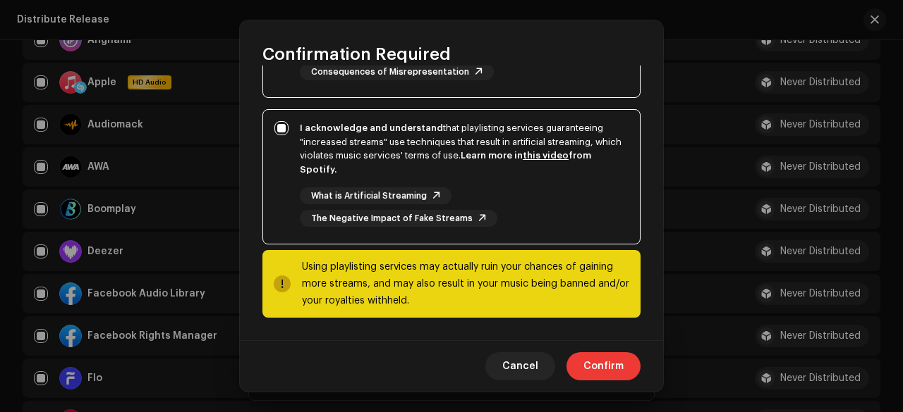
click at [601, 372] on span "Confirm" at bounding box center [603, 367] width 40 height 28
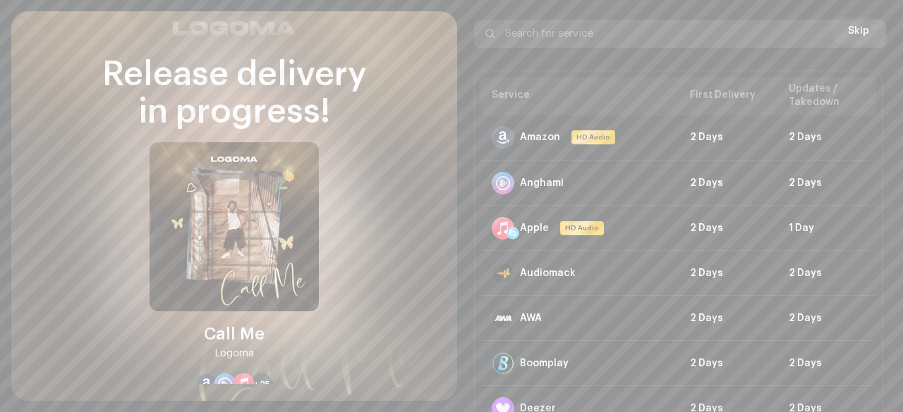
click at [852, 36] on input "text" at bounding box center [680, 34] width 412 height 28
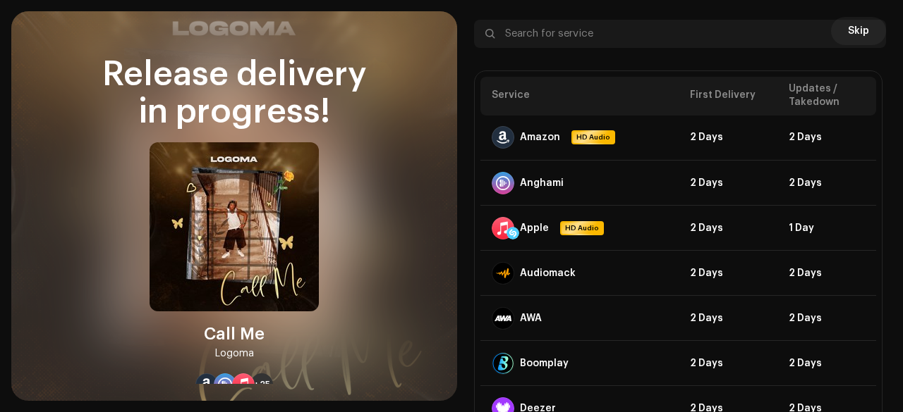
click at [860, 41] on div at bounding box center [868, 33] width 17 height 17
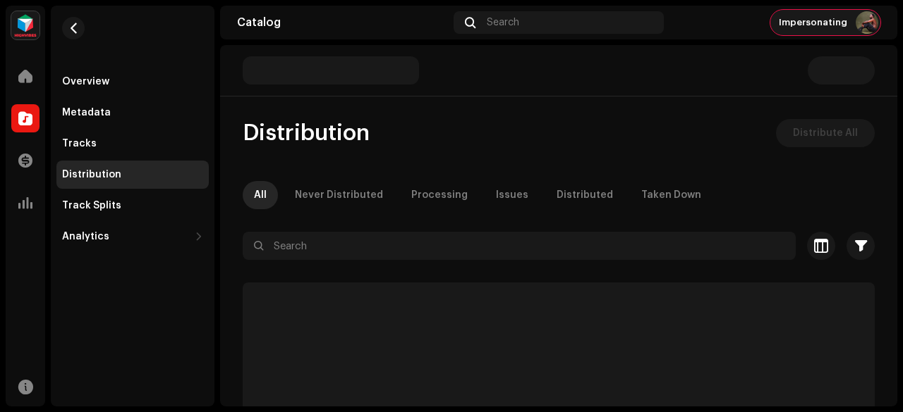
click at [823, 24] on span "Impersonating" at bounding box center [812, 22] width 68 height 11
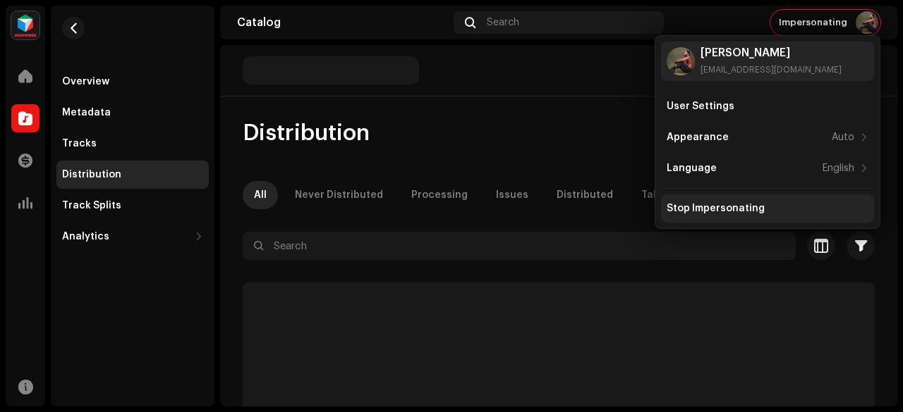
click at [735, 216] on div "Stop Impersonating" at bounding box center [767, 209] width 213 height 28
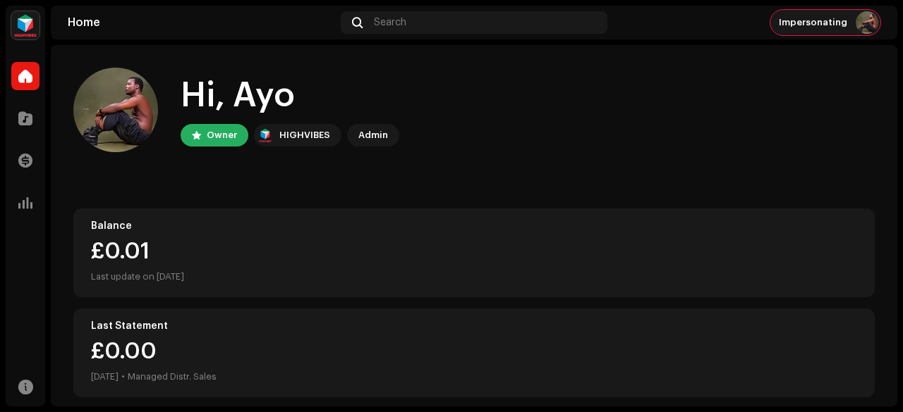
click at [826, 26] on span "Impersonating" at bounding box center [812, 22] width 68 height 11
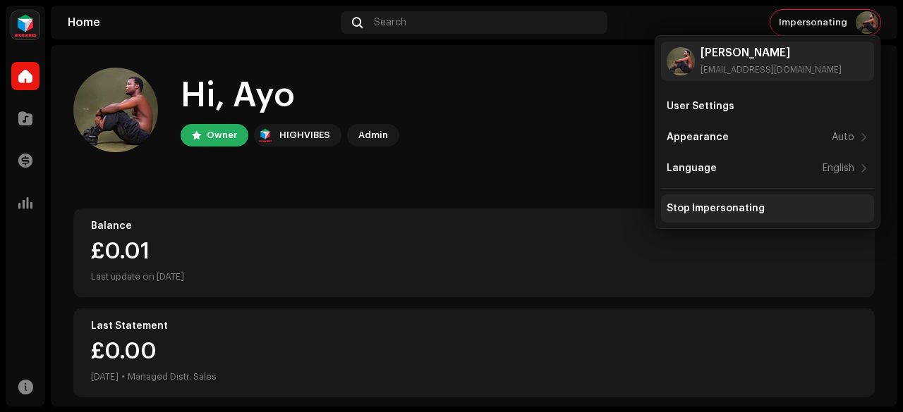
click at [762, 207] on div "Stop Impersonating" at bounding box center [767, 208] width 202 height 11
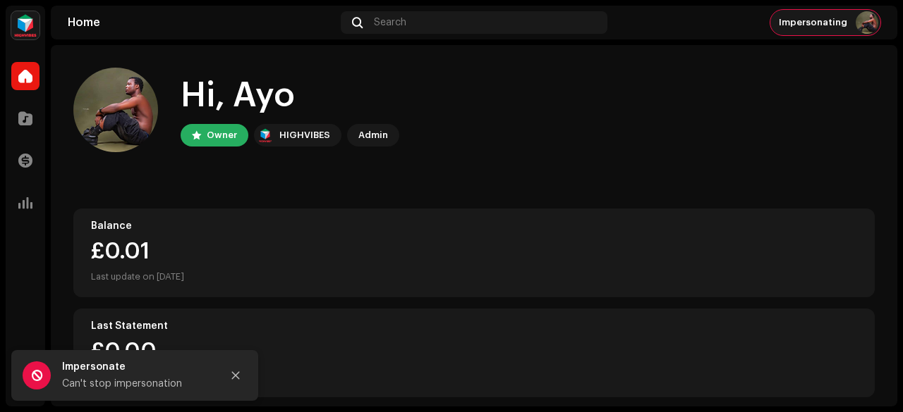
click at [842, 25] on span "Impersonating" at bounding box center [812, 22] width 68 height 11
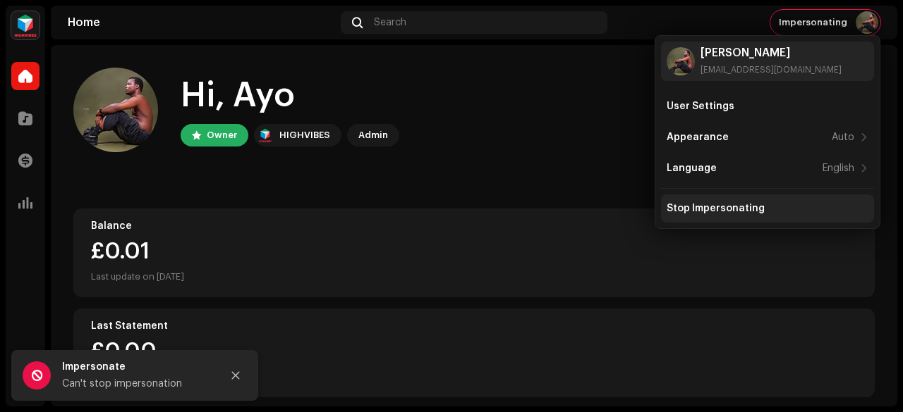
click at [714, 197] on div "Stop Impersonating" at bounding box center [767, 209] width 213 height 28
